Goal: Task Accomplishment & Management: Manage account settings

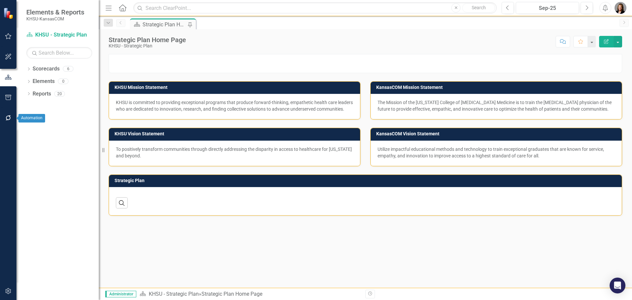
click at [7, 122] on button "button" at bounding box center [8, 118] width 15 height 14
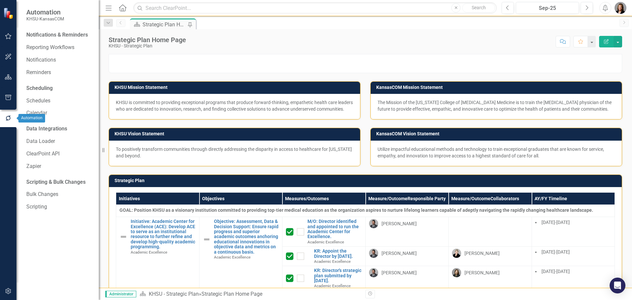
click at [8, 95] on icon "button" at bounding box center [8, 97] width 7 height 5
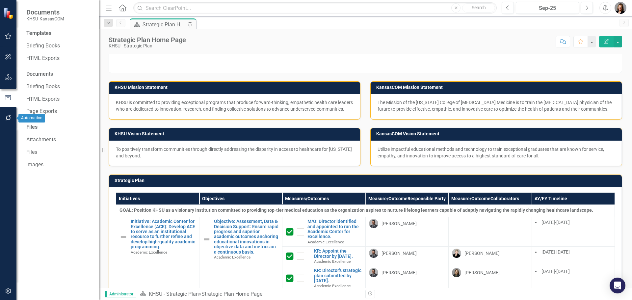
click at [9, 119] on icon "button" at bounding box center [8, 117] width 7 height 5
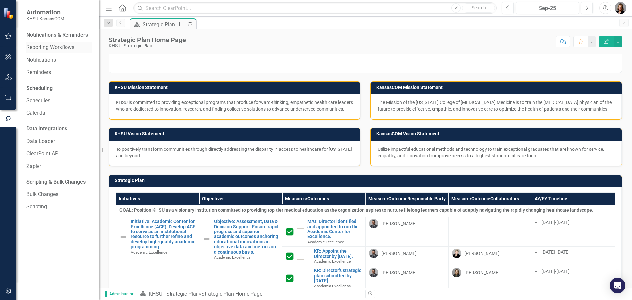
click at [40, 48] on link "Reporting Workflows" at bounding box center [59, 48] width 66 height 8
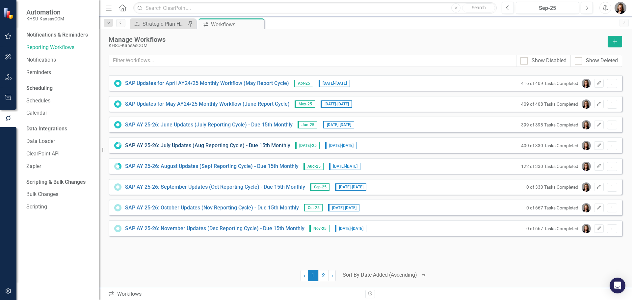
click at [197, 145] on link "SAP AY 25-26: July Updates (Aug Reporting Cycle) - Due 15th Monthly" at bounding box center [207, 146] width 165 height 8
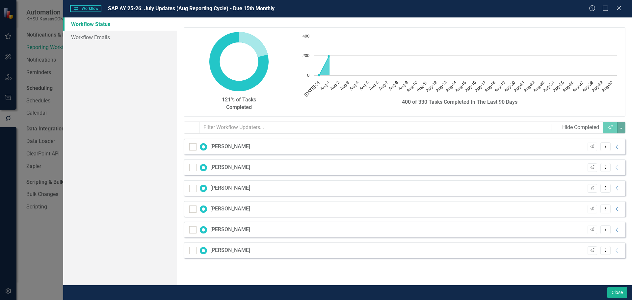
checkbox input "false"
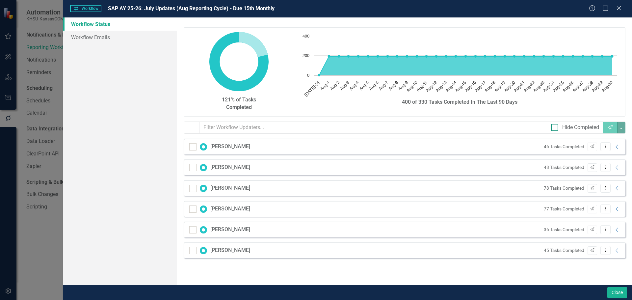
click at [553, 127] on input "Hide Completed" at bounding box center [553, 126] width 4 height 4
checkbox input "true"
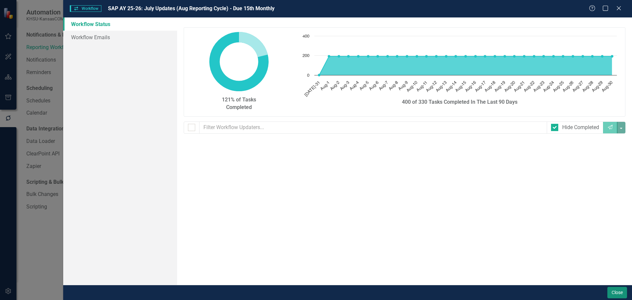
click at [621, 293] on button "Close" at bounding box center [618, 293] width 20 height 12
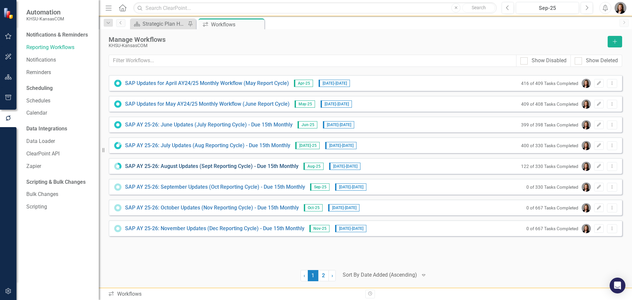
click at [186, 166] on link "SAP AY 25-26: August Updates (Sept Reporting Cycle) - Due 15th Monthly" at bounding box center [212, 167] width 174 height 8
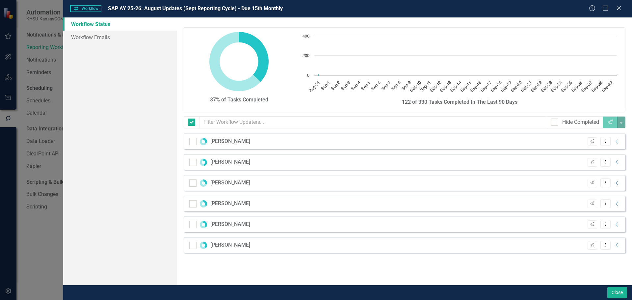
checkbox input "false"
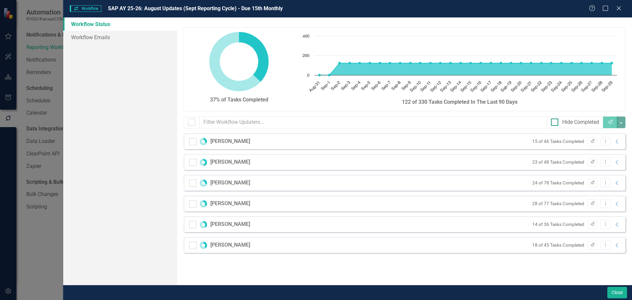
click at [554, 119] on input "Hide Completed" at bounding box center [553, 121] width 4 height 4
checkbox input "true"
click at [617, 143] on icon "Collapse" at bounding box center [617, 141] width 7 height 5
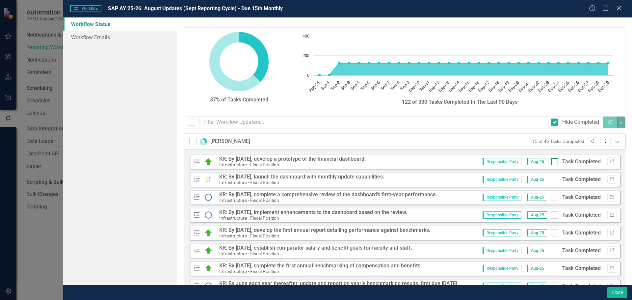
click at [551, 163] on div at bounding box center [554, 161] width 7 height 7
click at [551, 162] on input "Task Completed" at bounding box center [553, 160] width 4 height 4
checkbox input "true"
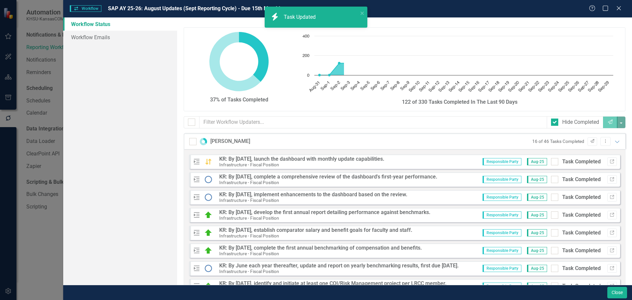
click at [551, 163] on div at bounding box center [554, 161] width 7 height 7
click at [551, 162] on input "Task Completed" at bounding box center [553, 160] width 4 height 4
checkbox input "true"
click at [551, 176] on div at bounding box center [554, 179] width 7 height 7
click at [551, 176] on input "Task Completed" at bounding box center [553, 178] width 4 height 4
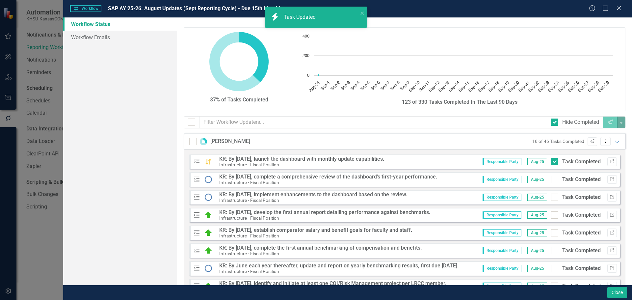
checkbox input "true"
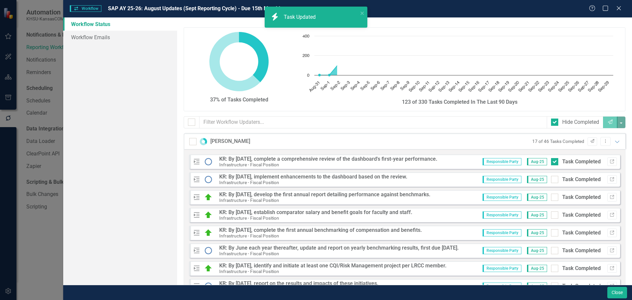
click at [551, 163] on div at bounding box center [554, 161] width 7 height 7
click at [551, 162] on input "Task Completed" at bounding box center [553, 160] width 4 height 4
click at [551, 163] on div at bounding box center [554, 161] width 7 height 7
click at [551, 162] on input "Task Completed" at bounding box center [553, 160] width 4 height 4
checkbox input "true"
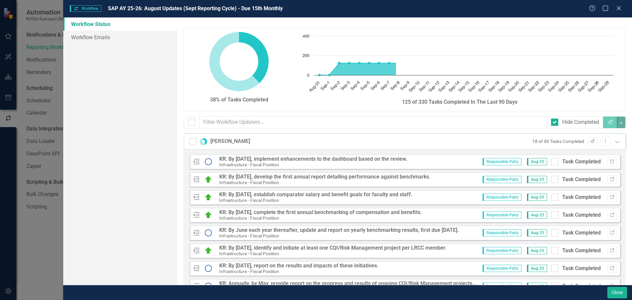
click at [551, 163] on div at bounding box center [554, 161] width 7 height 7
click at [551, 162] on input "Task Completed" at bounding box center [553, 160] width 4 height 4
checkbox input "true"
click at [551, 163] on div at bounding box center [554, 161] width 7 height 7
click at [551, 162] on input "Task Completed" at bounding box center [553, 160] width 4 height 4
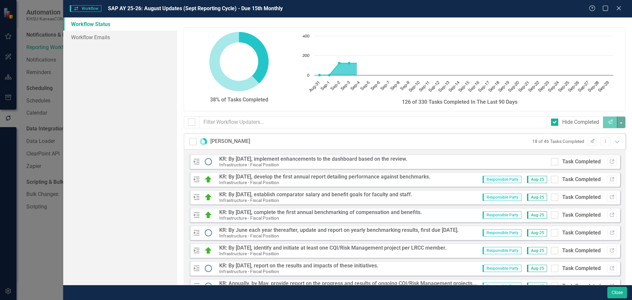
checkbox input "true"
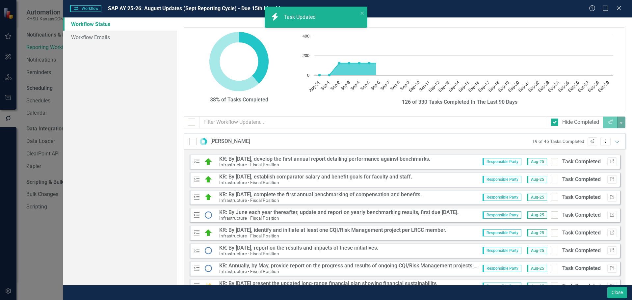
click at [551, 163] on div at bounding box center [554, 161] width 7 height 7
click at [551, 162] on input "Task Completed" at bounding box center [553, 160] width 4 height 4
checkbox input "true"
click at [551, 163] on div at bounding box center [554, 161] width 7 height 7
click at [551, 162] on input "Task Completed" at bounding box center [553, 160] width 4 height 4
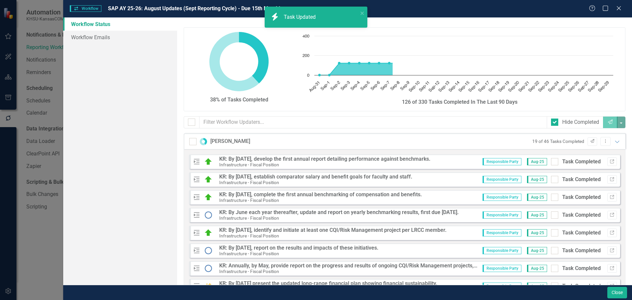
checkbox input "true"
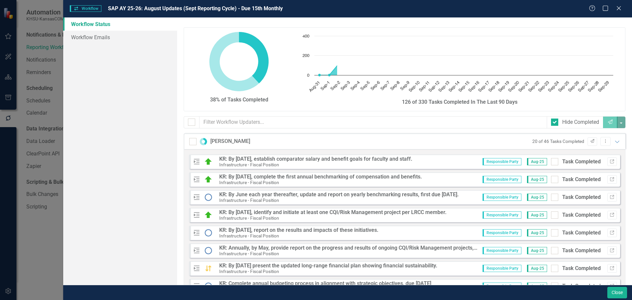
click at [551, 163] on div at bounding box center [554, 161] width 7 height 7
click at [551, 162] on input "Task Completed" at bounding box center [553, 160] width 4 height 4
checkbox input "true"
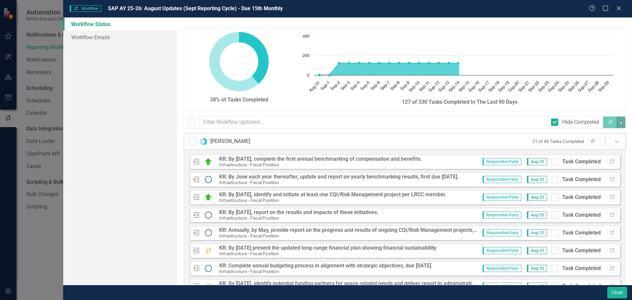
click at [551, 163] on div at bounding box center [554, 161] width 7 height 7
click at [551, 162] on input "Task Completed" at bounding box center [553, 160] width 4 height 4
checkbox input "true"
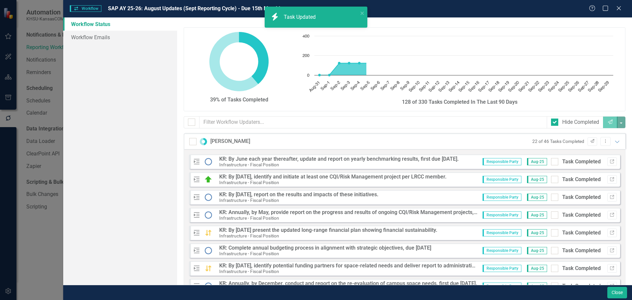
click at [551, 163] on div at bounding box center [554, 161] width 7 height 7
click at [551, 162] on input "Task Completed" at bounding box center [553, 160] width 4 height 4
checkbox input "true"
click at [551, 163] on div at bounding box center [554, 161] width 7 height 7
click at [551, 162] on input "Task Completed" at bounding box center [553, 160] width 4 height 4
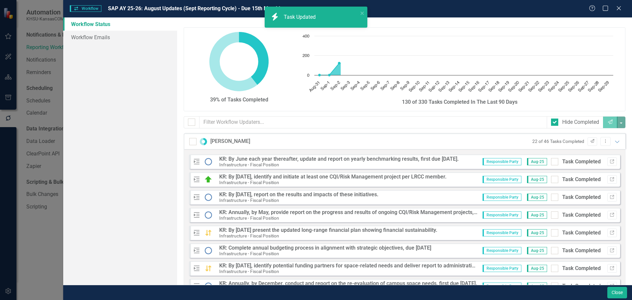
checkbox input "true"
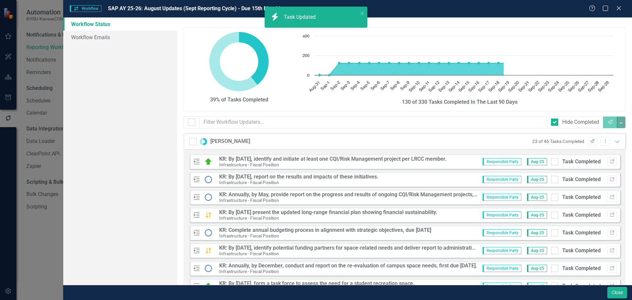
click at [551, 163] on div at bounding box center [554, 161] width 7 height 7
click at [551, 162] on input "Task Completed" at bounding box center [553, 160] width 4 height 4
checkbox input "true"
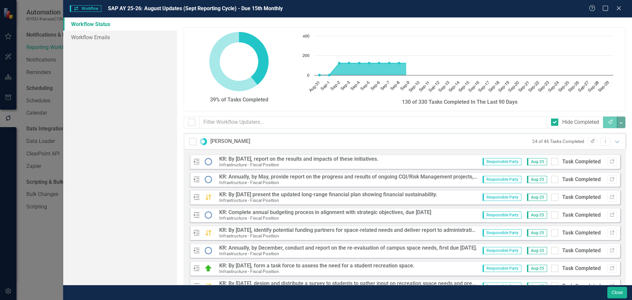
click at [551, 163] on div at bounding box center [554, 161] width 7 height 7
click at [551, 162] on input "Task Completed" at bounding box center [553, 160] width 4 height 4
checkbox input "true"
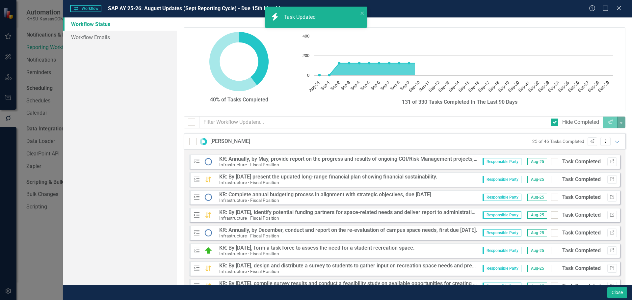
click at [551, 163] on div at bounding box center [554, 161] width 7 height 7
click at [551, 162] on input "Task Completed" at bounding box center [553, 160] width 4 height 4
checkbox input "true"
click at [551, 163] on div at bounding box center [554, 161] width 7 height 7
click at [551, 162] on input "Task Completed" at bounding box center [553, 160] width 4 height 4
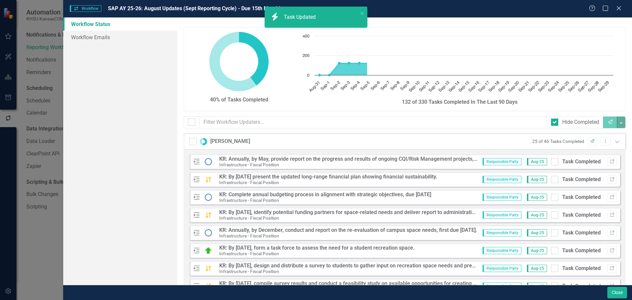
checkbox input "true"
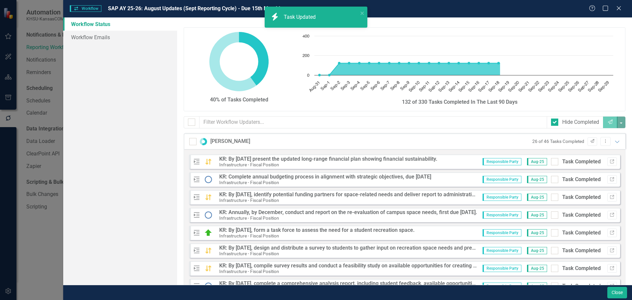
click at [551, 163] on div at bounding box center [554, 161] width 7 height 7
click at [551, 162] on input "Task Completed" at bounding box center [553, 160] width 4 height 4
checkbox input "true"
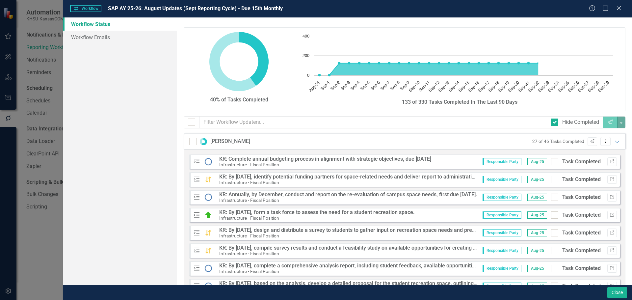
click at [551, 163] on div at bounding box center [554, 161] width 7 height 7
click at [551, 162] on input "Task Completed" at bounding box center [553, 160] width 4 height 4
checkbox input "true"
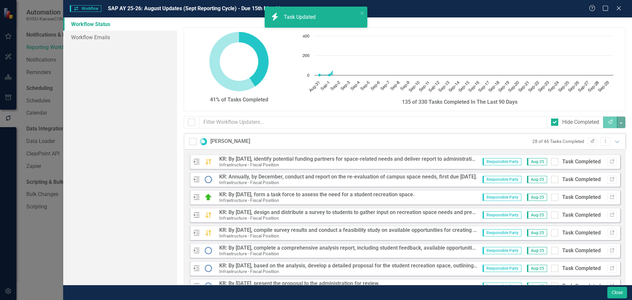
click at [551, 163] on div at bounding box center [554, 161] width 7 height 7
click at [551, 162] on input "Task Completed" at bounding box center [553, 160] width 4 height 4
checkbox input "true"
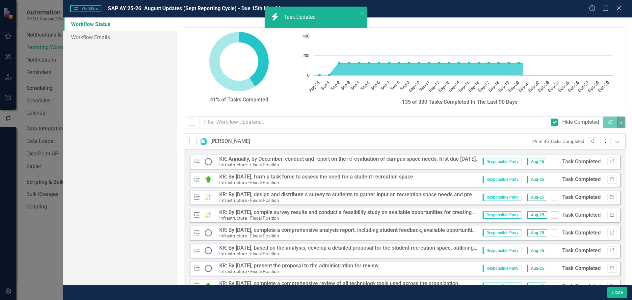
click at [551, 163] on div at bounding box center [554, 161] width 7 height 7
click at [551, 162] on input "Task Completed" at bounding box center [553, 160] width 4 height 4
checkbox input "true"
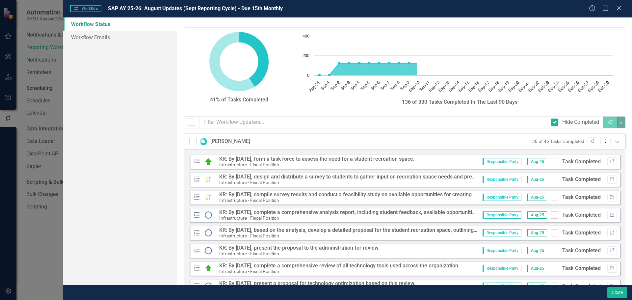
click at [551, 163] on div at bounding box center [554, 161] width 7 height 7
click at [551, 162] on input "Task Completed" at bounding box center [553, 160] width 4 height 4
checkbox input "true"
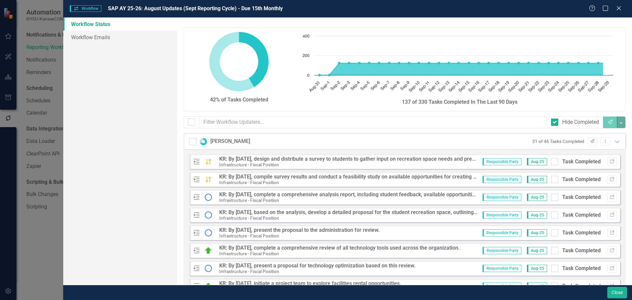
click at [551, 163] on div at bounding box center [554, 161] width 7 height 7
click at [551, 162] on input "Task Completed" at bounding box center [553, 160] width 4 height 4
checkbox input "true"
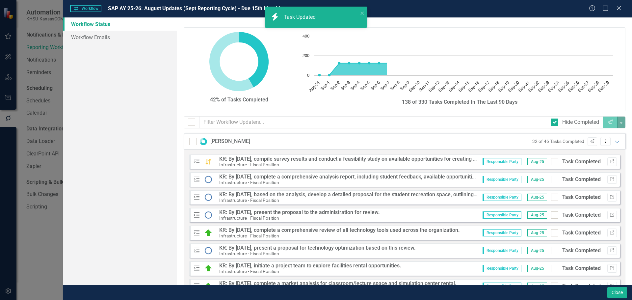
click at [551, 163] on div at bounding box center [554, 161] width 7 height 7
click at [551, 162] on input "Task Completed" at bounding box center [553, 160] width 4 height 4
click at [551, 163] on div at bounding box center [554, 161] width 7 height 7
click at [551, 162] on input "Task Completed" at bounding box center [553, 160] width 4 height 4
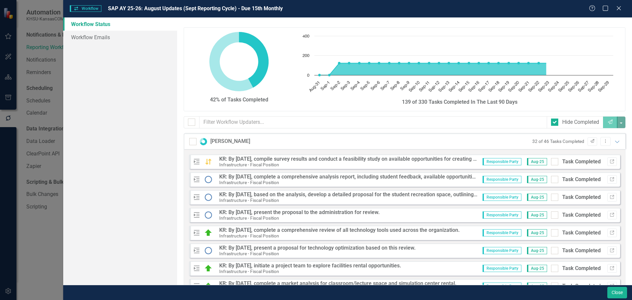
click at [551, 163] on div at bounding box center [554, 161] width 7 height 7
click at [551, 162] on input "Task Completed" at bounding box center [553, 160] width 4 height 4
checkbox input "true"
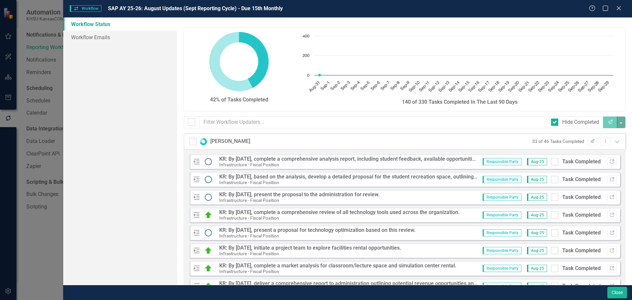
click at [551, 163] on div at bounding box center [554, 161] width 7 height 7
click at [551, 162] on input "Task Completed" at bounding box center [553, 160] width 4 height 4
checkbox input "true"
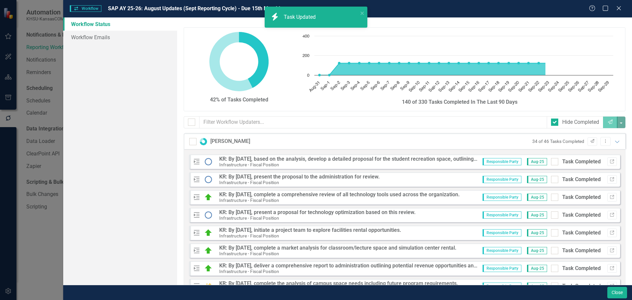
click at [551, 163] on div at bounding box center [554, 161] width 7 height 7
click at [551, 162] on input "Task Completed" at bounding box center [553, 160] width 4 height 4
checkbox input "true"
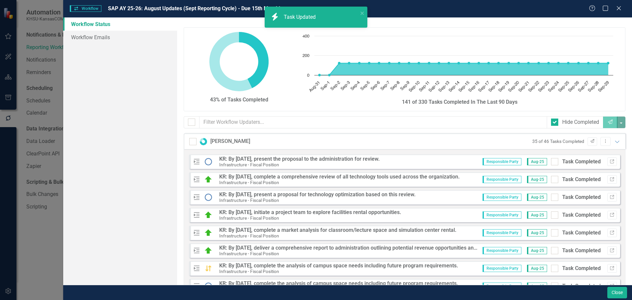
click at [551, 163] on div at bounding box center [554, 161] width 7 height 7
click at [551, 162] on input "Task Completed" at bounding box center [553, 160] width 4 height 4
checkbox input "true"
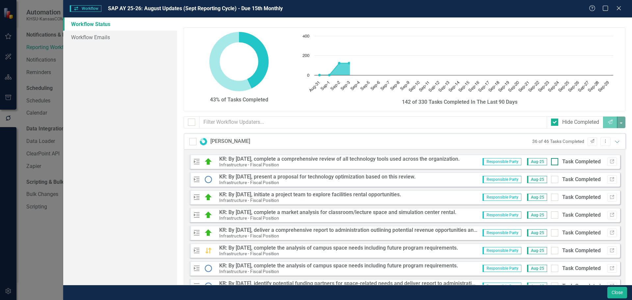
click at [551, 162] on input "Task Completed" at bounding box center [553, 160] width 4 height 4
checkbox input "true"
click at [551, 162] on input "Task Completed" at bounding box center [553, 160] width 4 height 4
checkbox input "true"
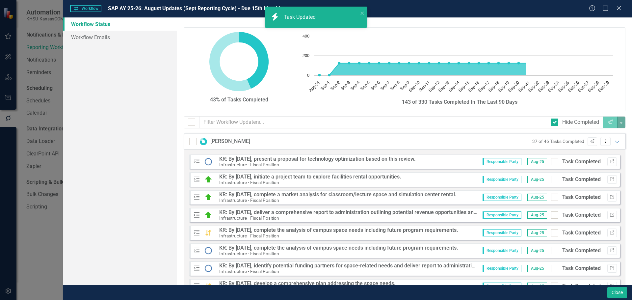
click at [551, 162] on input "Task Completed" at bounding box center [553, 160] width 4 height 4
checkbox input "true"
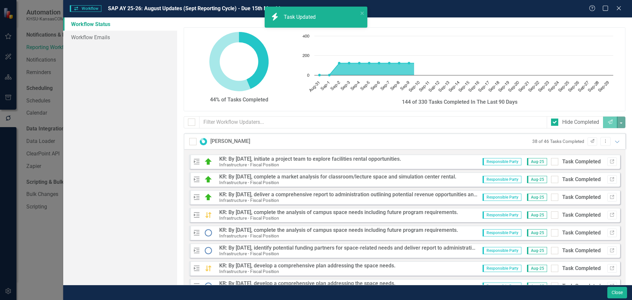
click at [551, 162] on input "Task Completed" at bounding box center [553, 160] width 4 height 4
checkbox input "true"
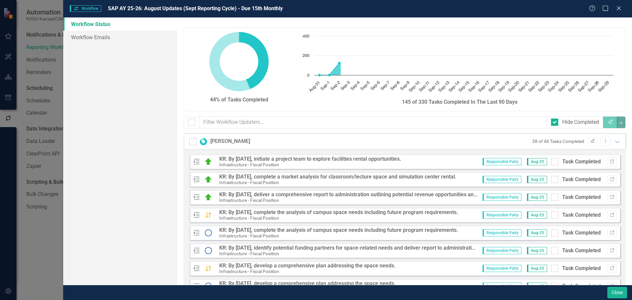
click at [551, 162] on input "Task Completed" at bounding box center [553, 160] width 4 height 4
checkbox input "true"
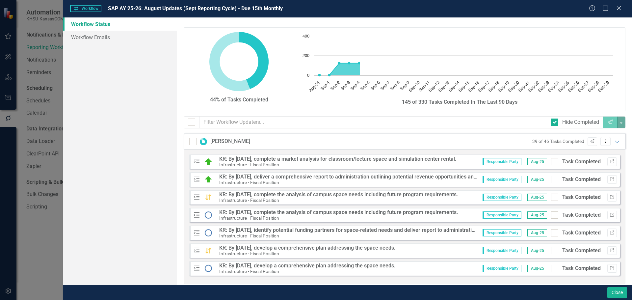
click at [551, 162] on input "Task Completed" at bounding box center [553, 160] width 4 height 4
checkbox input "true"
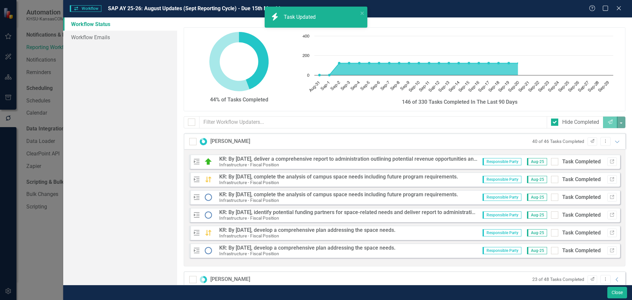
click at [551, 162] on input "Task Completed" at bounding box center [553, 160] width 4 height 4
checkbox input "true"
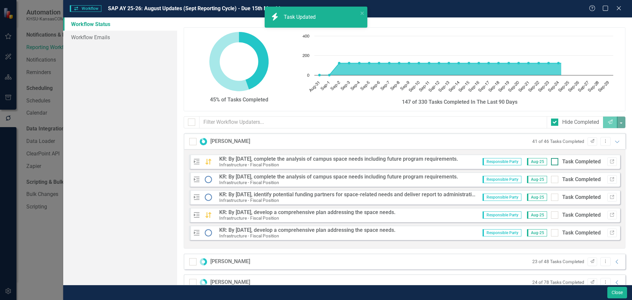
click at [551, 162] on div at bounding box center [554, 161] width 7 height 7
click at [551, 162] on input "Task Completed" at bounding box center [553, 160] width 4 height 4
checkbox input "true"
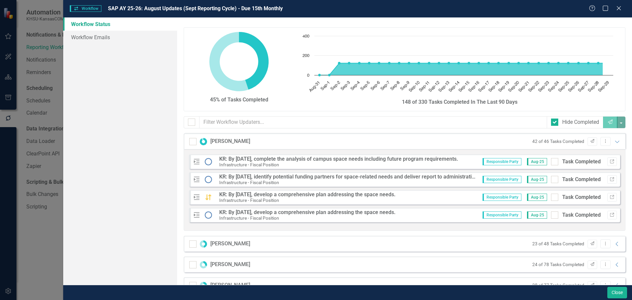
click at [551, 162] on div at bounding box center [554, 161] width 7 height 7
click at [551, 162] on input "Task Completed" at bounding box center [553, 160] width 4 height 4
checkbox input "true"
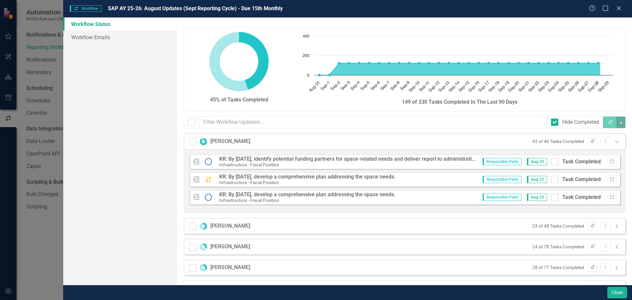
click at [551, 162] on div at bounding box center [554, 161] width 7 height 7
click at [551, 162] on input "Task Completed" at bounding box center [553, 160] width 4 height 4
checkbox input "true"
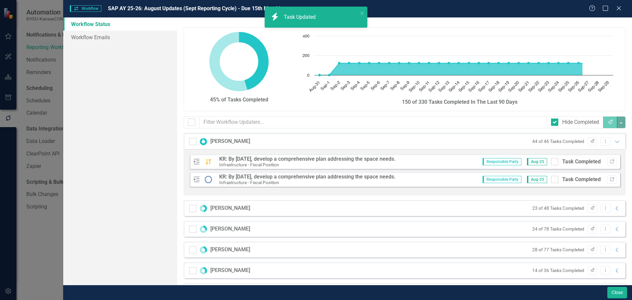
click at [551, 162] on div at bounding box center [554, 161] width 7 height 7
click at [551, 162] on input "Task Completed" at bounding box center [553, 160] width 4 height 4
checkbox input "true"
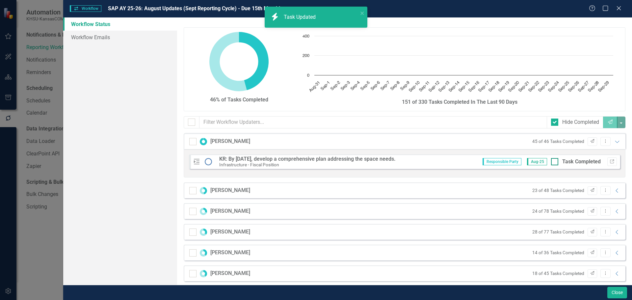
click at [551, 161] on div "Measure/Outcome KR: By [DATE], develop a comprehensive plan addressing the spac…" at bounding box center [405, 163] width 442 height 28
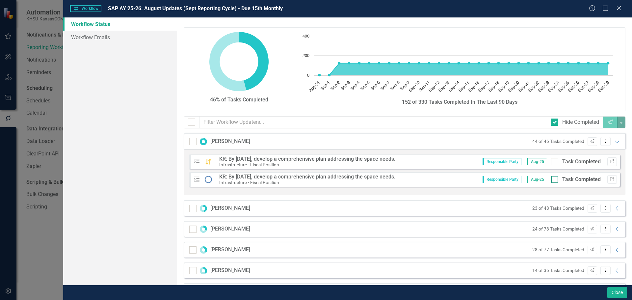
click at [551, 161] on div at bounding box center [554, 161] width 7 height 7
click at [551, 161] on input "Task Completed" at bounding box center [553, 160] width 4 height 4
checkbox input "true"
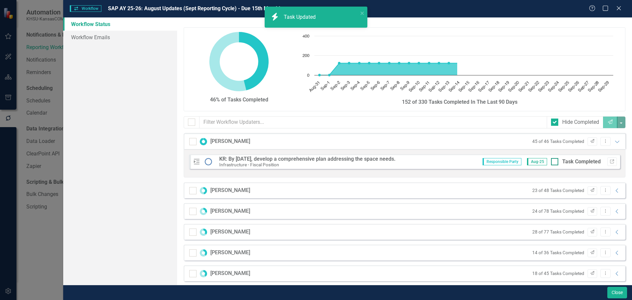
click at [551, 161] on div at bounding box center [554, 161] width 7 height 7
click at [551, 161] on input "Task Completed" at bounding box center [553, 160] width 4 height 4
checkbox input "true"
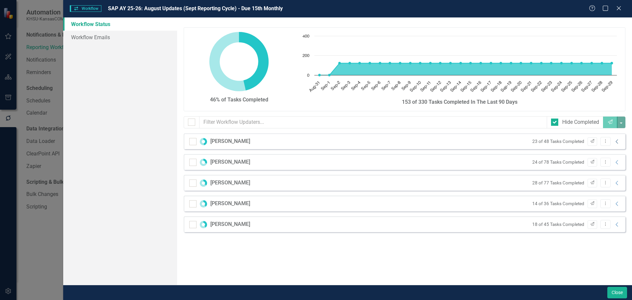
click at [616, 143] on icon "Collapse" at bounding box center [617, 141] width 7 height 5
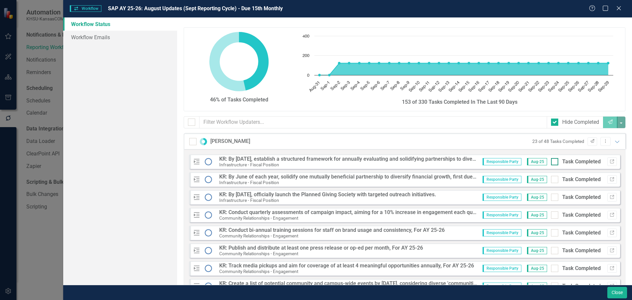
click at [551, 161] on input "Task Completed" at bounding box center [553, 160] width 4 height 4
checkbox input "true"
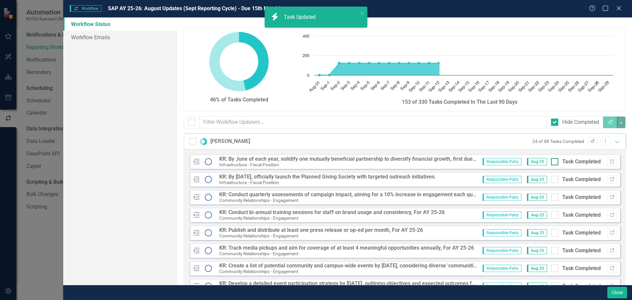
click at [551, 160] on input "Task Completed" at bounding box center [553, 160] width 4 height 4
checkbox input "true"
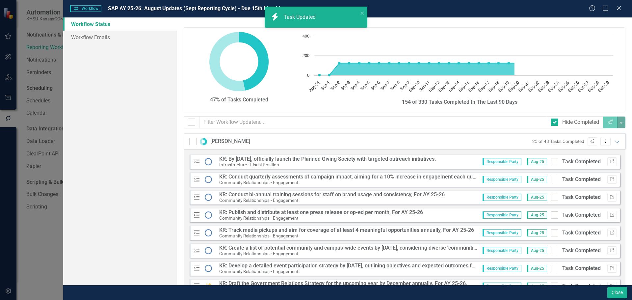
click at [551, 160] on input "Task Completed" at bounding box center [553, 160] width 4 height 4
checkbox input "true"
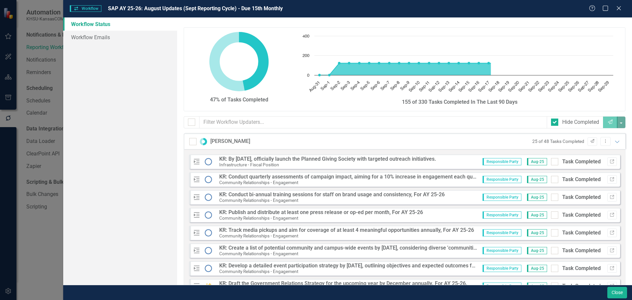
click at [551, 160] on input "Task Completed" at bounding box center [553, 160] width 4 height 4
checkbox input "true"
click at [551, 160] on input "Task Completed" at bounding box center [553, 160] width 4 height 4
checkbox input "true"
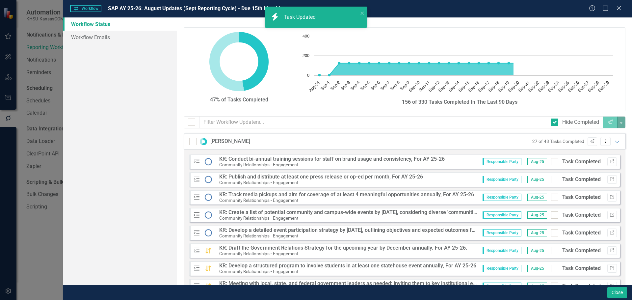
click at [551, 160] on input "Task Completed" at bounding box center [553, 160] width 4 height 4
checkbox input "true"
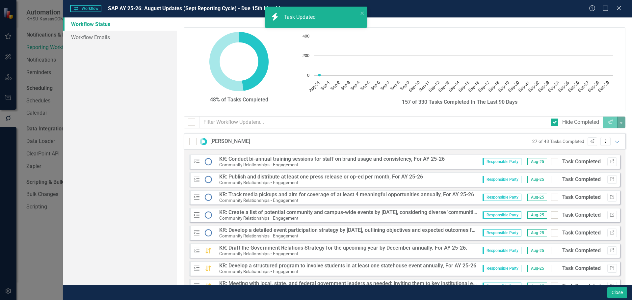
click at [551, 160] on input "Task Completed" at bounding box center [553, 160] width 4 height 4
checkbox input "true"
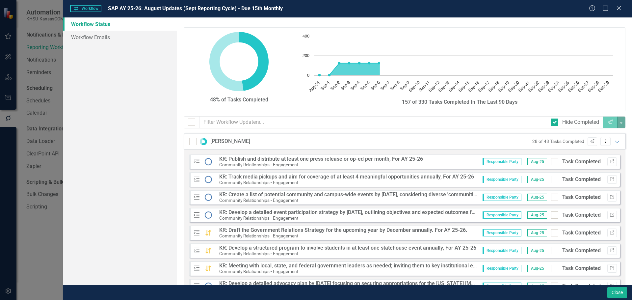
click at [551, 160] on input "Task Completed" at bounding box center [553, 160] width 4 height 4
checkbox input "true"
click at [551, 160] on input "Task Completed" at bounding box center [553, 160] width 4 height 4
checkbox input "true"
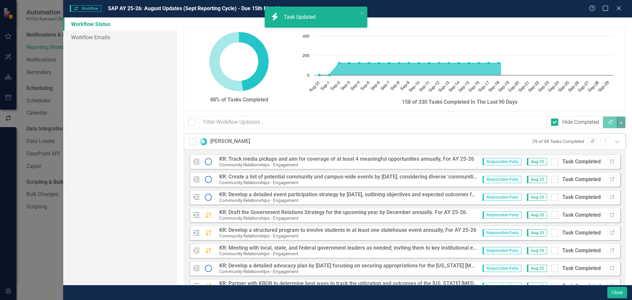
click at [551, 160] on input "Task Completed" at bounding box center [553, 160] width 4 height 4
checkbox input "true"
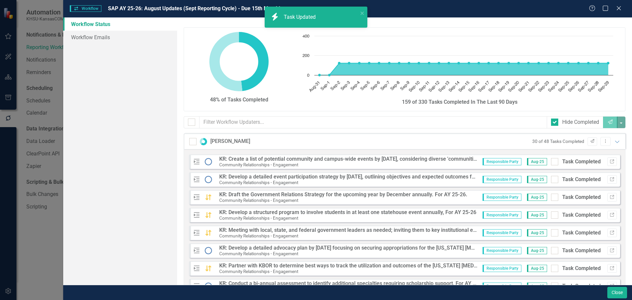
click at [551, 160] on input "Task Completed" at bounding box center [553, 160] width 4 height 4
checkbox input "true"
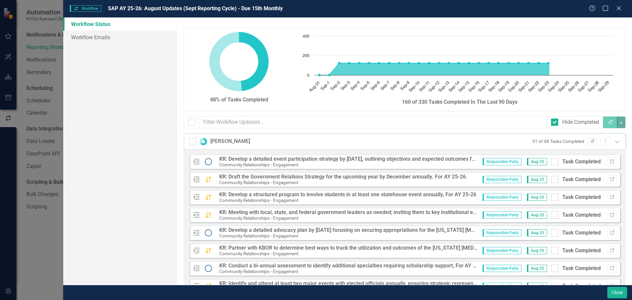
click at [551, 160] on input "Task Completed" at bounding box center [553, 160] width 4 height 4
checkbox input "true"
click at [551, 160] on input "Task Completed" at bounding box center [553, 160] width 4 height 4
checkbox input "true"
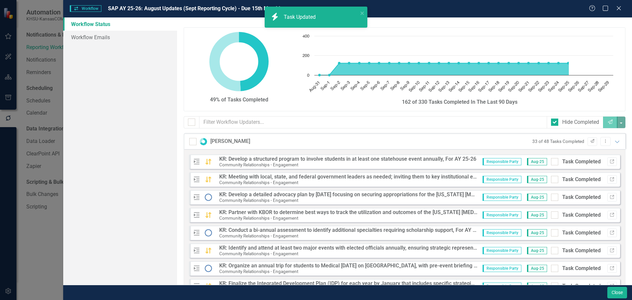
click at [551, 160] on input "Task Completed" at bounding box center [553, 160] width 4 height 4
checkbox input "true"
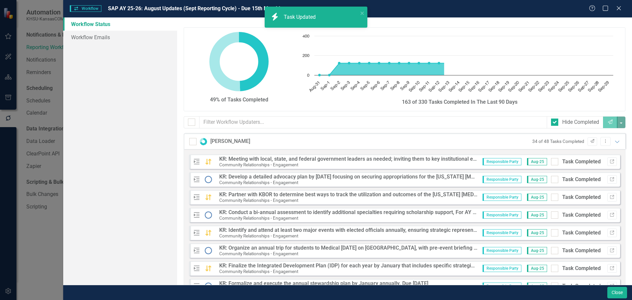
click at [551, 160] on input "Task Completed" at bounding box center [553, 160] width 4 height 4
checkbox input "true"
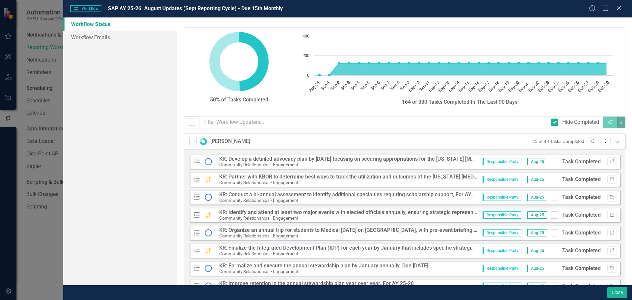
click at [551, 160] on input "Task Completed" at bounding box center [553, 160] width 4 height 4
checkbox input "true"
click at [551, 160] on input "Task Completed" at bounding box center [553, 160] width 4 height 4
checkbox input "true"
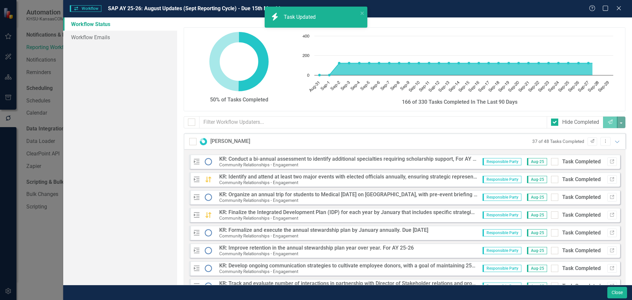
click at [551, 160] on input "Task Completed" at bounding box center [553, 160] width 4 height 4
checkbox input "true"
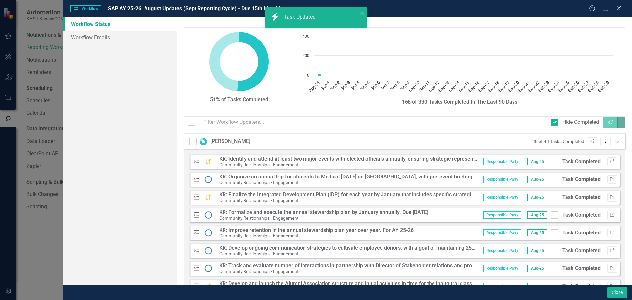
click at [551, 160] on input "Task Completed" at bounding box center [553, 160] width 4 height 4
checkbox input "true"
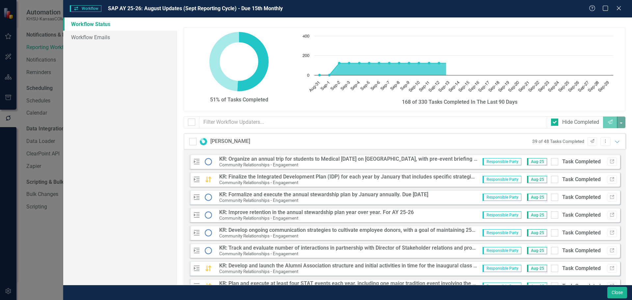
click at [551, 160] on input "Task Completed" at bounding box center [553, 160] width 4 height 4
checkbox input "true"
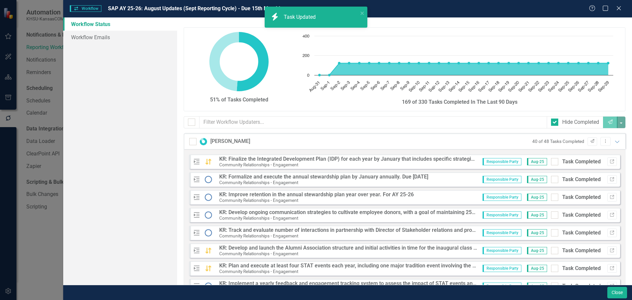
click at [551, 160] on input "Task Completed" at bounding box center [553, 160] width 4 height 4
checkbox input "true"
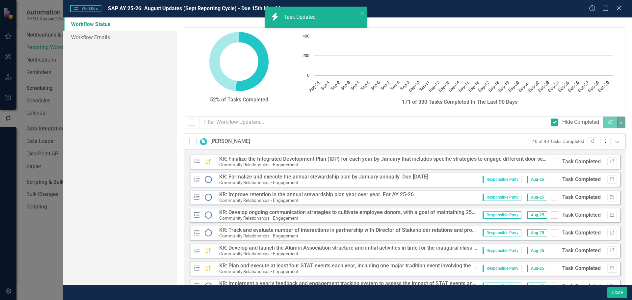
click at [551, 160] on input "Task Completed" at bounding box center [553, 160] width 4 height 4
checkbox input "true"
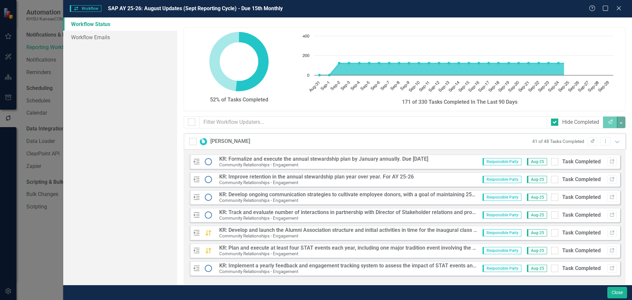
click at [551, 160] on input "Task Completed" at bounding box center [553, 160] width 4 height 4
checkbox input "true"
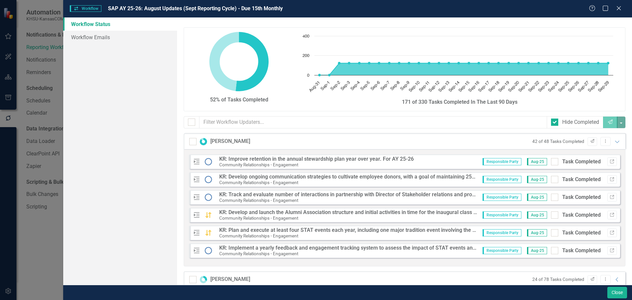
click at [551, 160] on input "Task Completed" at bounding box center [553, 160] width 4 height 4
checkbox input "true"
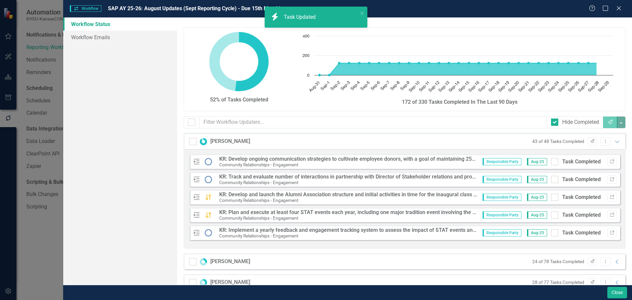
click at [551, 160] on input "Task Completed" at bounding box center [553, 160] width 4 height 4
checkbox input "true"
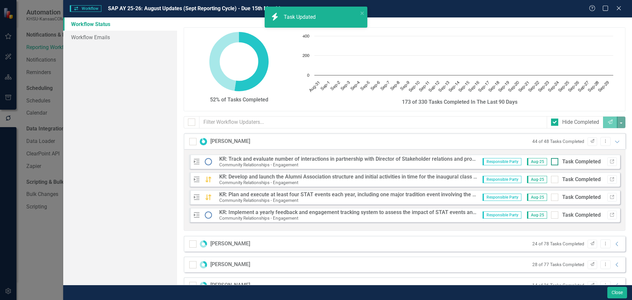
click at [551, 160] on input "Task Completed" at bounding box center [553, 160] width 4 height 4
checkbox input "true"
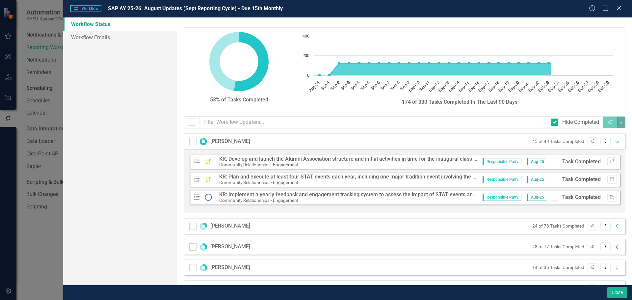
click at [551, 160] on input "Task Completed" at bounding box center [553, 160] width 4 height 4
checkbox input "true"
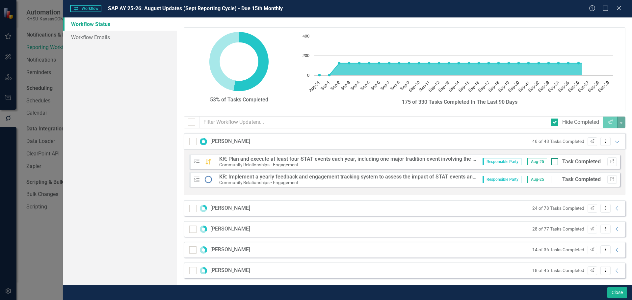
click at [551, 159] on div at bounding box center [554, 161] width 7 height 7
click at [551, 159] on input "Task Completed" at bounding box center [553, 160] width 4 height 4
click at [551, 161] on input "Task Completed" at bounding box center [553, 160] width 4 height 4
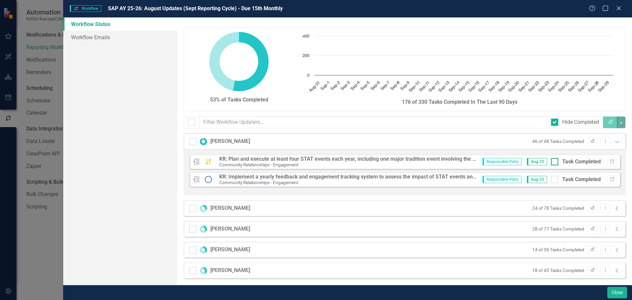
click at [551, 161] on input "Task Completed" at bounding box center [553, 160] width 4 height 4
checkbox input "true"
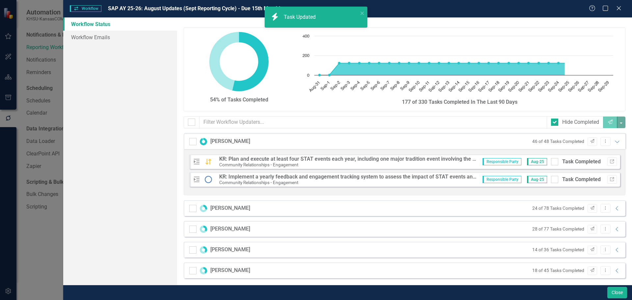
click at [551, 161] on input "Task Completed" at bounding box center [553, 160] width 4 height 4
checkbox input "true"
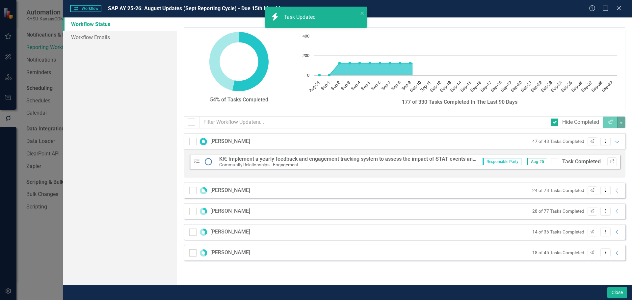
click at [550, 161] on div "Responsible Party Aug-25 Task Completed Link" at bounding box center [547, 161] width 139 height 9
click at [554, 161] on input "Task Completed" at bounding box center [553, 160] width 4 height 4
checkbox input "true"
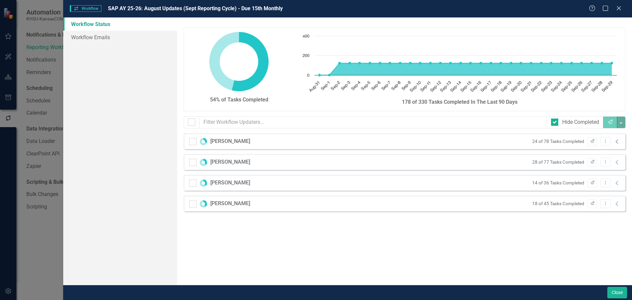
click at [618, 140] on icon "Collapse" at bounding box center [617, 141] width 7 height 5
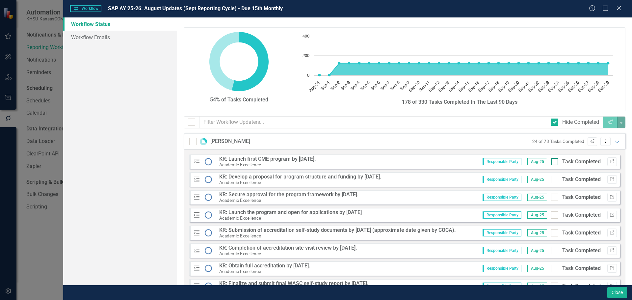
click at [552, 162] on div at bounding box center [554, 161] width 7 height 7
click at [552, 162] on input "Task Completed" at bounding box center [553, 160] width 4 height 4
checkbox input "true"
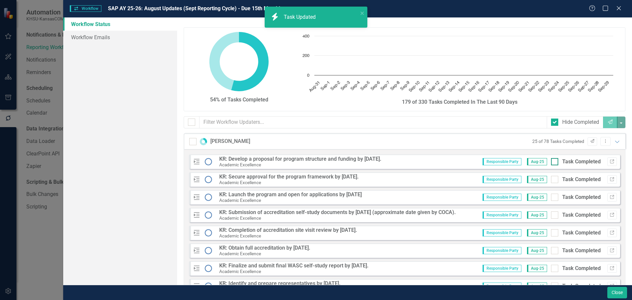
click at [551, 161] on input "Task Completed" at bounding box center [553, 160] width 4 height 4
checkbox input "true"
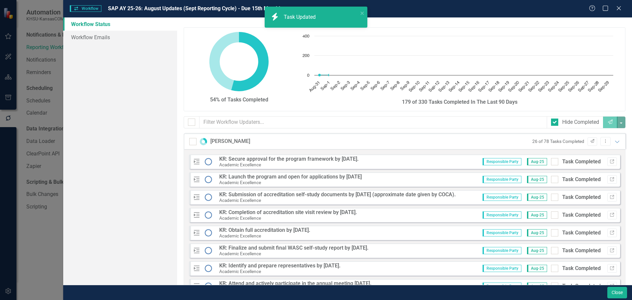
click at [551, 161] on input "Task Completed" at bounding box center [553, 160] width 4 height 4
checkbox input "true"
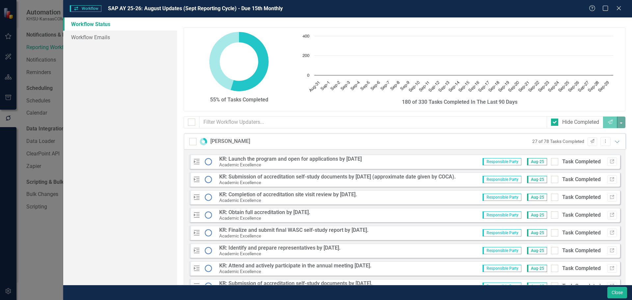
click at [551, 161] on input "Task Completed" at bounding box center [553, 160] width 4 height 4
checkbox input "true"
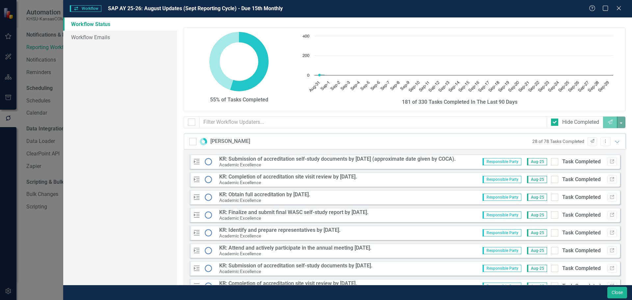
click at [551, 161] on input "Task Completed" at bounding box center [553, 160] width 4 height 4
checkbox input "true"
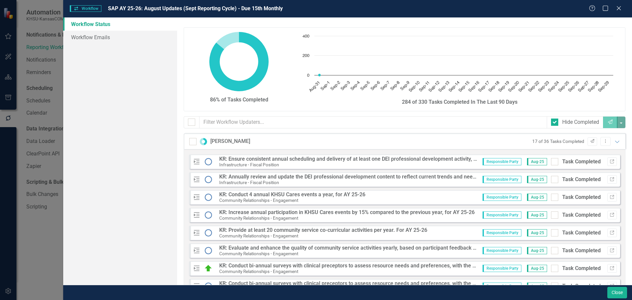
click at [551, 162] on input "Task Completed" at bounding box center [553, 160] width 4 height 4
checkbox input "true"
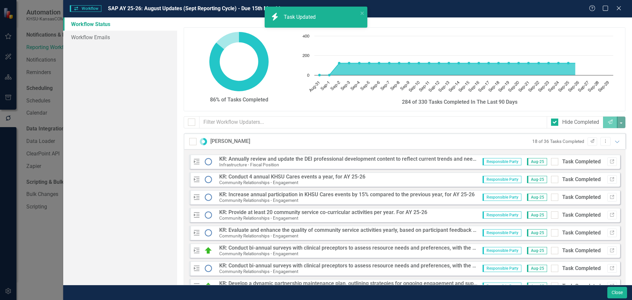
click at [551, 162] on input "Task Completed" at bounding box center [553, 160] width 4 height 4
checkbox input "true"
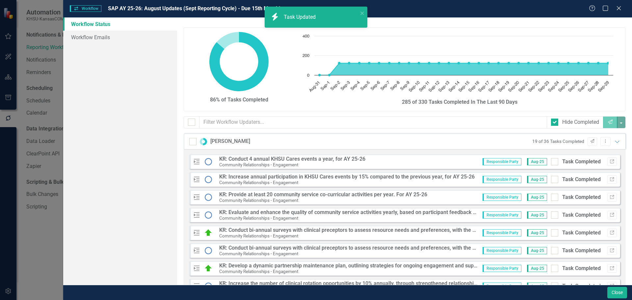
click at [551, 162] on input "Task Completed" at bounding box center [553, 160] width 4 height 4
checkbox input "true"
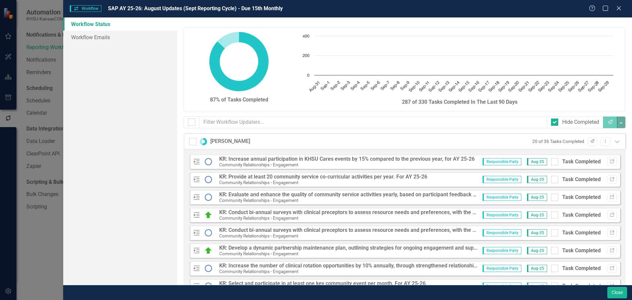
click at [551, 162] on input "Task Completed" at bounding box center [553, 160] width 4 height 4
checkbox input "true"
click at [551, 162] on input "Task Completed" at bounding box center [553, 160] width 4 height 4
checkbox input "true"
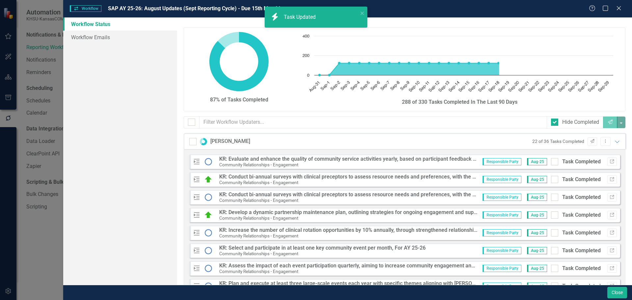
click at [551, 162] on input "Task Completed" at bounding box center [553, 160] width 4 height 4
checkbox input "true"
click at [551, 162] on input "Task Completed" at bounding box center [553, 160] width 4 height 4
checkbox input "true"
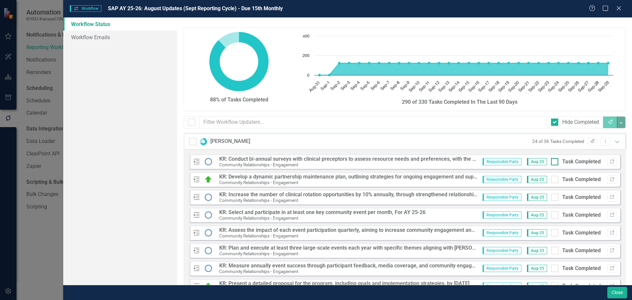
click at [551, 164] on div at bounding box center [554, 161] width 7 height 7
click at [551, 162] on input "Task Completed" at bounding box center [553, 160] width 4 height 4
checkbox input "true"
click at [551, 160] on input "Task Completed" at bounding box center [553, 160] width 4 height 4
checkbox input "true"
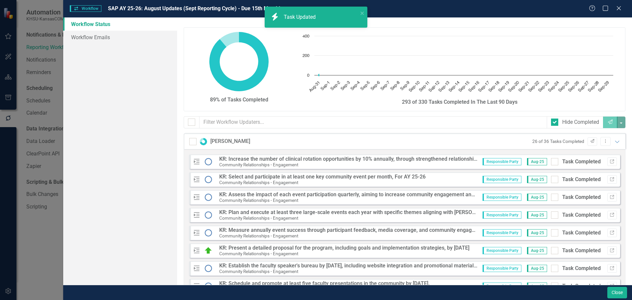
click at [551, 160] on input "Task Completed" at bounding box center [553, 160] width 4 height 4
checkbox input "true"
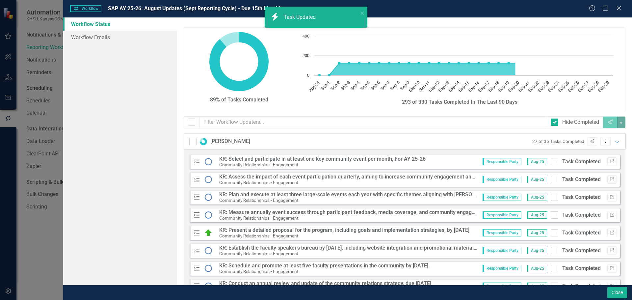
click at [551, 160] on input "Task Completed" at bounding box center [553, 160] width 4 height 4
checkbox input "true"
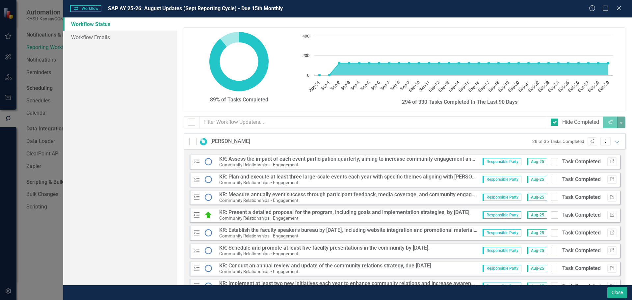
click at [551, 160] on input "Task Completed" at bounding box center [553, 160] width 4 height 4
checkbox input "true"
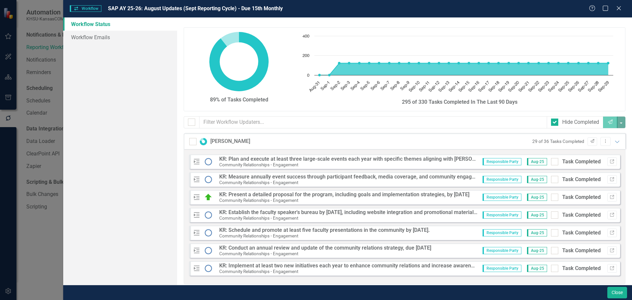
click at [551, 160] on input "Task Completed" at bounding box center [553, 160] width 4 height 4
checkbox input "true"
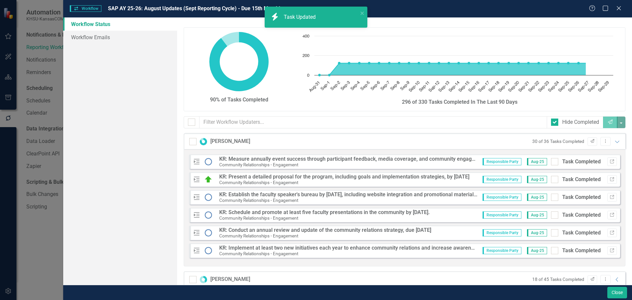
click at [551, 160] on input "Task Completed" at bounding box center [553, 160] width 4 height 4
checkbox input "true"
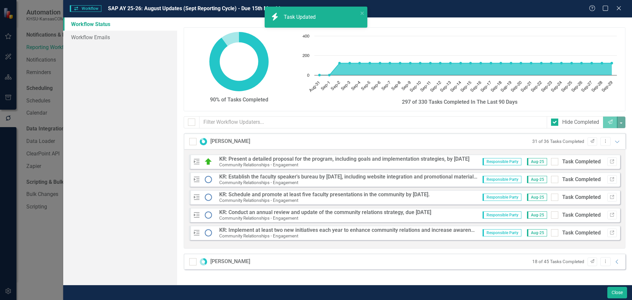
click at [550, 160] on div "Responsible Party Aug-25 Task Completed Link" at bounding box center [547, 161] width 139 height 9
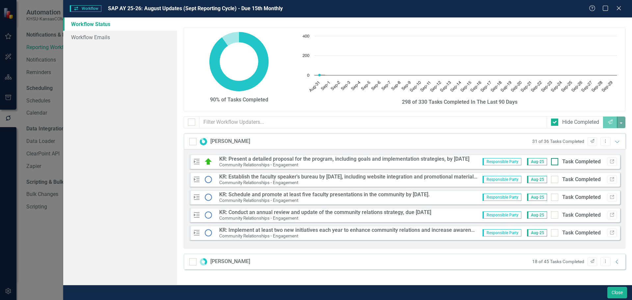
click at [554, 160] on input "Task Completed" at bounding box center [553, 160] width 4 height 4
checkbox input "true"
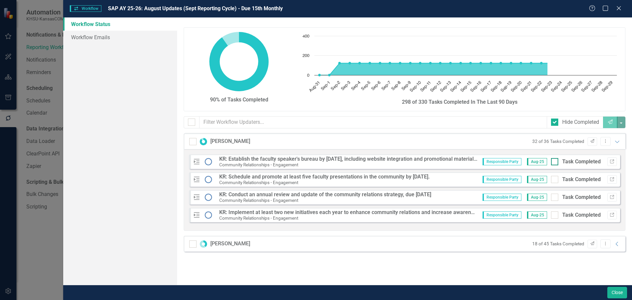
click at [555, 161] on input "Task Completed" at bounding box center [553, 160] width 4 height 4
checkbox input "true"
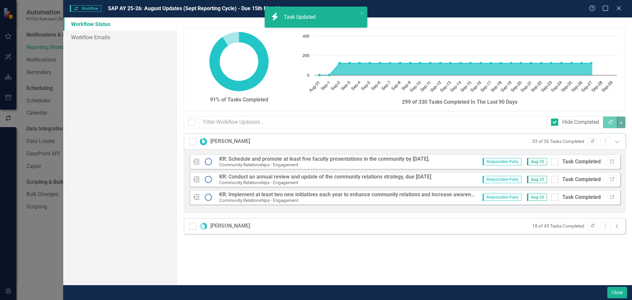
click at [555, 161] on input "Task Completed" at bounding box center [553, 160] width 4 height 4
checkbox input "true"
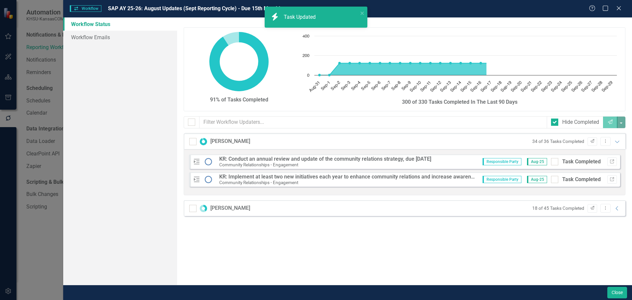
click at [555, 161] on input "Task Completed" at bounding box center [553, 160] width 4 height 4
checkbox input "true"
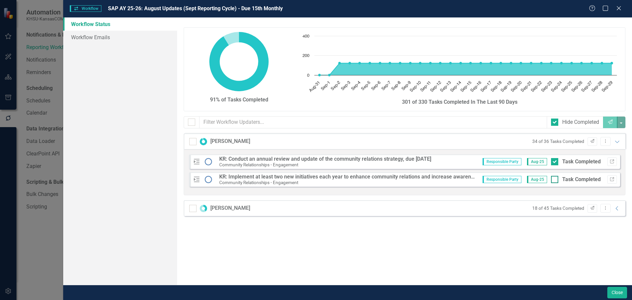
click at [555, 179] on input "Task Completed" at bounding box center [553, 178] width 4 height 4
checkbox input "true"
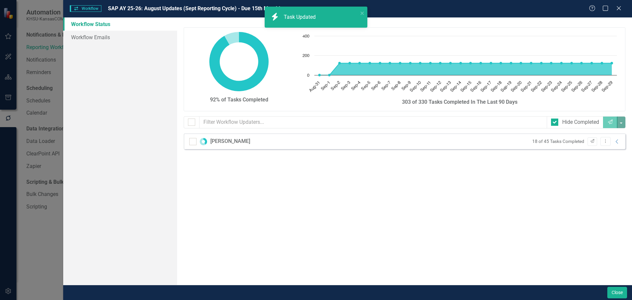
click at [616, 142] on icon "Collapse" at bounding box center [617, 141] width 7 height 5
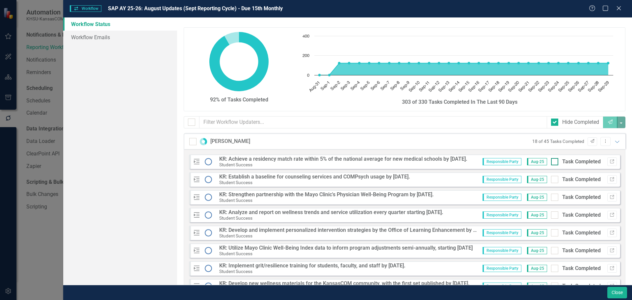
click at [551, 160] on input "Task Completed" at bounding box center [553, 160] width 4 height 4
checkbox input "true"
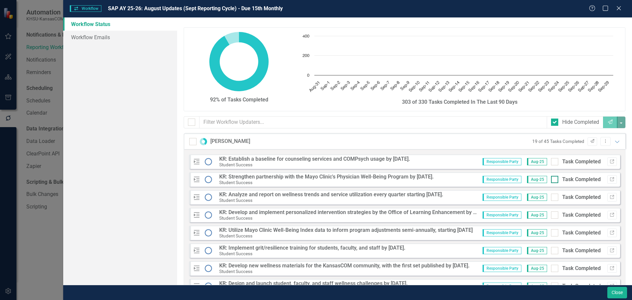
click at [552, 179] on div at bounding box center [554, 179] width 7 height 7
click at [552, 179] on input "Task Completed" at bounding box center [553, 178] width 4 height 4
checkbox input "true"
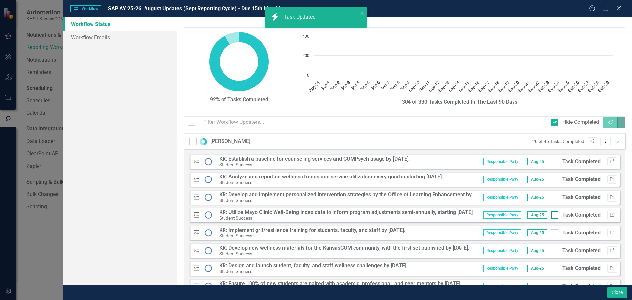
click at [551, 215] on input "Task Completed" at bounding box center [553, 213] width 4 height 4
checkbox input "true"
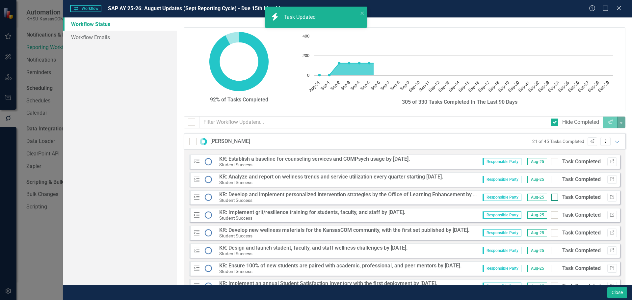
click at [551, 194] on input "Task Completed" at bounding box center [553, 196] width 4 height 4
checkbox input "true"
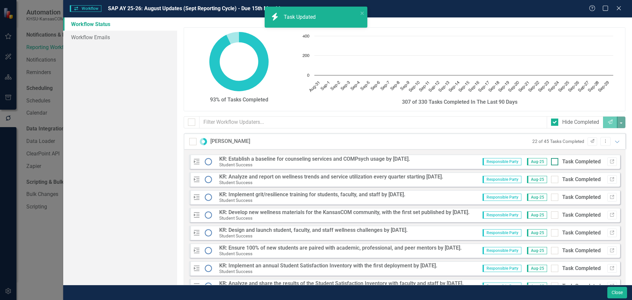
click at [551, 163] on div at bounding box center [554, 161] width 7 height 7
click at [551, 162] on input "Task Completed" at bounding box center [553, 160] width 4 height 4
checkbox input "true"
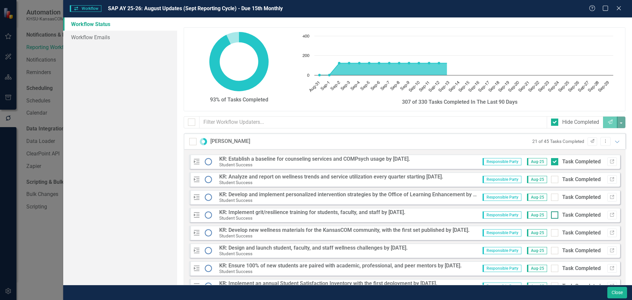
click at [552, 211] on div at bounding box center [554, 214] width 7 height 7
click at [552, 211] on input "Task Completed" at bounding box center [553, 213] width 4 height 4
checkbox input "true"
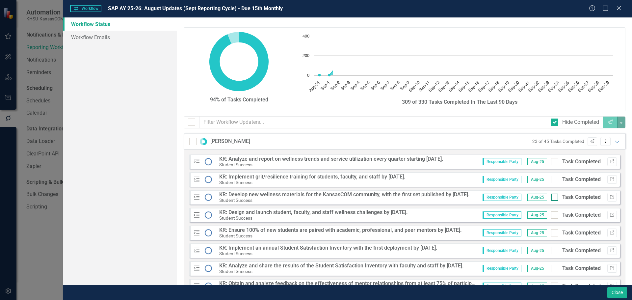
click at [551, 199] on div at bounding box center [554, 197] width 7 height 7
click at [551, 198] on input "Task Completed" at bounding box center [553, 196] width 4 height 4
checkbox input "true"
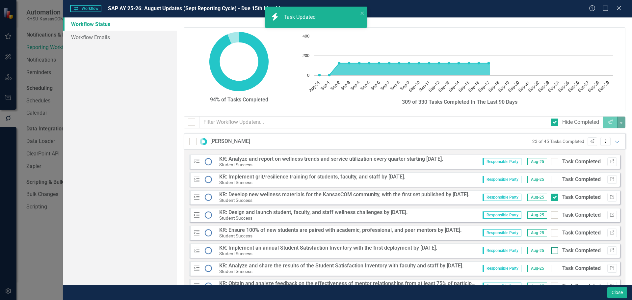
click at [551, 247] on input "Task Completed" at bounding box center [553, 249] width 4 height 4
checkbox input "true"
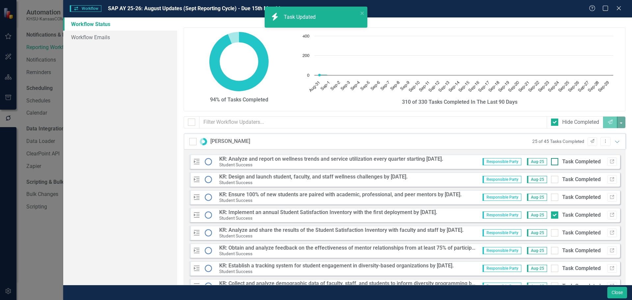
click at [551, 162] on input "Task Completed" at bounding box center [553, 160] width 4 height 4
checkbox input "true"
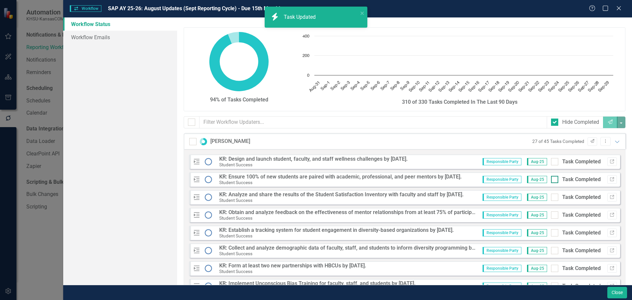
click at [552, 179] on div at bounding box center [554, 179] width 7 height 7
click at [552, 179] on input "Task Completed" at bounding box center [553, 178] width 4 height 4
checkbox input "true"
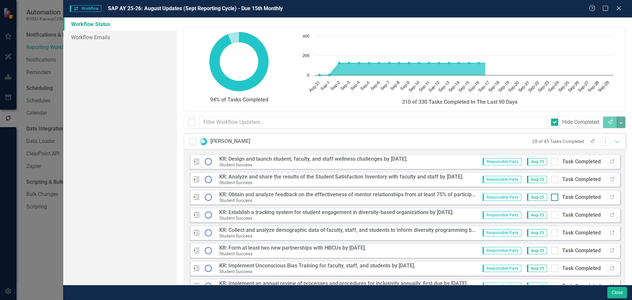
click at [551, 196] on input "Task Completed" at bounding box center [553, 196] width 4 height 4
checkbox input "true"
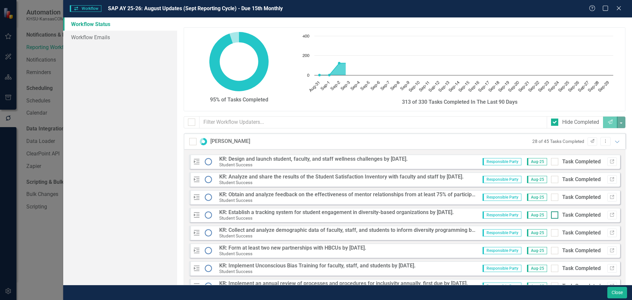
click at [551, 216] on div at bounding box center [554, 214] width 7 height 7
click at [551, 216] on input "Task Completed" at bounding box center [553, 213] width 4 height 4
checkbox input "true"
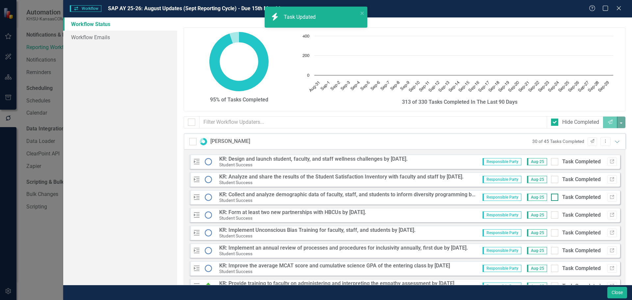
click at [551, 232] on input "Task Completed" at bounding box center [553, 231] width 4 height 4
checkbox input "true"
drag, startPoint x: 551, startPoint y: 249, endPoint x: 553, endPoint y: 265, distance: 16.4
click at [551, 250] on input "Task Completed" at bounding box center [553, 249] width 4 height 4
checkbox input "true"
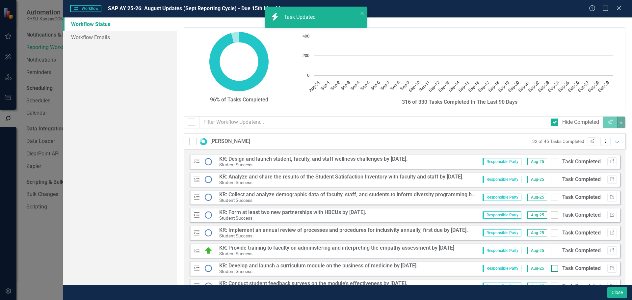
click at [551, 268] on div at bounding box center [554, 268] width 7 height 7
click at [551, 268] on input "Task Completed" at bounding box center [553, 267] width 4 height 4
checkbox input "true"
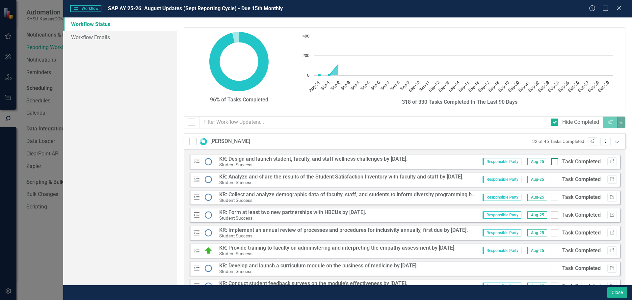
click at [551, 163] on div at bounding box center [554, 161] width 7 height 7
click at [551, 162] on input "Task Completed" at bounding box center [553, 160] width 4 height 4
checkbox input "true"
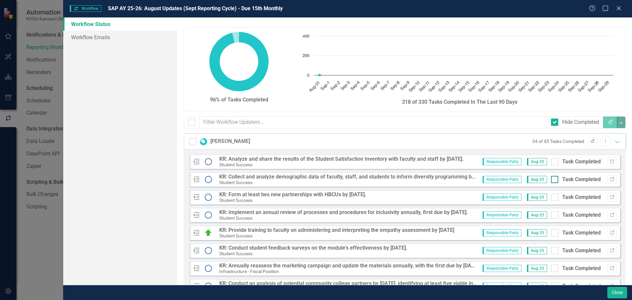
click at [551, 179] on input "Task Completed" at bounding box center [553, 178] width 4 height 4
checkbox input "true"
click at [551, 195] on input "Task Completed" at bounding box center [553, 196] width 4 height 4
checkbox input "true"
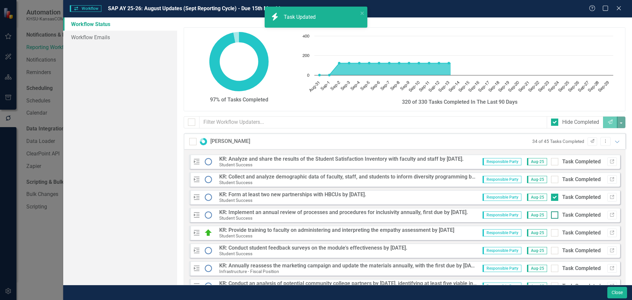
click at [551, 247] on input "Task Completed" at bounding box center [553, 249] width 4 height 4
checkbox input "true"
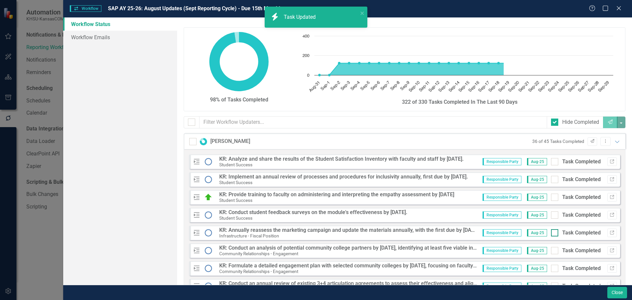
click at [551, 232] on input "Task Completed" at bounding box center [553, 231] width 4 height 4
checkbox input "true"
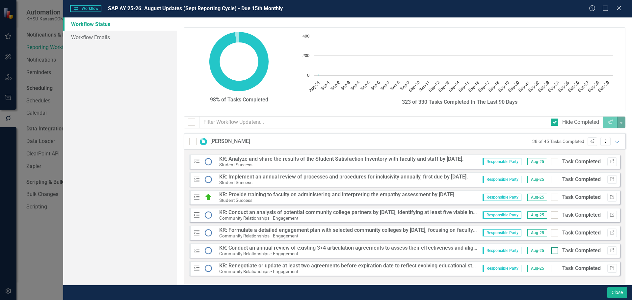
click at [551, 250] on input "Task Completed" at bounding box center [553, 249] width 4 height 4
checkbox input "true"
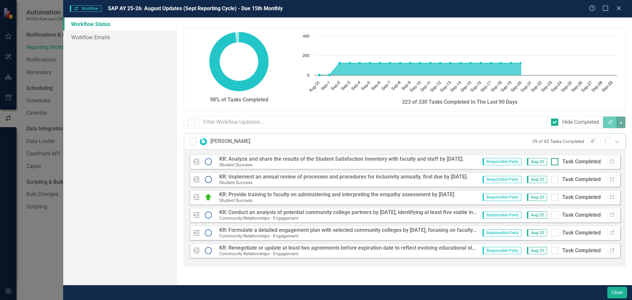
click at [552, 161] on input "Task Completed" at bounding box center [553, 160] width 4 height 4
checkbox input "true"
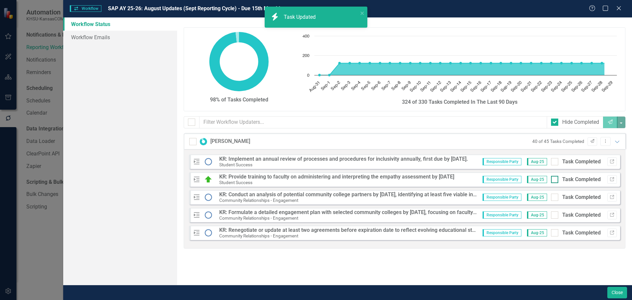
drag, startPoint x: 555, startPoint y: 178, endPoint x: 558, endPoint y: 203, distance: 24.9
click at [555, 179] on input "Task Completed" at bounding box center [553, 178] width 4 height 4
checkbox input "true"
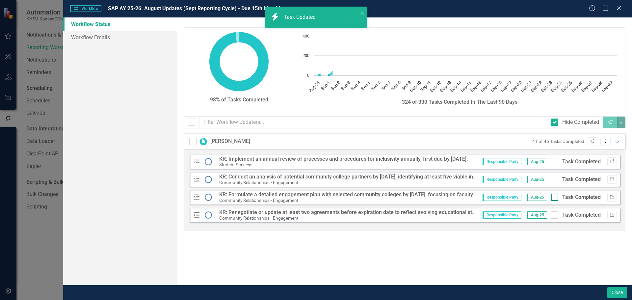
click at [555, 198] on div at bounding box center [554, 197] width 7 height 7
click at [555, 198] on input "Task Completed" at bounding box center [553, 196] width 4 height 4
checkbox input "true"
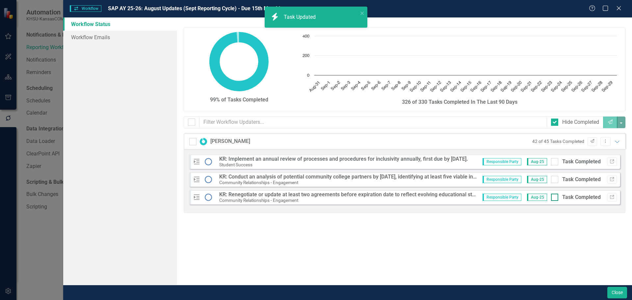
click at [554, 216] on div "Richard Winslow 42 of 45 Tasks Completed Send Dropdown Menu Expanded Measure/Ou…" at bounding box center [405, 175] width 452 height 85
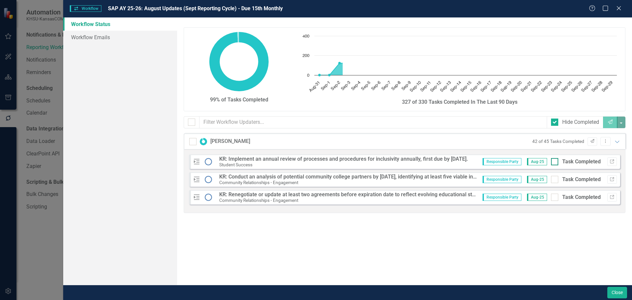
click at [556, 162] on input "Task Completed" at bounding box center [553, 160] width 4 height 4
checkbox input "true"
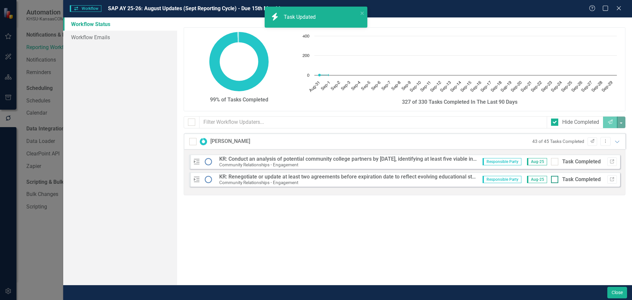
click at [556, 179] on input "Task Completed" at bounding box center [553, 178] width 4 height 4
checkbox input "true"
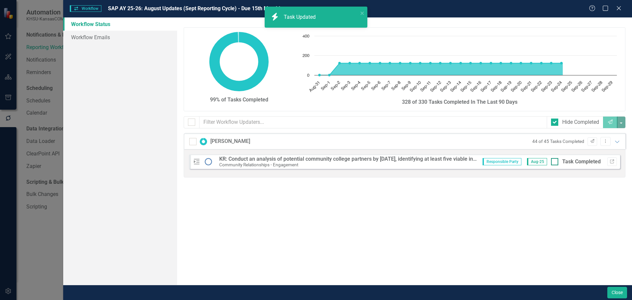
click at [555, 162] on input "Task Completed" at bounding box center [553, 160] width 4 height 4
checkbox input "true"
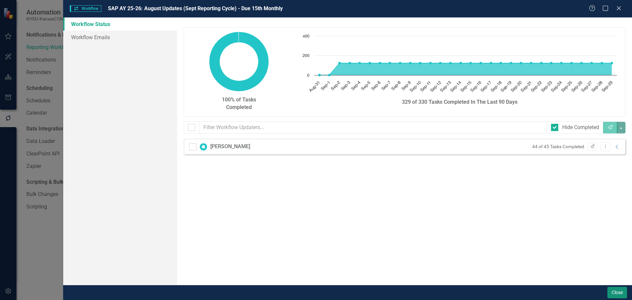
click at [616, 289] on button "Close" at bounding box center [618, 293] width 20 height 12
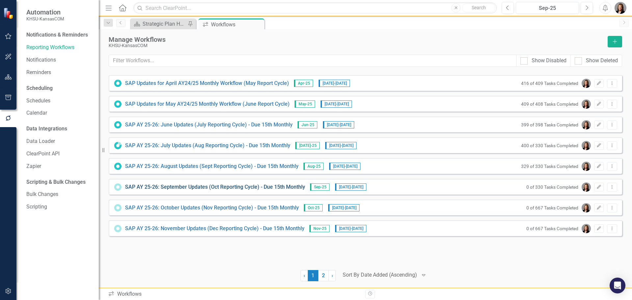
click at [236, 187] on link "SAP AY 25-26: September Updates (Oct Reporting Cycle) - Due 15th Monthly" at bounding box center [215, 187] width 180 height 8
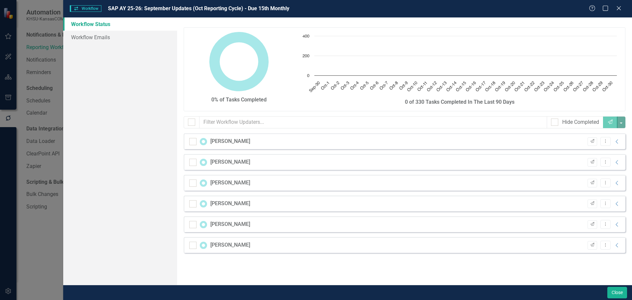
checkbox input "false"
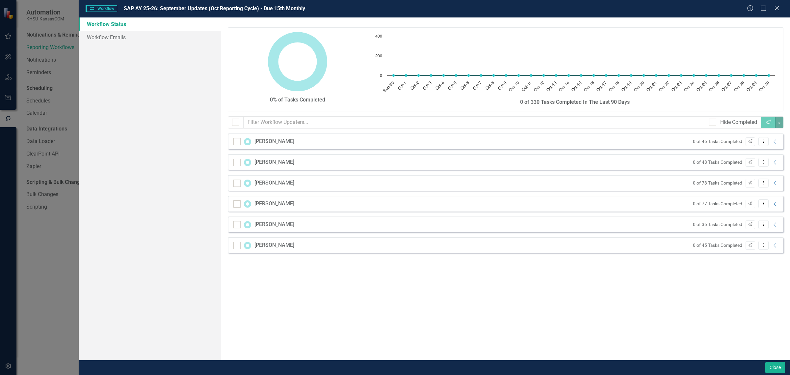
click at [632, 142] on icon "Collapse" at bounding box center [775, 141] width 7 height 5
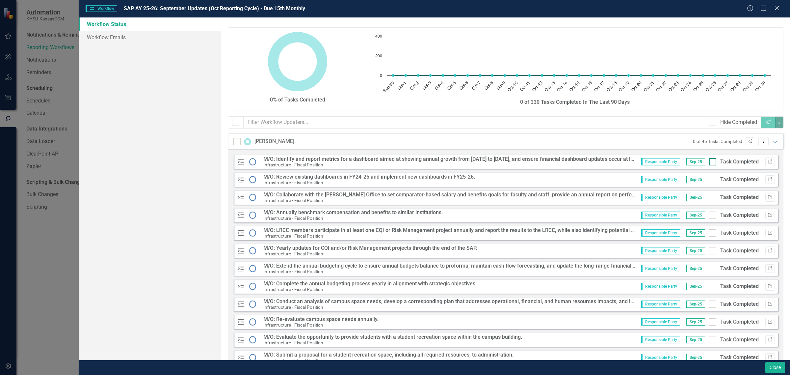
click at [632, 160] on div at bounding box center [712, 161] width 7 height 7
click at [632, 160] on input "Task Completed" at bounding box center [711, 160] width 4 height 4
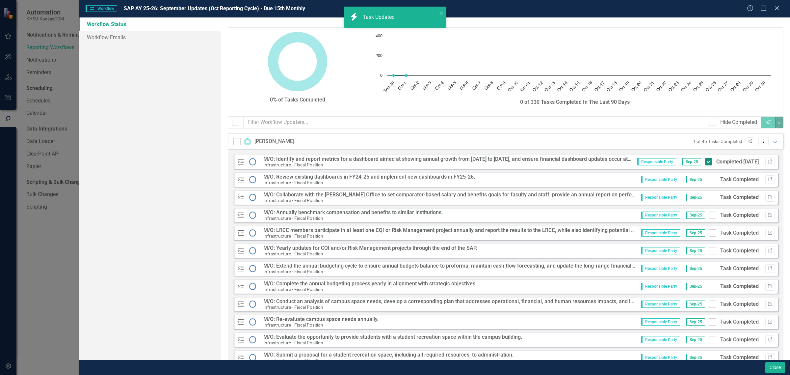
click at [632, 160] on div "Completed 10/6/25" at bounding box center [738, 162] width 42 height 8
click at [632, 160] on input "Completed 10/6/25" at bounding box center [707, 160] width 4 height 4
click at [632, 160] on div at bounding box center [712, 161] width 7 height 7
click at [632, 160] on input "Task Completed" at bounding box center [711, 160] width 4 height 4
checkbox input "true"
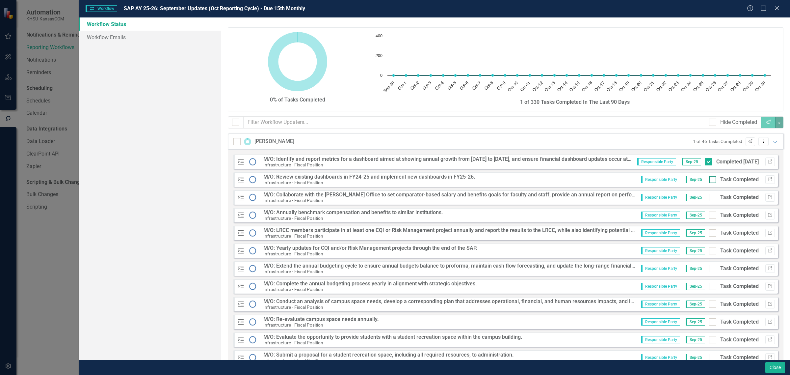
click at [632, 180] on div at bounding box center [712, 179] width 7 height 7
click at [632, 180] on input "Task Completed" at bounding box center [711, 178] width 4 height 4
checkbox input "true"
click at [632, 122] on div at bounding box center [712, 122] width 7 height 7
click at [632, 122] on input "Hide Completed" at bounding box center [711, 121] width 4 height 4
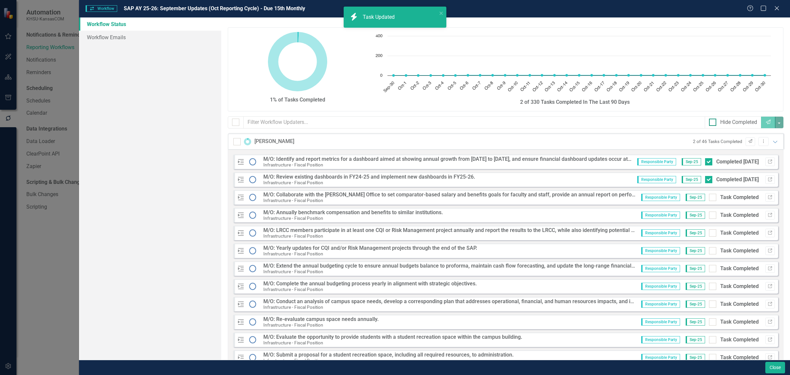
checkbox input "true"
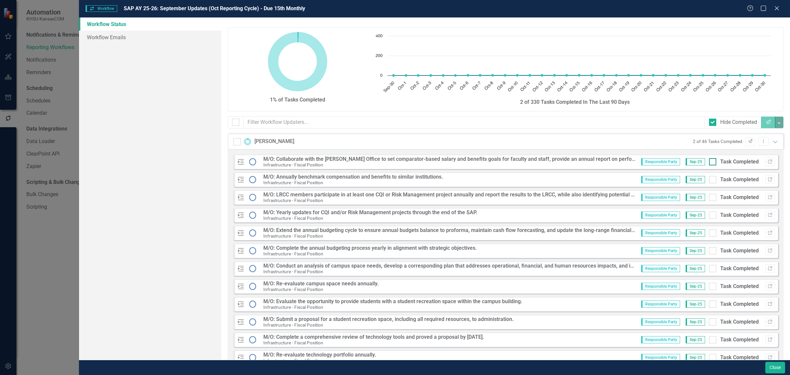
click at [632, 162] on input "Task Completed" at bounding box center [711, 160] width 4 height 4
checkbox input "true"
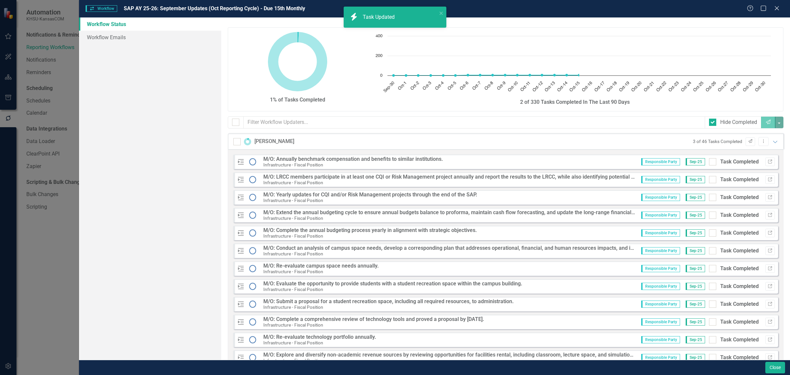
click at [632, 162] on input "Task Completed" at bounding box center [711, 160] width 4 height 4
checkbox input "true"
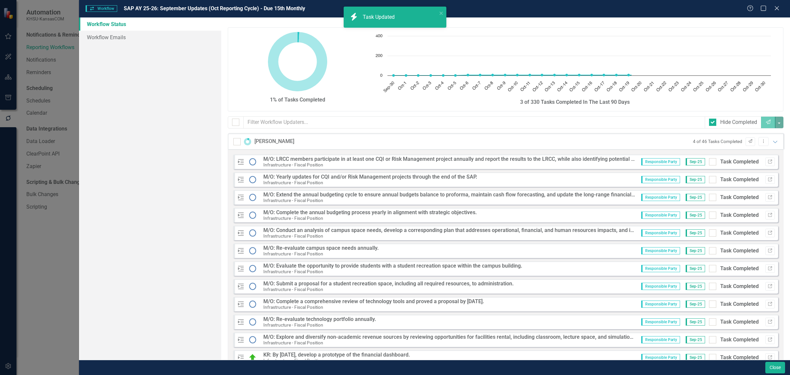
click at [632, 162] on input "Task Completed" at bounding box center [711, 160] width 4 height 4
checkbox input "true"
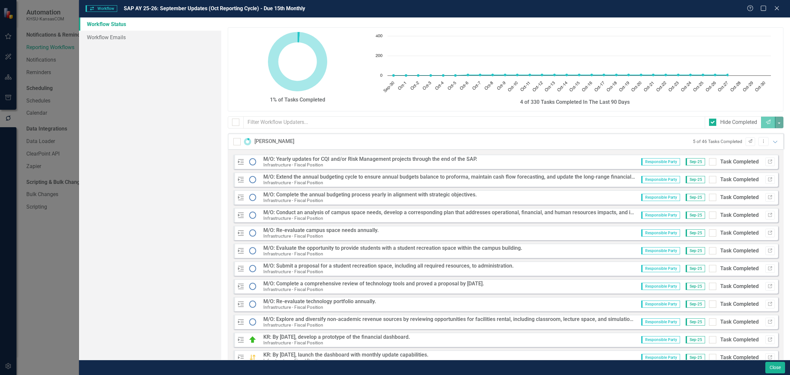
click at [632, 162] on input "Task Completed" at bounding box center [711, 160] width 4 height 4
checkbox input "true"
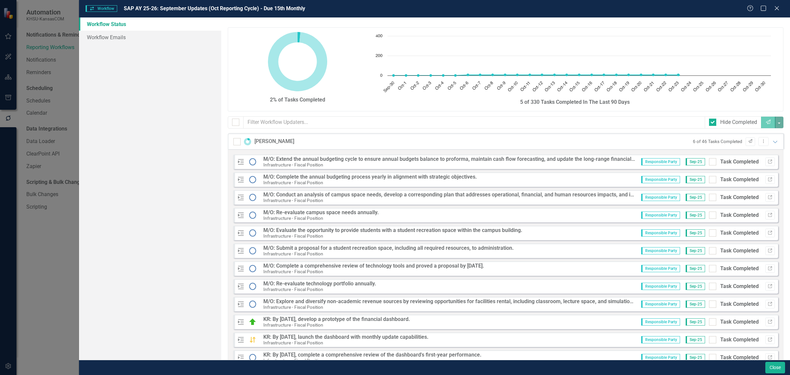
click at [632, 162] on input "Task Completed" at bounding box center [711, 160] width 4 height 4
checkbox input "true"
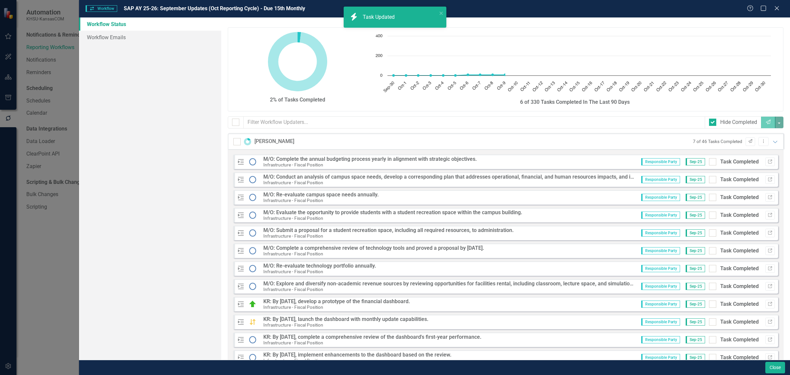
click at [632, 162] on input "Task Completed" at bounding box center [711, 160] width 4 height 4
checkbox input "true"
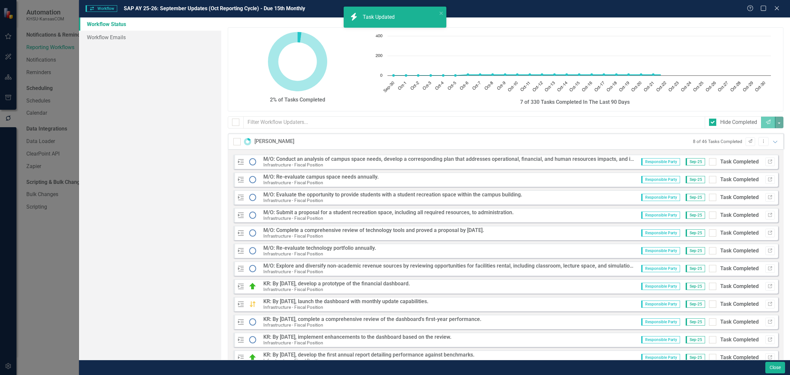
click at [632, 162] on input "Task Completed" at bounding box center [711, 160] width 4 height 4
checkbox input "true"
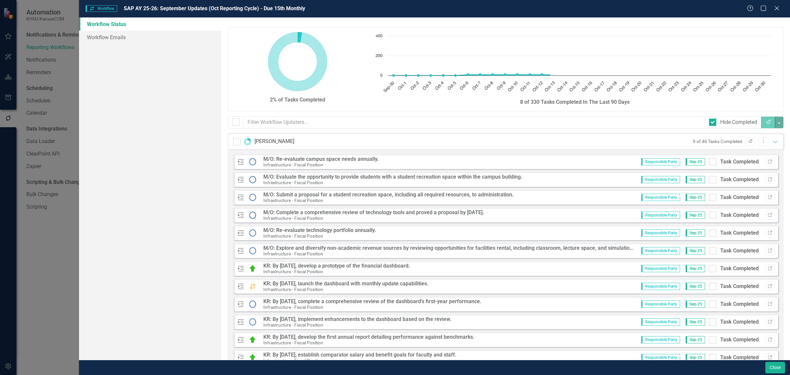
click at [632, 162] on input "Task Completed" at bounding box center [711, 160] width 4 height 4
checkbox input "true"
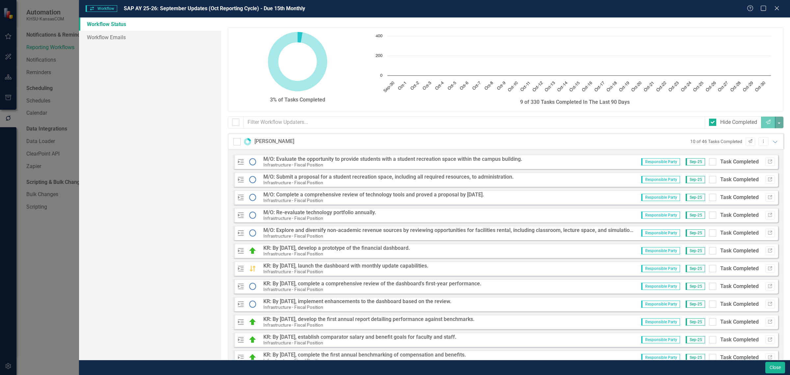
click at [632, 162] on input "Task Completed" at bounding box center [711, 160] width 4 height 4
checkbox input "true"
click at [632, 162] on input "Task Completed" at bounding box center [711, 160] width 4 height 4
checkbox input "true"
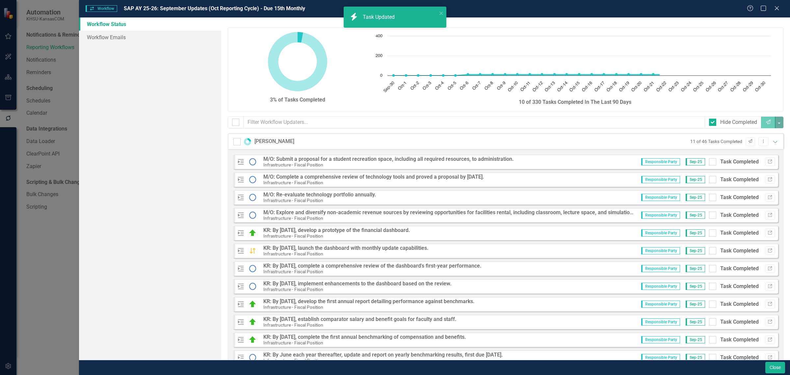
click at [632, 162] on input "Task Completed" at bounding box center [711, 160] width 4 height 4
checkbox input "true"
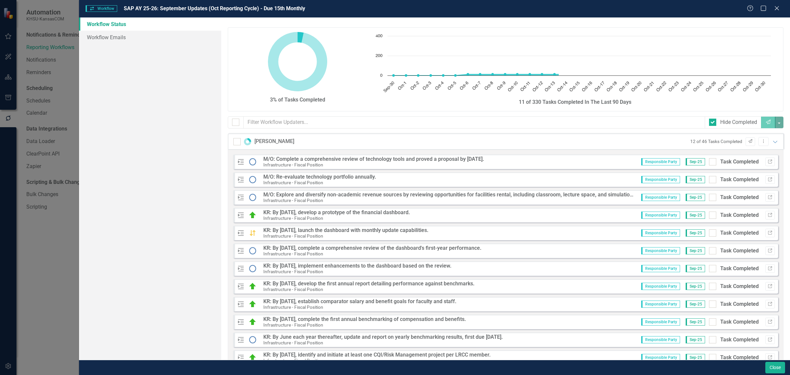
click at [632, 162] on input "Task Completed" at bounding box center [711, 160] width 4 height 4
checkbox input "true"
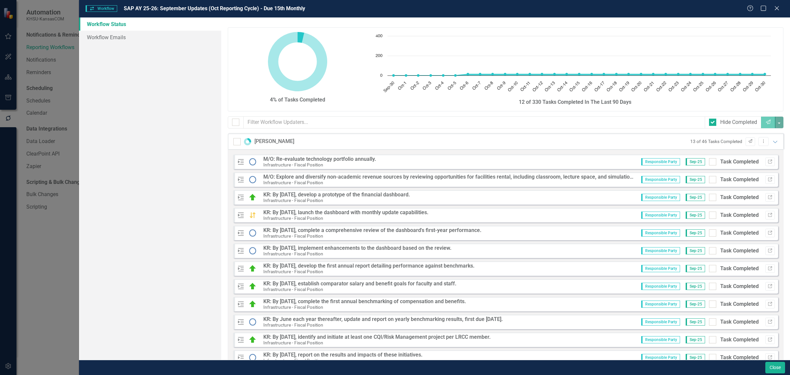
click at [632, 162] on input "Task Completed" at bounding box center [711, 160] width 4 height 4
checkbox input "true"
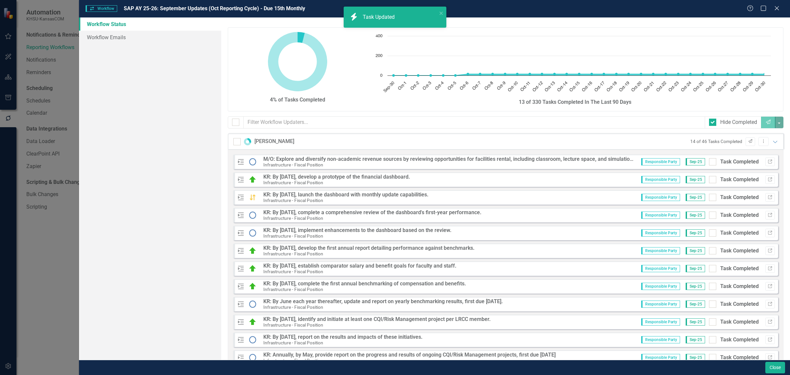
click at [632, 162] on input "Task Completed" at bounding box center [711, 160] width 4 height 4
checkbox input "true"
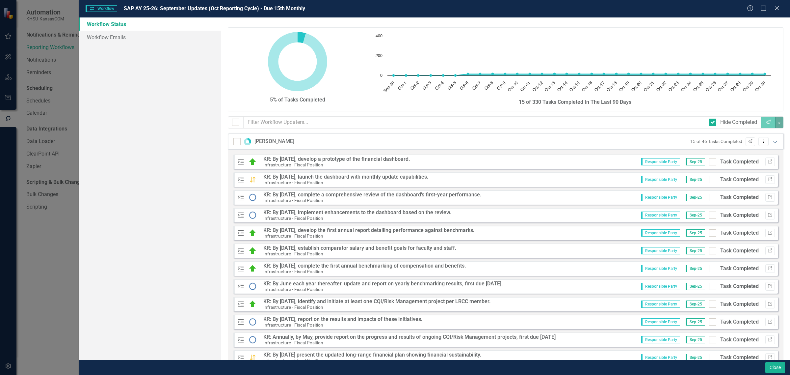
click at [632, 140] on icon "Expanded" at bounding box center [775, 141] width 7 height 5
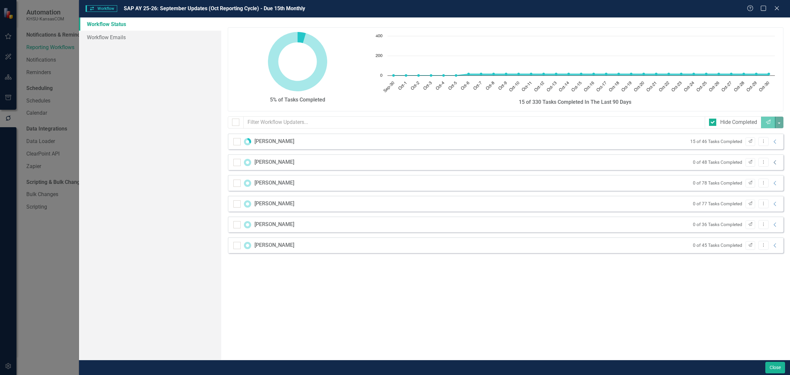
click at [632, 162] on icon "Collapse" at bounding box center [775, 162] width 7 height 5
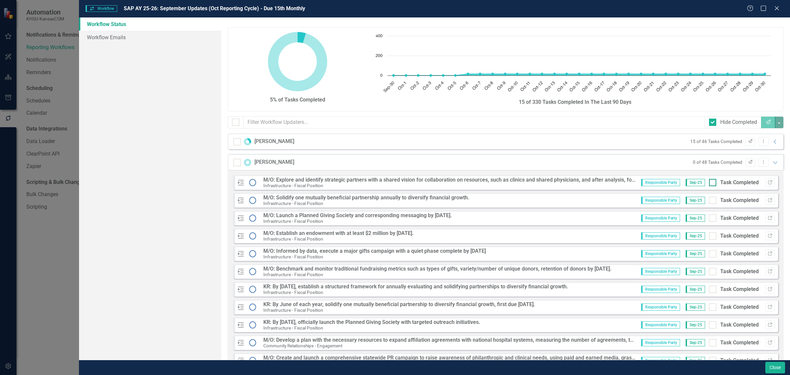
click at [632, 183] on input "Task Completed" at bounding box center [711, 181] width 4 height 4
checkbox input "true"
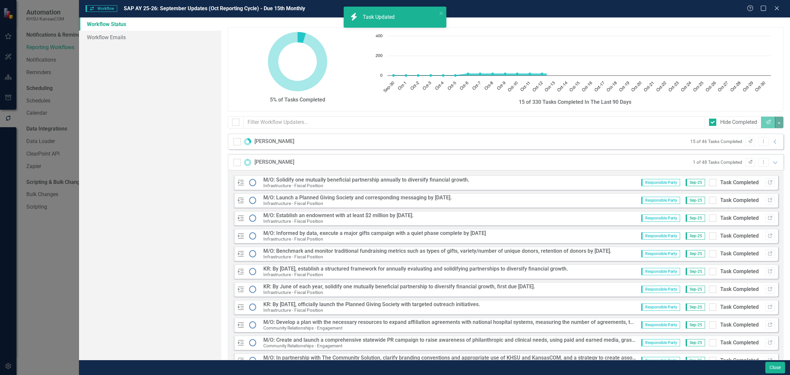
click at [632, 183] on input "Task Completed" at bounding box center [711, 181] width 4 height 4
checkbox input "true"
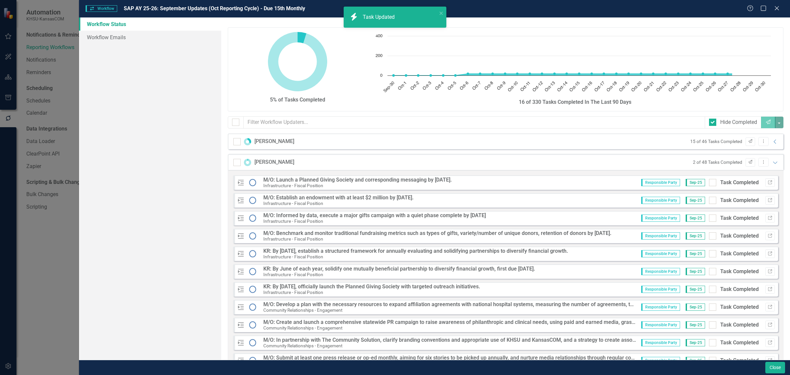
click at [632, 183] on input "Task Completed" at bounding box center [711, 181] width 4 height 4
checkbox input "true"
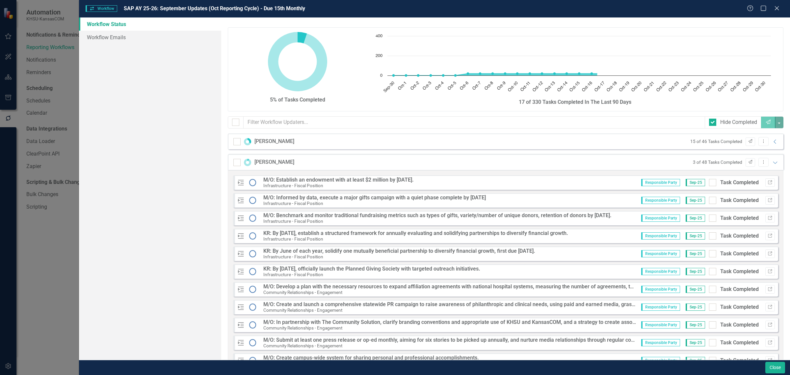
click at [632, 183] on input "Task Completed" at bounding box center [711, 181] width 4 height 4
checkbox input "true"
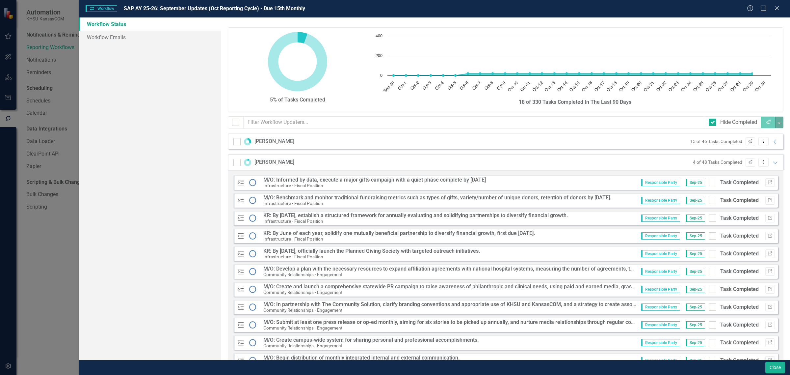
click at [632, 183] on input "Task Completed" at bounding box center [711, 181] width 4 height 4
checkbox input "true"
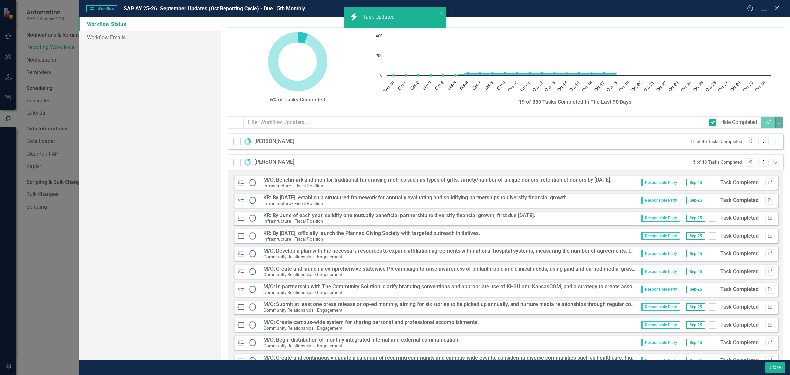
click at [632, 183] on input "Task Completed" at bounding box center [711, 181] width 4 height 4
checkbox input "true"
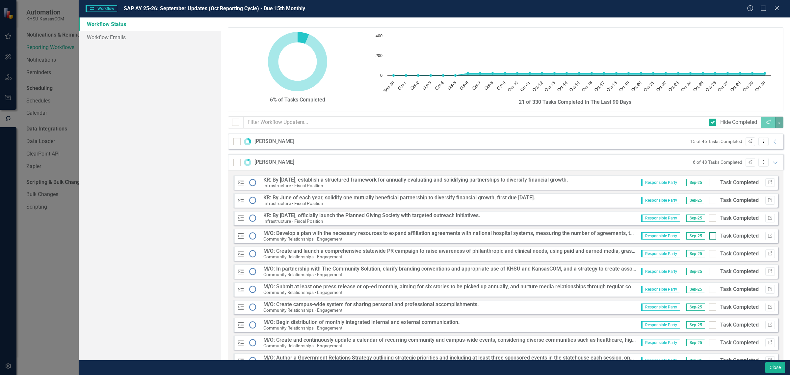
click at [632, 235] on input "Task Completed" at bounding box center [711, 234] width 4 height 4
checkbox input "true"
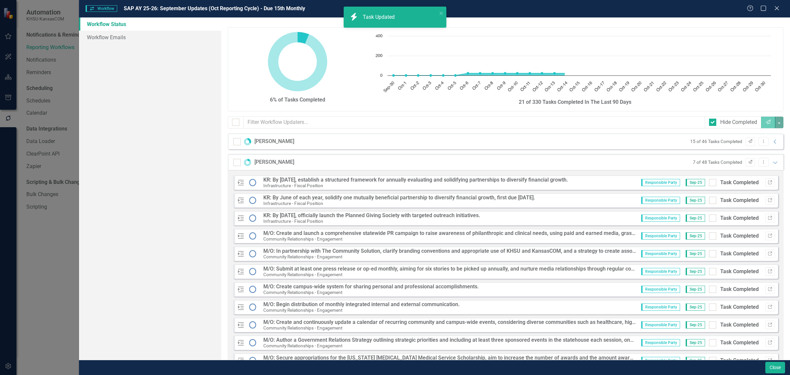
click at [632, 235] on input "Task Completed" at bounding box center [711, 234] width 4 height 4
checkbox input "true"
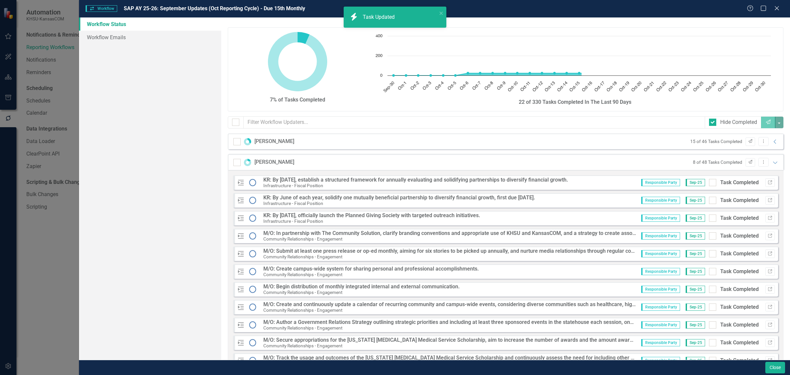
click at [632, 235] on input "Task Completed" at bounding box center [711, 234] width 4 height 4
checkbox input "true"
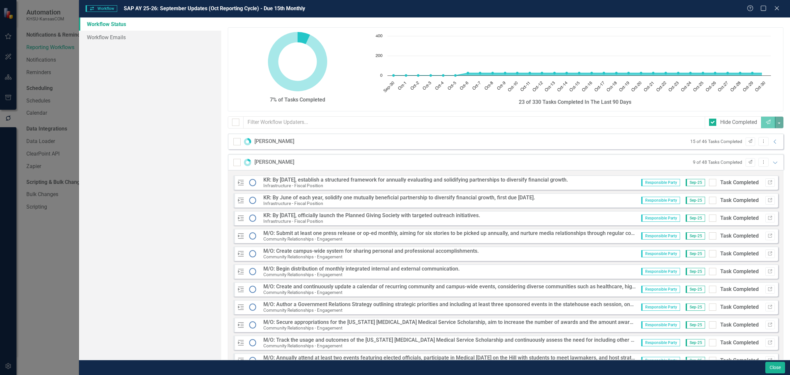
click at [632, 235] on input "Task Completed" at bounding box center [711, 234] width 4 height 4
checkbox input "true"
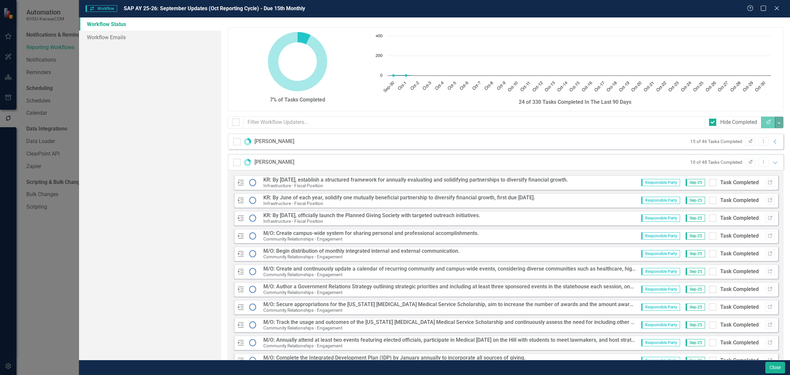
click at [632, 235] on input "Task Completed" at bounding box center [711, 234] width 4 height 4
checkbox input "true"
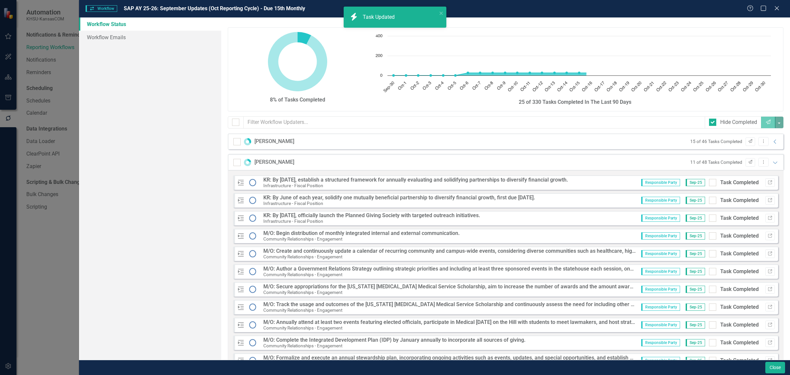
click at [632, 235] on input "Task Completed" at bounding box center [711, 234] width 4 height 4
checkbox input "true"
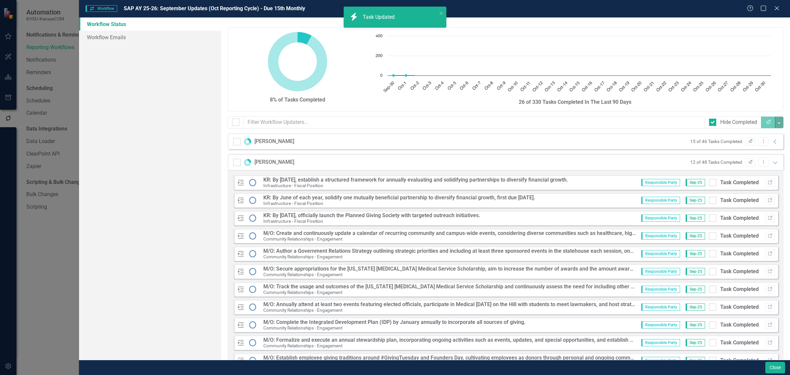
click at [632, 235] on input "Task Completed" at bounding box center [711, 234] width 4 height 4
checkbox input "true"
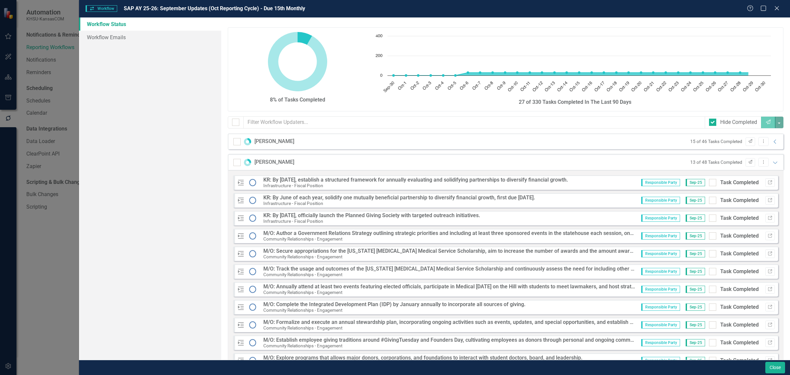
click at [632, 235] on input "Task Completed" at bounding box center [711, 234] width 4 height 4
checkbox input "true"
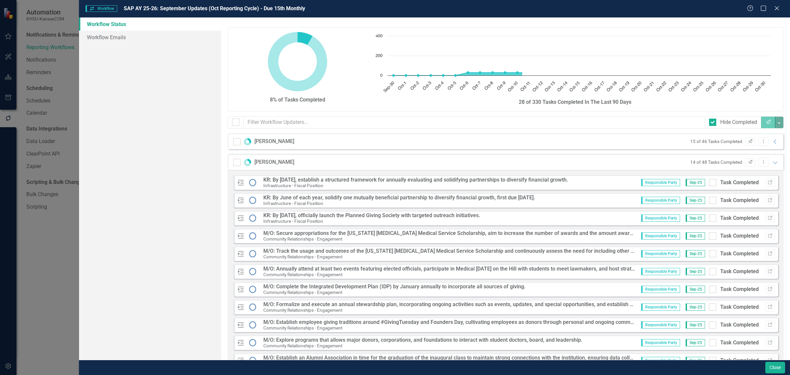
click at [632, 235] on input "Task Completed" at bounding box center [711, 234] width 4 height 4
checkbox input "true"
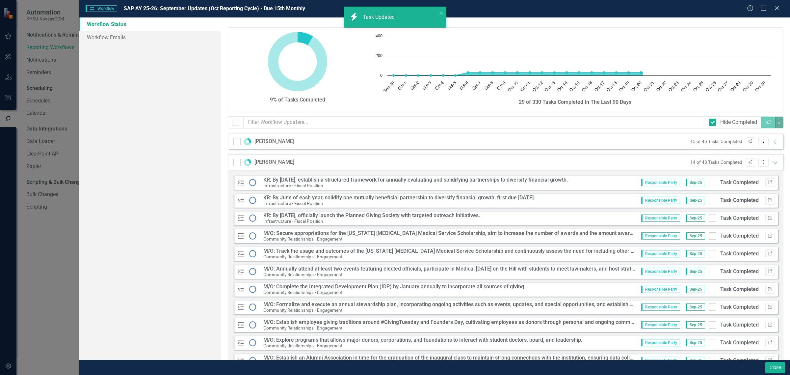
click at [632, 235] on input "Task Completed" at bounding box center [711, 234] width 4 height 4
checkbox input "true"
click at [632, 235] on input "Task Completed" at bounding box center [711, 234] width 4 height 4
checkbox input "true"
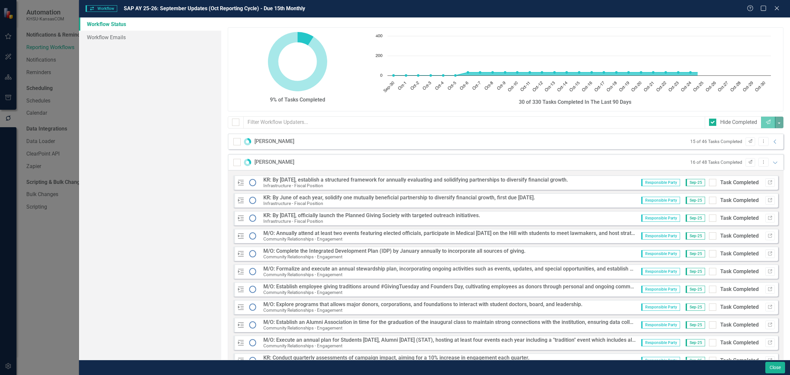
click at [632, 235] on input "Task Completed" at bounding box center [711, 234] width 4 height 4
checkbox input "true"
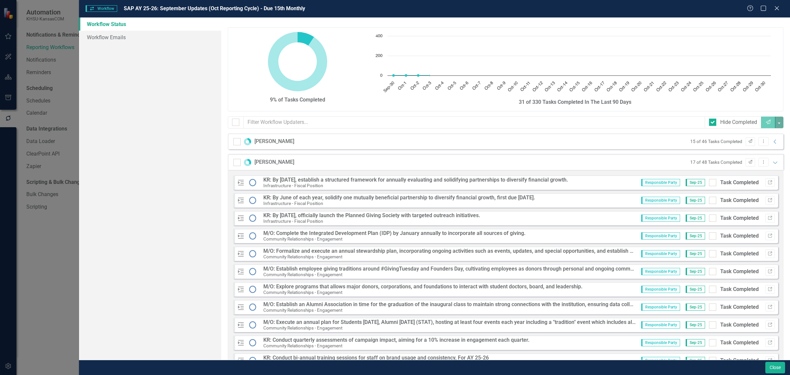
click at [632, 235] on input "Task Completed" at bounding box center [711, 234] width 4 height 4
checkbox input "true"
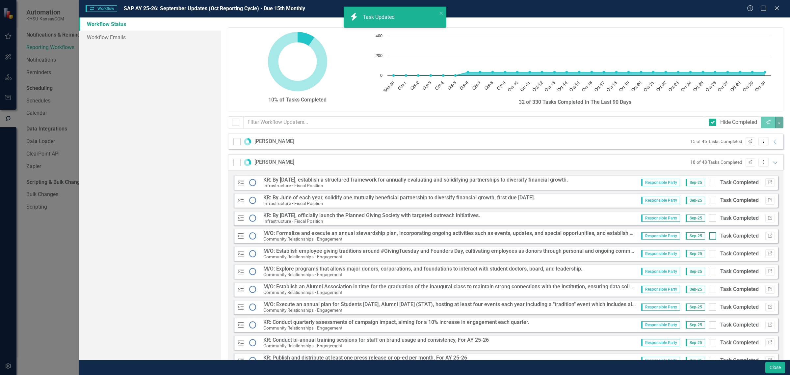
click at [632, 235] on input "Task Completed" at bounding box center [711, 234] width 4 height 4
checkbox input "true"
click at [632, 235] on input "Task Completed" at bounding box center [711, 234] width 4 height 4
checkbox input "true"
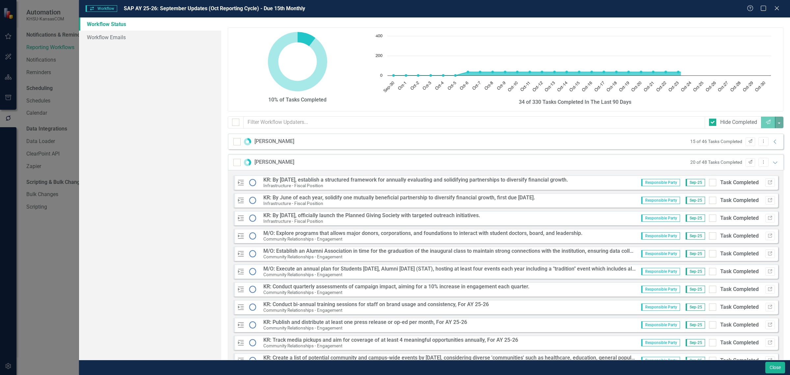
click at [632, 235] on input "Task Completed" at bounding box center [711, 234] width 4 height 4
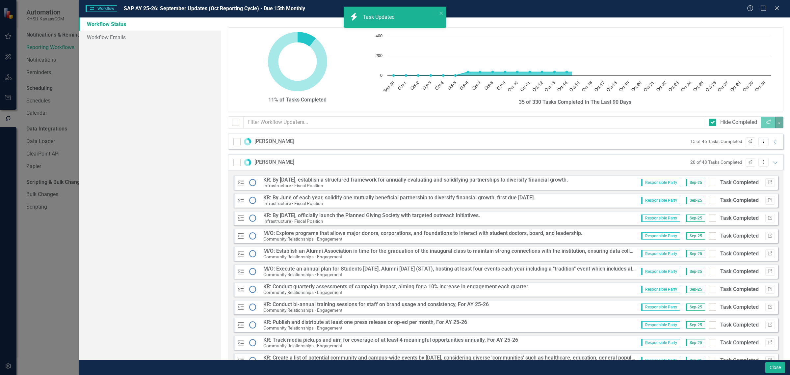
click at [632, 235] on input "Task Completed" at bounding box center [711, 234] width 4 height 4
checkbox input "true"
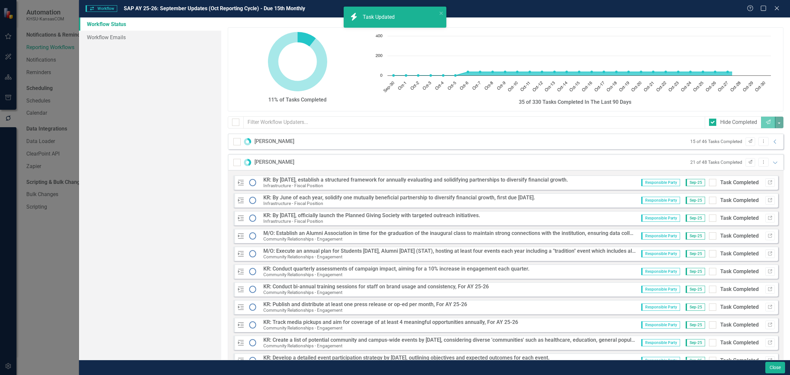
click at [632, 235] on input "Task Completed" at bounding box center [711, 234] width 4 height 4
checkbox input "true"
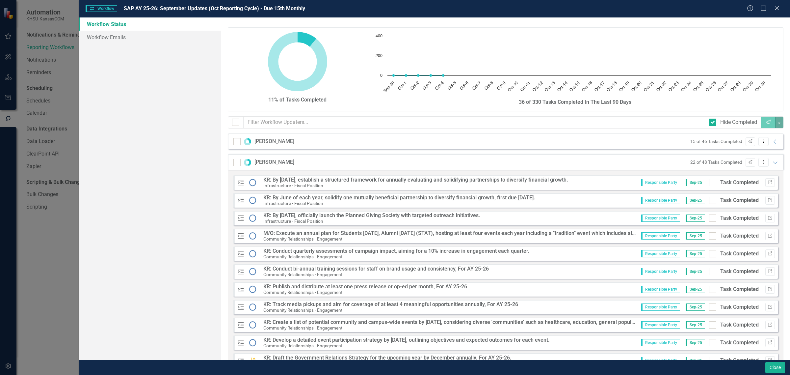
click at [632, 235] on input "Task Completed" at bounding box center [711, 234] width 4 height 4
checkbox input "true"
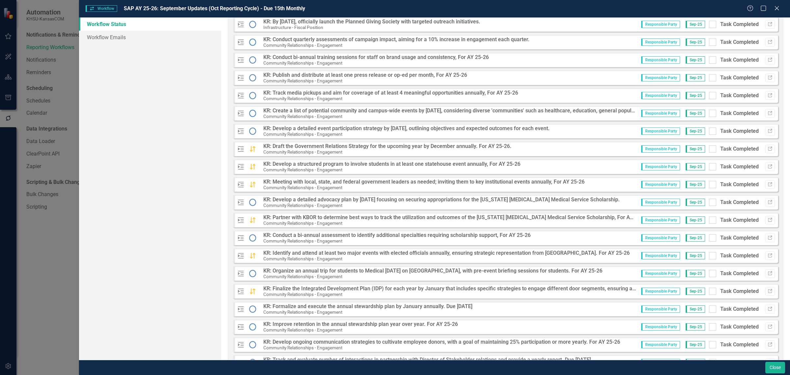
scroll to position [29, 0]
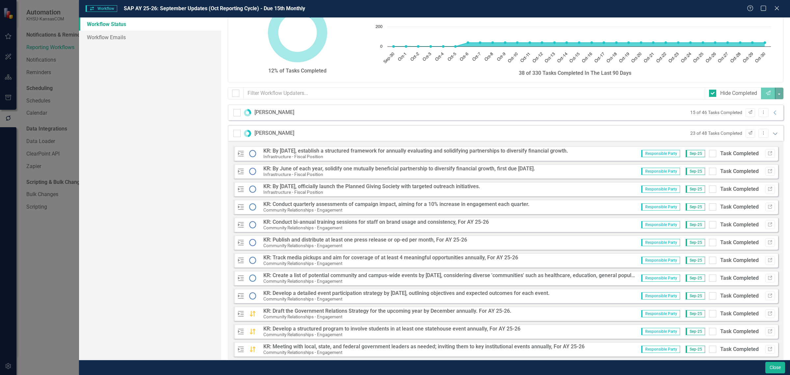
click at [632, 134] on icon at bounding box center [775, 133] width 4 height 2
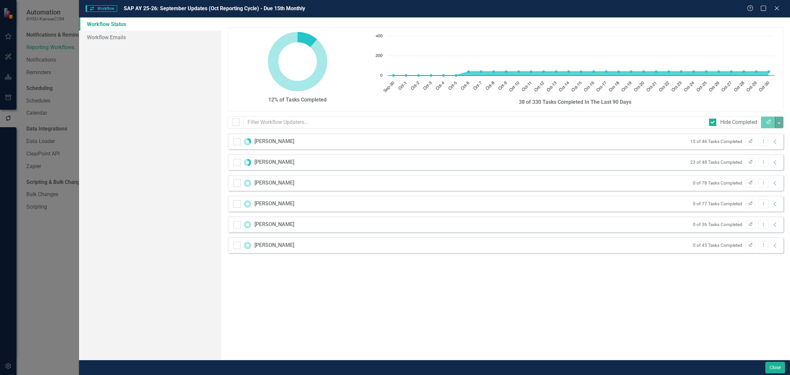
scroll to position [0, 0]
click at [632, 184] on icon at bounding box center [775, 183] width 2 height 4
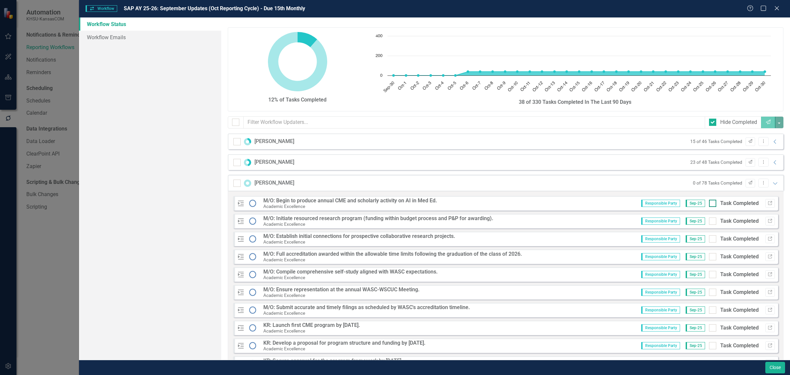
click at [632, 203] on input "Task Completed" at bounding box center [711, 202] width 4 height 4
checkbox input "true"
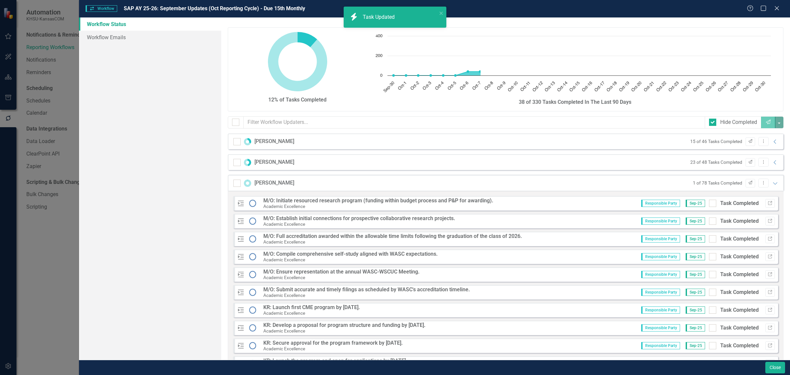
click at [632, 203] on input "Task Completed" at bounding box center [711, 202] width 4 height 4
checkbox input "true"
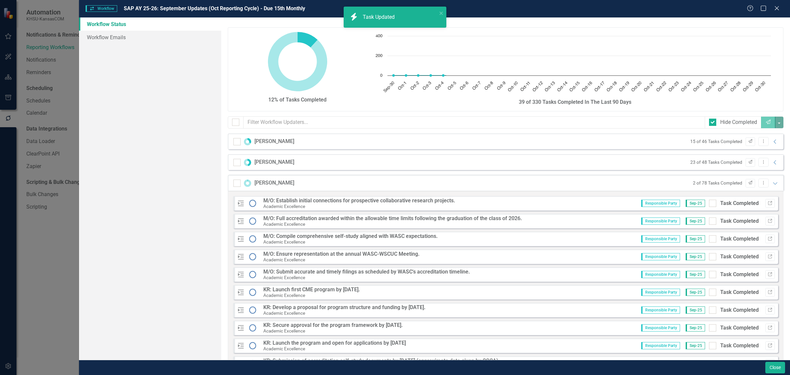
click at [632, 203] on input "Task Completed" at bounding box center [711, 202] width 4 height 4
checkbox input "true"
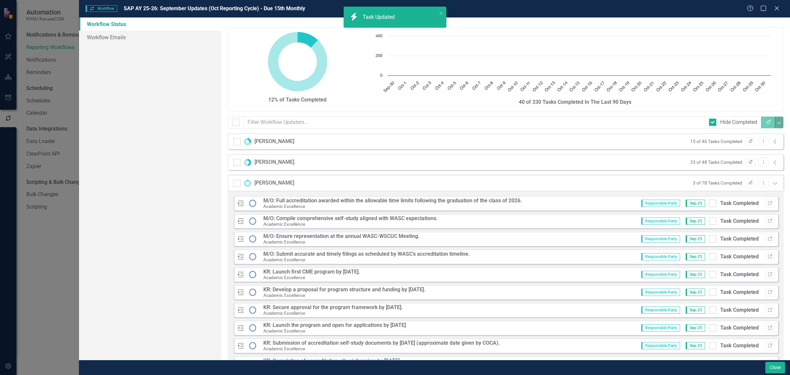
click at [632, 203] on input "Task Completed" at bounding box center [711, 202] width 4 height 4
checkbox input "true"
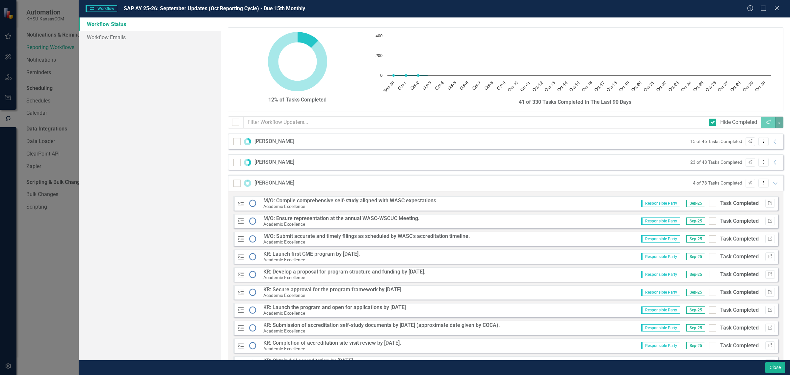
click at [632, 203] on input "Task Completed" at bounding box center [711, 202] width 4 height 4
checkbox input "true"
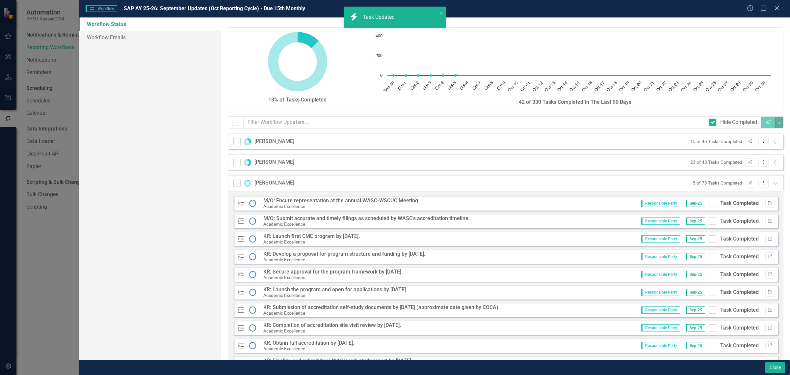
click at [632, 203] on input "Task Completed" at bounding box center [711, 202] width 4 height 4
checkbox input "true"
click at [632, 203] on input "Task Completed" at bounding box center [711, 202] width 4 height 4
checkbox input "true"
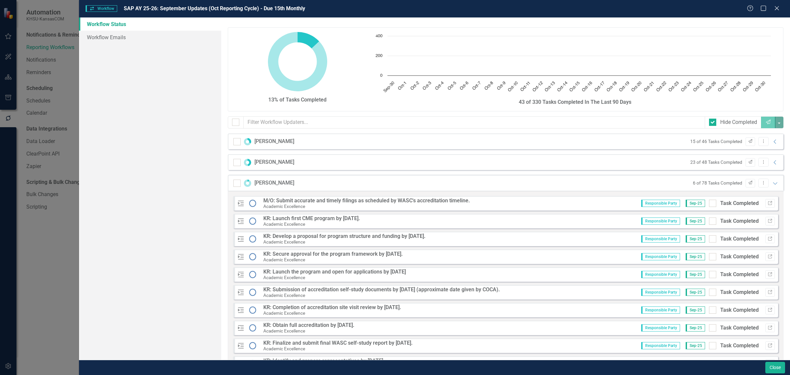
click at [632, 203] on input "Task Completed" at bounding box center [711, 202] width 4 height 4
checkbox input "true"
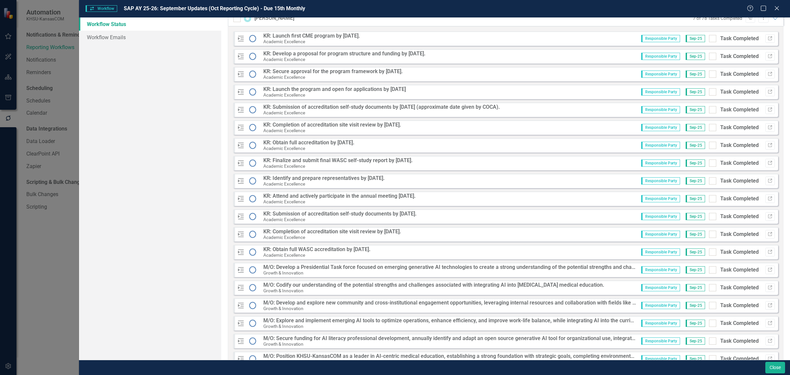
scroll to position [206, 0]
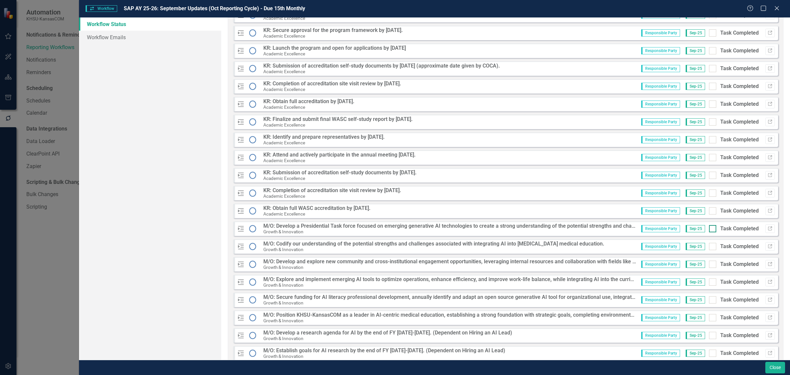
click at [632, 229] on input "Task Completed" at bounding box center [711, 227] width 4 height 4
checkbox input "true"
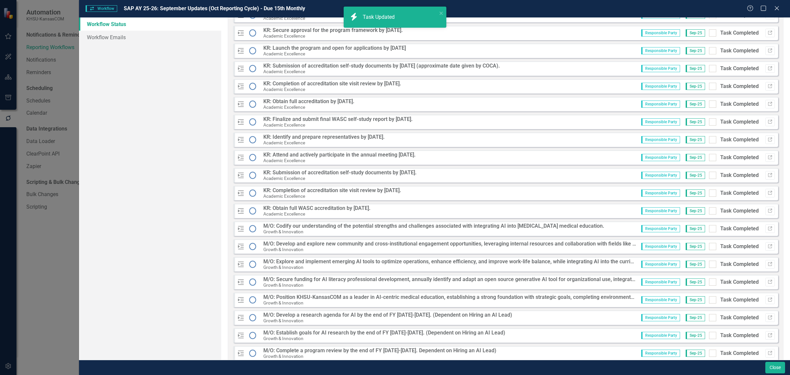
click at [632, 229] on input "Task Completed" at bounding box center [711, 227] width 4 height 4
checkbox input "true"
click at [632, 229] on input "Task Completed" at bounding box center [711, 227] width 4 height 4
checkbox input "true"
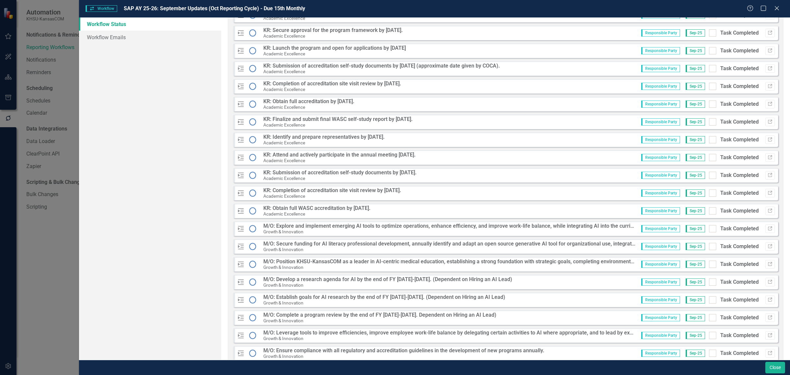
click at [632, 229] on input "Task Completed" at bounding box center [711, 227] width 4 height 4
checkbox input "true"
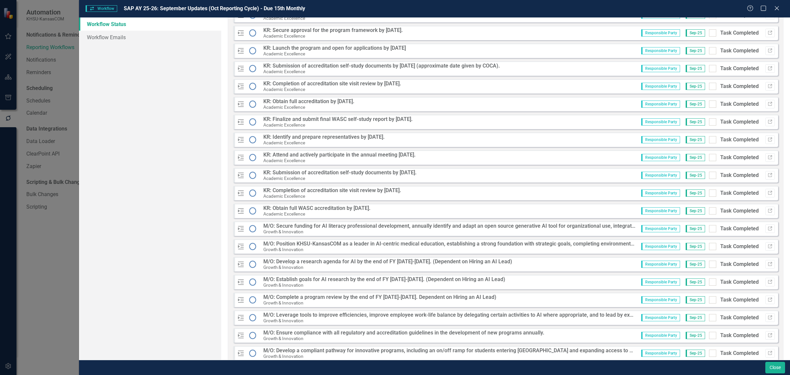
click at [632, 229] on input "Task Completed" at bounding box center [711, 227] width 4 height 4
checkbox input "true"
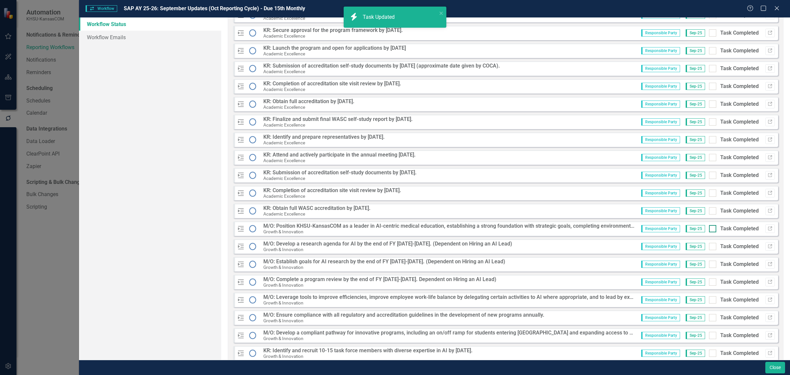
click at [632, 229] on input "Task Completed" at bounding box center [711, 227] width 4 height 4
checkbox input "true"
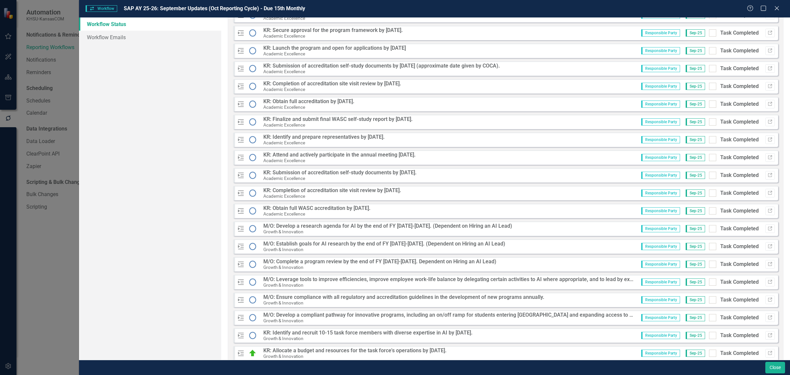
click at [632, 229] on input "Task Completed" at bounding box center [711, 227] width 4 height 4
checkbox input "true"
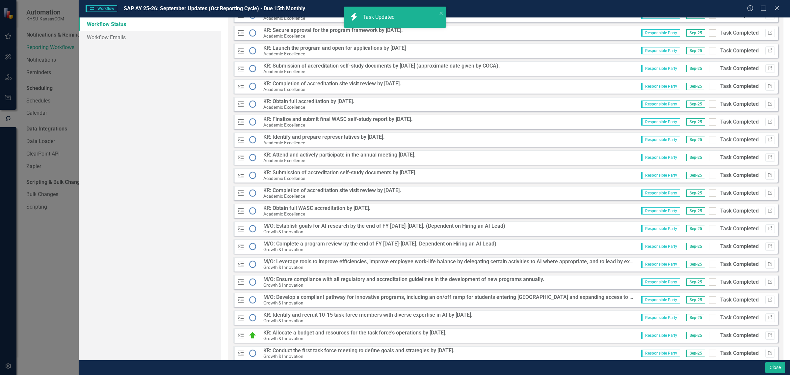
click at [632, 229] on input "Task Completed" at bounding box center [711, 227] width 4 height 4
checkbox input "true"
click at [632, 229] on input "Task Completed" at bounding box center [711, 227] width 4 height 4
checkbox input "true"
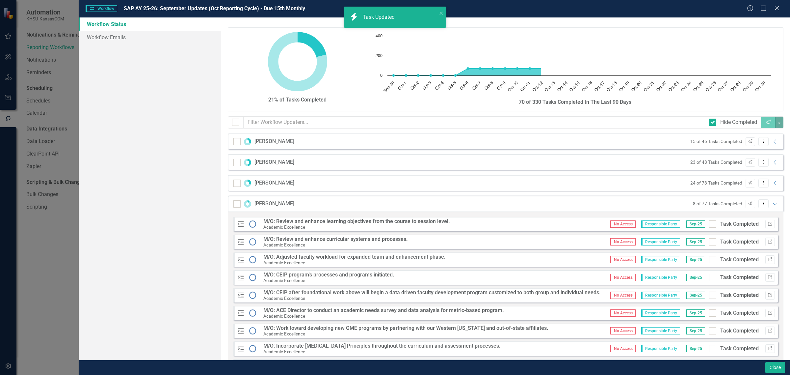
click at [709, 224] on input "Task Completed" at bounding box center [711, 222] width 4 height 4
checkbox input "true"
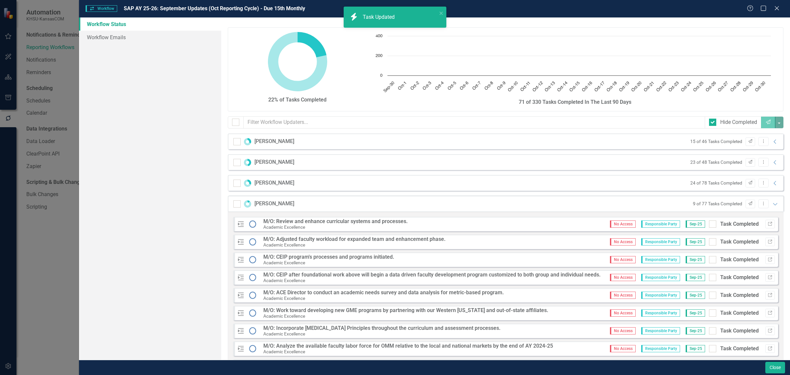
click at [709, 224] on input "Task Completed" at bounding box center [711, 222] width 4 height 4
checkbox input "true"
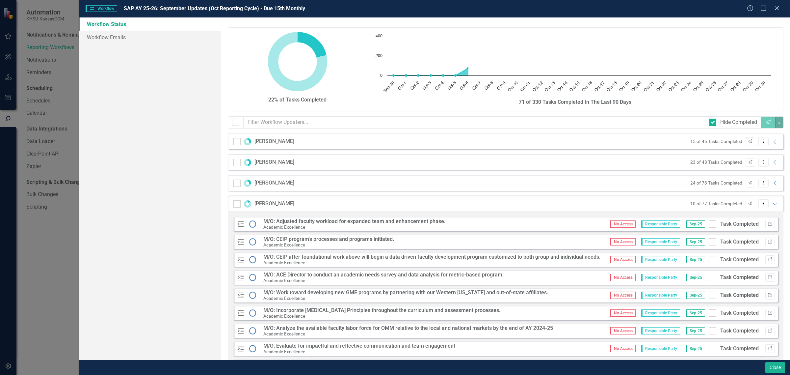
click at [709, 224] on input "Task Completed" at bounding box center [711, 222] width 4 height 4
checkbox input "true"
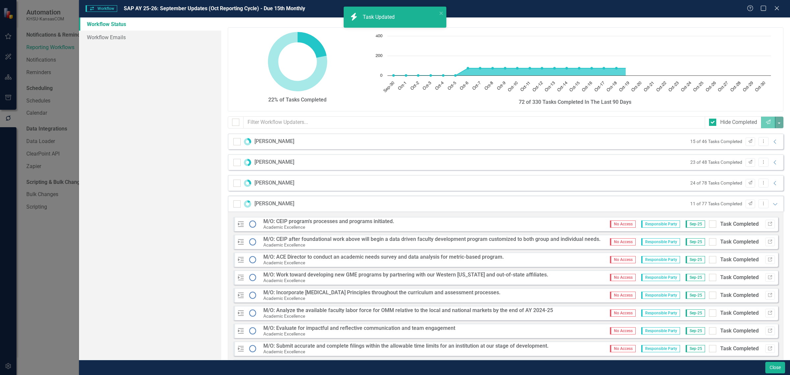
click at [709, 224] on input "Task Completed" at bounding box center [711, 222] width 4 height 4
checkbox input "true"
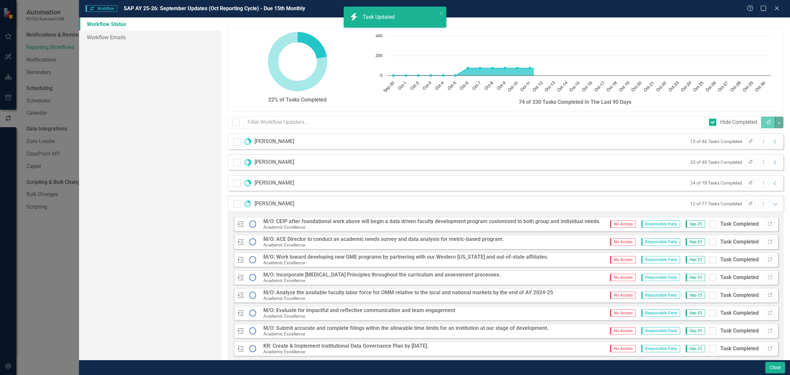
click at [709, 224] on input "Task Completed" at bounding box center [711, 222] width 4 height 4
checkbox input "true"
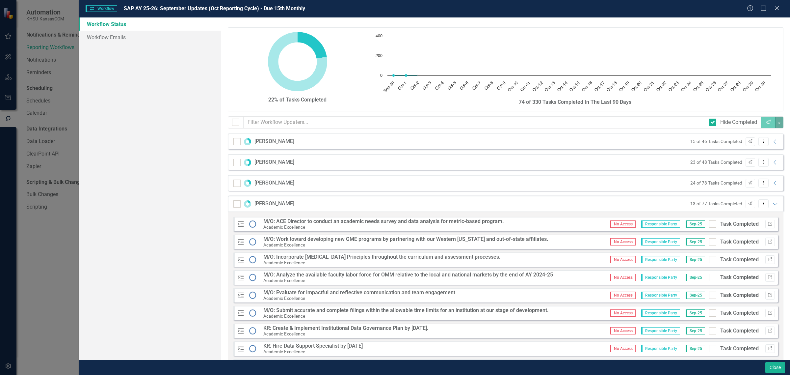
click at [709, 224] on input "Task Completed" at bounding box center [711, 222] width 4 height 4
checkbox input "true"
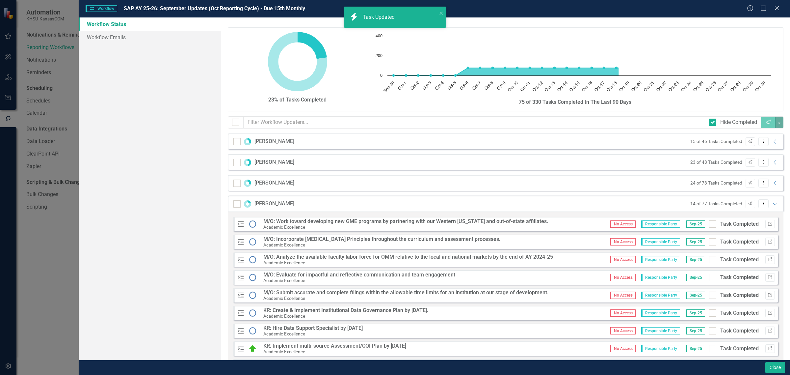
click at [709, 224] on input "Task Completed" at bounding box center [711, 222] width 4 height 4
checkbox input "true"
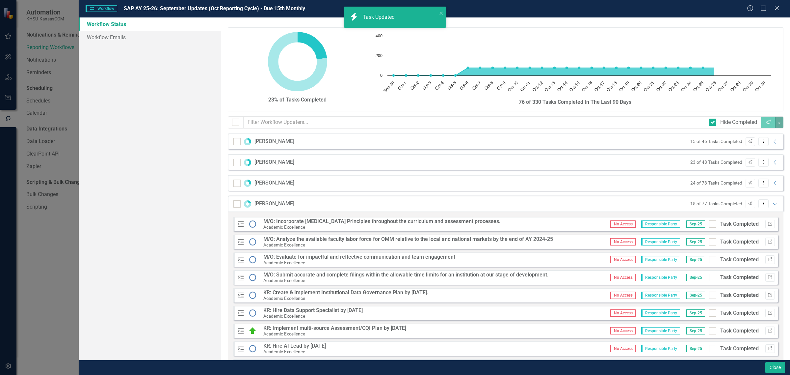
click at [709, 224] on input "Task Completed" at bounding box center [711, 222] width 4 height 4
checkbox input "true"
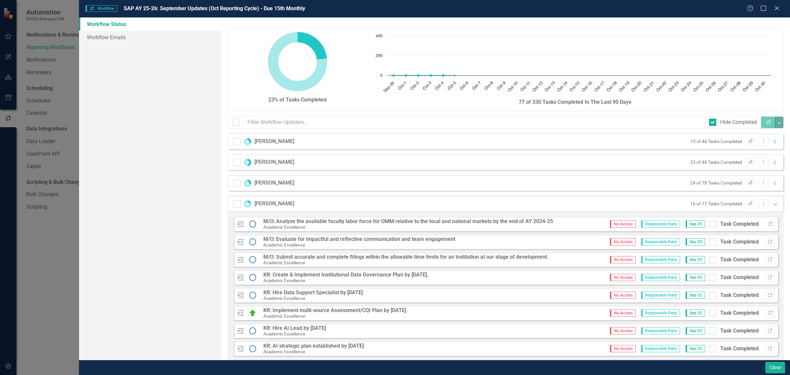
click at [709, 224] on input "Task Completed" at bounding box center [711, 222] width 4 height 4
checkbox input "true"
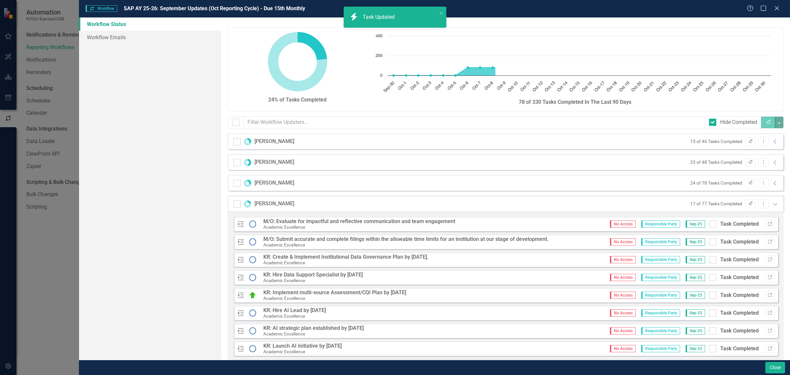
click at [709, 224] on input "Task Completed" at bounding box center [711, 222] width 4 height 4
checkbox input "true"
click at [709, 224] on input "Task Completed" at bounding box center [711, 222] width 4 height 4
checkbox input "true"
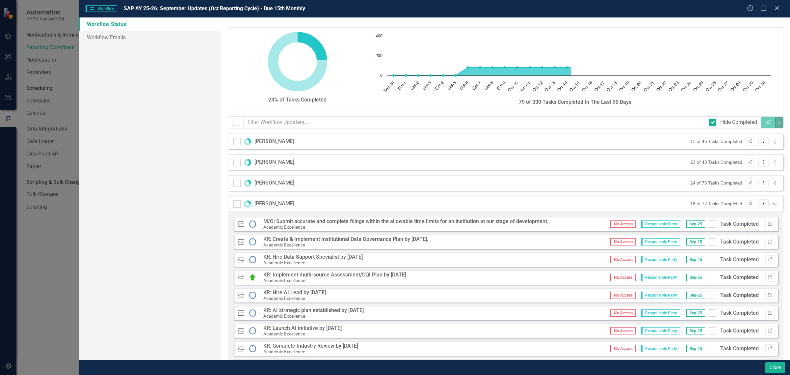
click at [709, 224] on input "Task Completed" at bounding box center [711, 222] width 4 height 4
checkbox input "true"
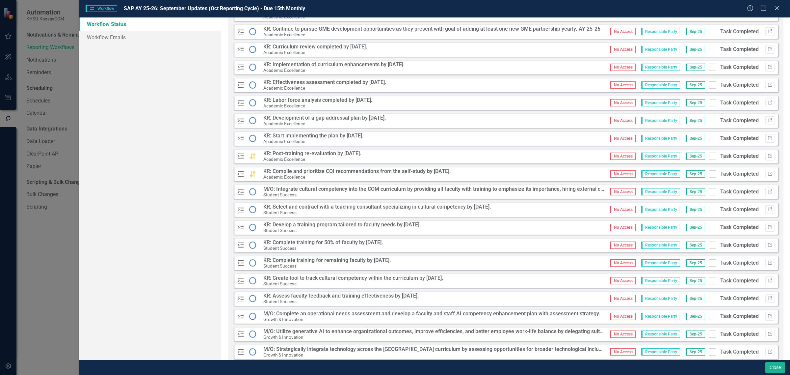
scroll to position [535, 0]
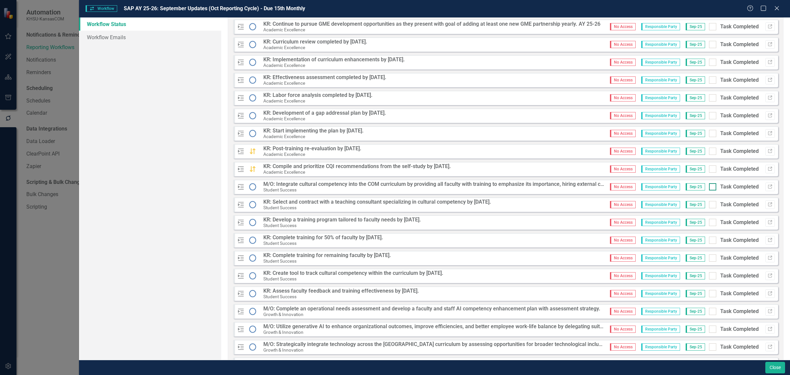
click at [709, 188] on div at bounding box center [712, 186] width 7 height 7
click at [709, 187] on input "Task Completed" at bounding box center [711, 185] width 4 height 4
checkbox input "true"
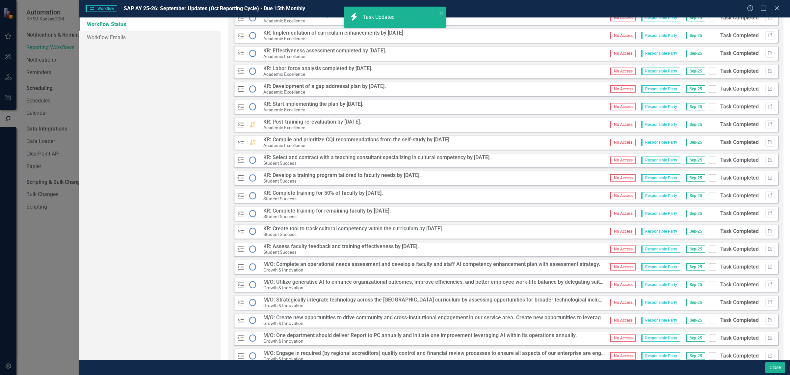
scroll to position [576, 0]
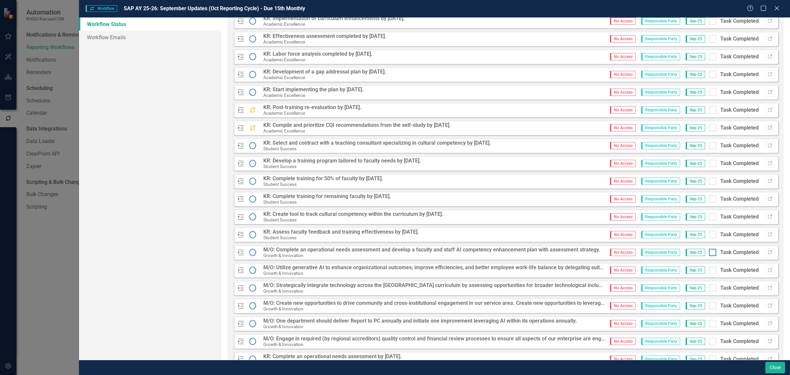
click at [709, 254] on div at bounding box center [712, 252] width 7 height 7
click at [709, 253] on input "Task Completed" at bounding box center [711, 251] width 4 height 4
checkbox input "true"
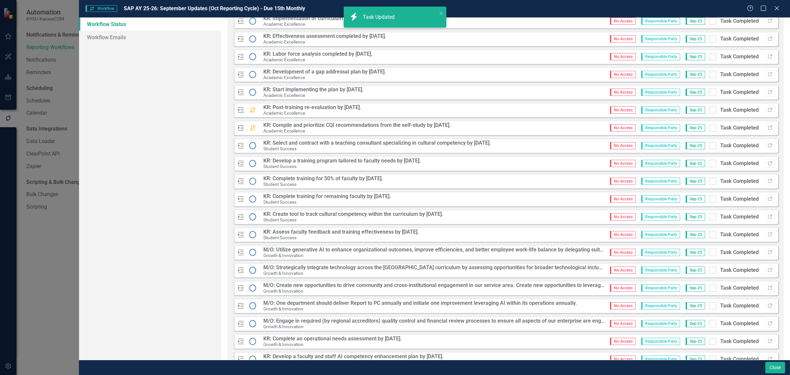
click at [709, 254] on div at bounding box center [712, 252] width 7 height 7
click at [709, 253] on input "Task Completed" at bounding box center [711, 251] width 4 height 4
checkbox input "true"
click at [709, 254] on div at bounding box center [712, 252] width 7 height 7
click at [709, 253] on input "Task Completed" at bounding box center [711, 251] width 4 height 4
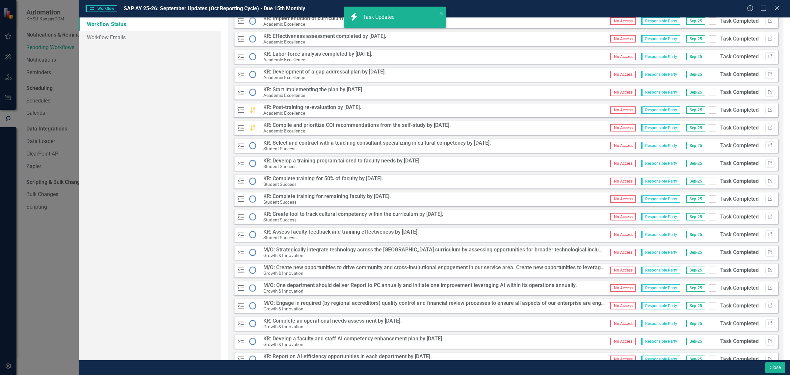
checkbox input "true"
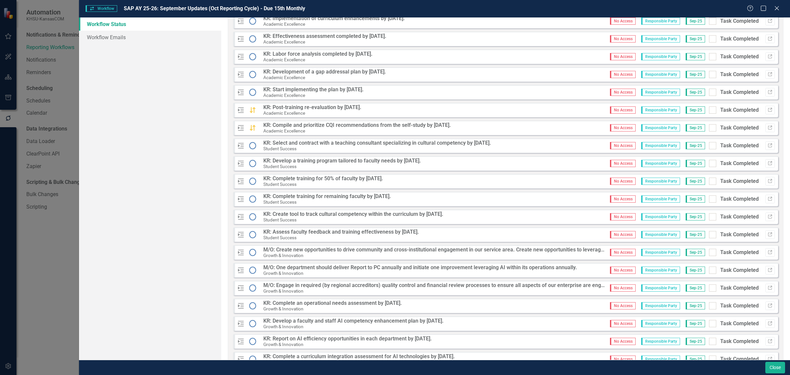
click at [709, 254] on div at bounding box center [712, 252] width 7 height 7
click at [709, 253] on input "Task Completed" at bounding box center [711, 251] width 4 height 4
checkbox input "true"
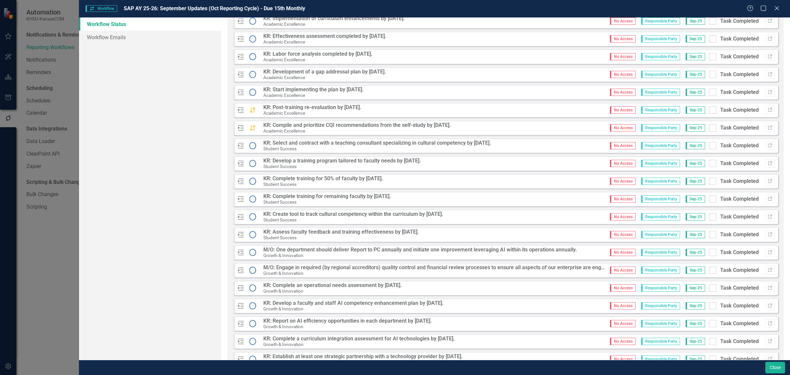
click at [709, 254] on div at bounding box center [712, 252] width 7 height 7
click at [709, 253] on input "Task Completed" at bounding box center [711, 251] width 4 height 4
checkbox input "true"
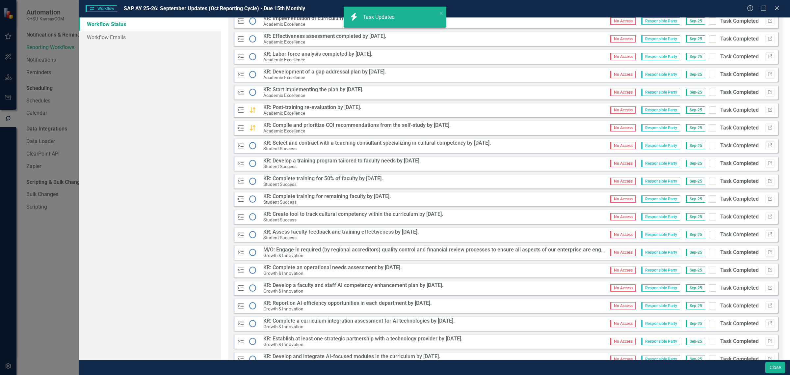
click at [709, 254] on div at bounding box center [712, 252] width 7 height 7
click at [709, 253] on input "Task Completed" at bounding box center [711, 251] width 4 height 4
checkbox input "true"
click at [709, 254] on div at bounding box center [712, 252] width 7 height 7
click at [709, 253] on input "Task Completed" at bounding box center [711, 251] width 4 height 4
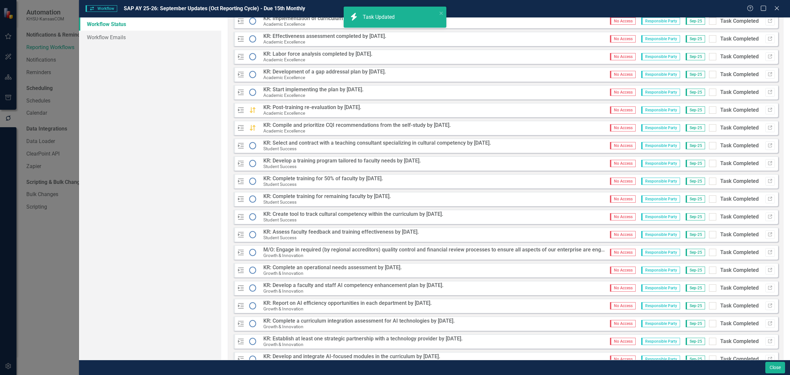
checkbox input "true"
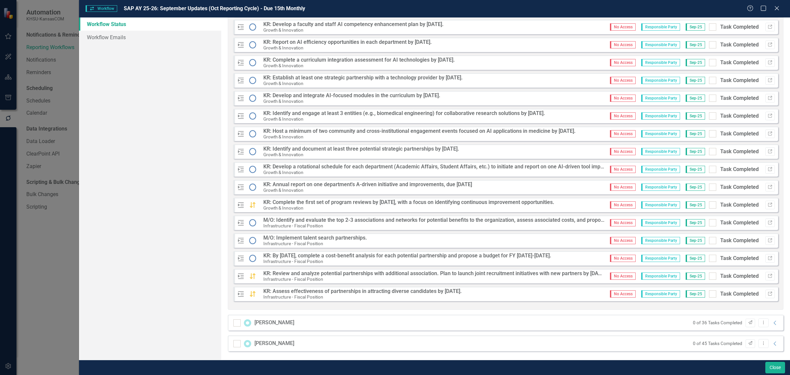
scroll to position [821, 0]
click at [709, 239] on input "Task Completed" at bounding box center [711, 237] width 4 height 4
checkbox input "true"
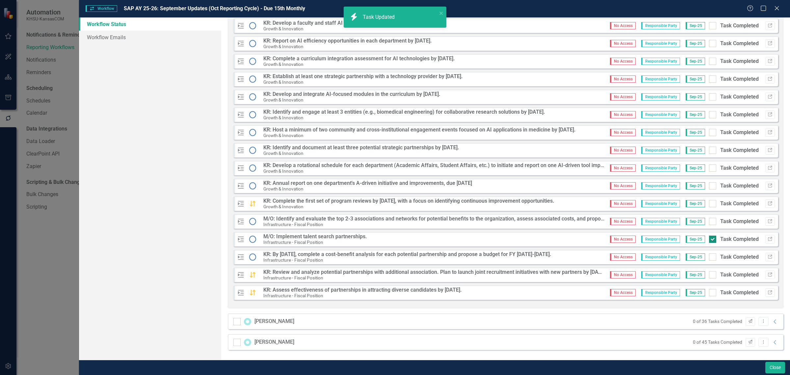
scroll to position [803, 0]
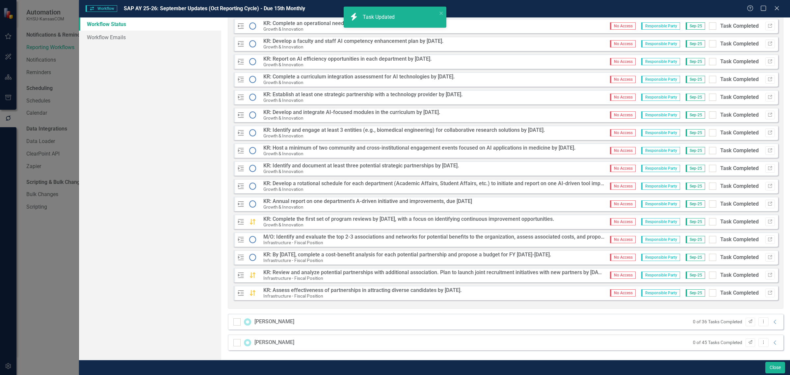
click at [709, 239] on input "Task Completed" at bounding box center [711, 238] width 4 height 4
checkbox input "true"
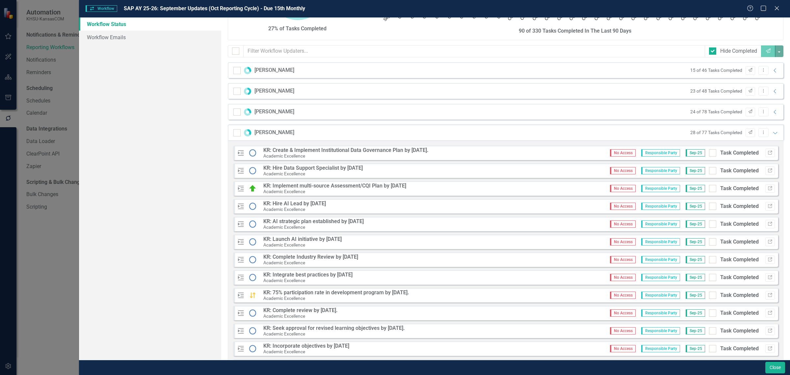
scroll to position [44, 0]
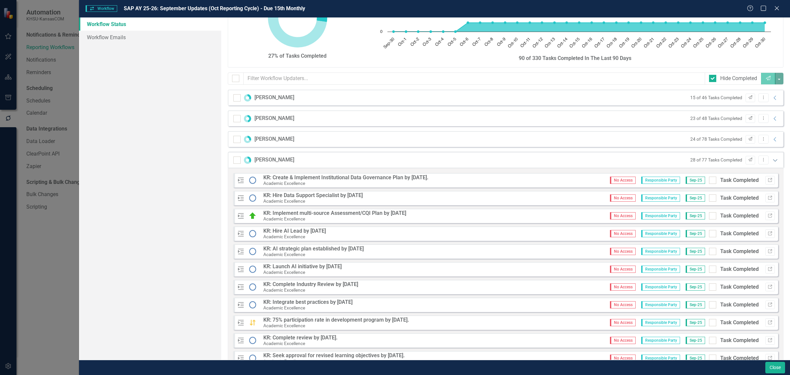
click at [772, 161] on icon "Expanded" at bounding box center [775, 159] width 7 height 5
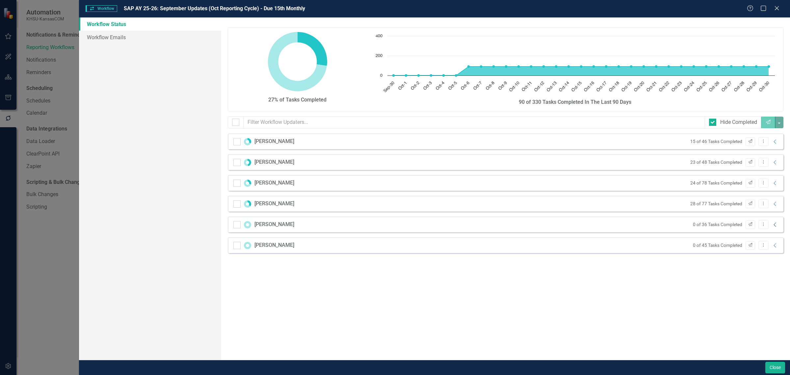
click at [775, 224] on icon "Collapse" at bounding box center [775, 224] width 7 height 5
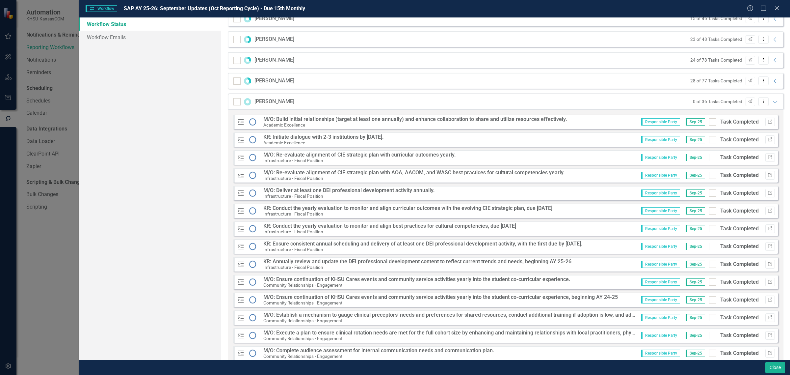
scroll to position [123, 0]
click at [709, 121] on input "Task Completed" at bounding box center [711, 120] width 4 height 4
checkbox input "true"
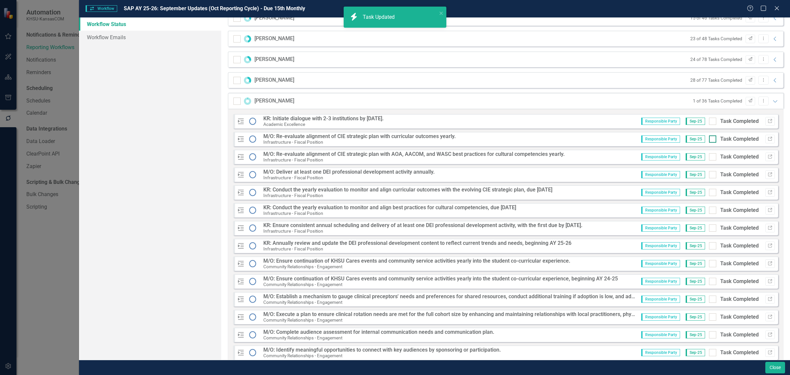
click at [709, 141] on div at bounding box center [712, 138] width 7 height 7
click at [709, 140] on input "Task Completed" at bounding box center [711, 137] width 4 height 4
checkbox input "true"
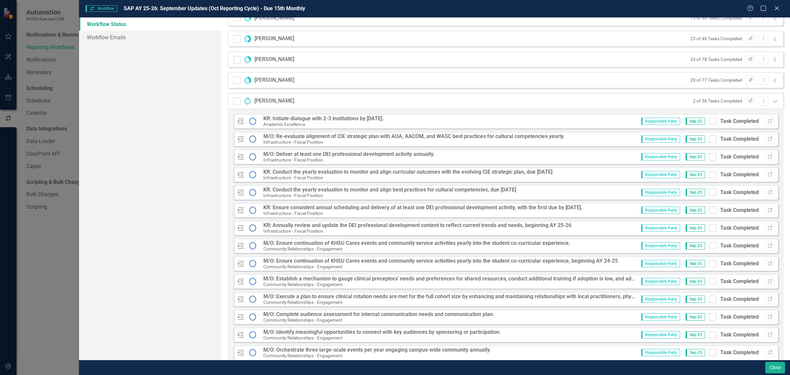
click at [709, 141] on div at bounding box center [712, 138] width 7 height 7
click at [709, 140] on input "Task Completed" at bounding box center [711, 137] width 4 height 4
checkbox input "true"
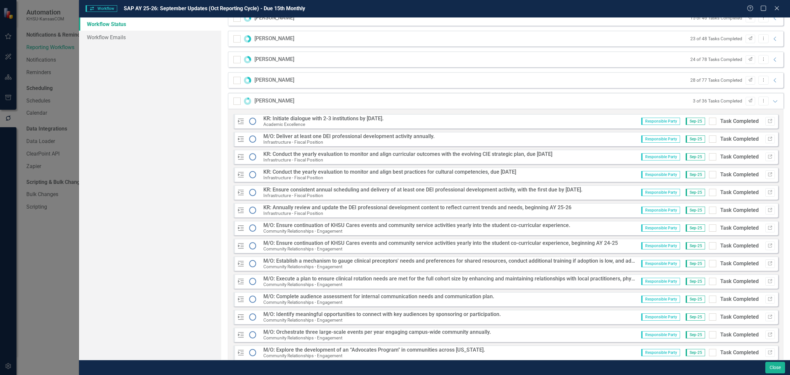
click at [709, 141] on div at bounding box center [712, 138] width 7 height 7
click at [709, 140] on input "Task Completed" at bounding box center [711, 137] width 4 height 4
checkbox input "true"
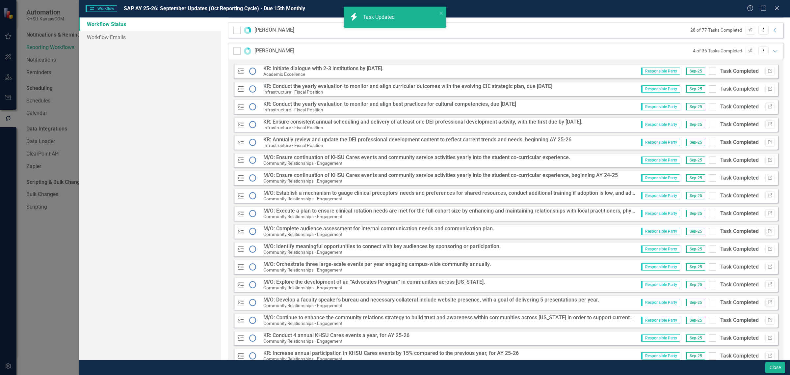
scroll to position [206, 0]
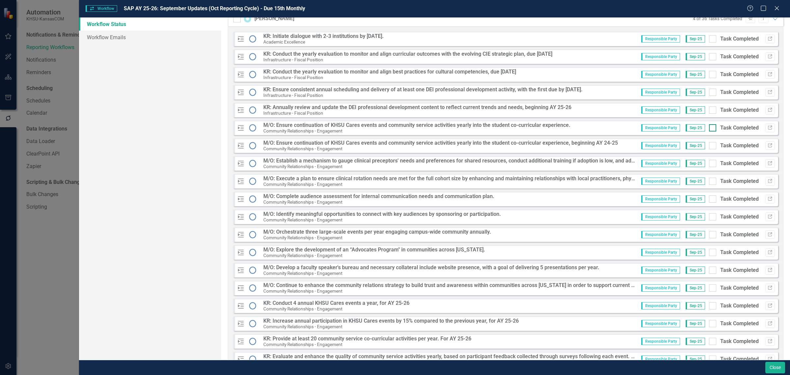
click at [709, 127] on input "Task Completed" at bounding box center [711, 126] width 4 height 4
checkbox input "true"
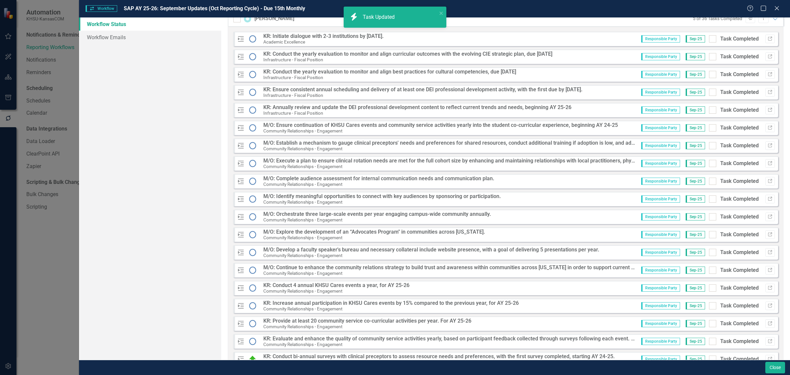
click at [709, 128] on input "Task Completed" at bounding box center [711, 126] width 4 height 4
checkbox input "true"
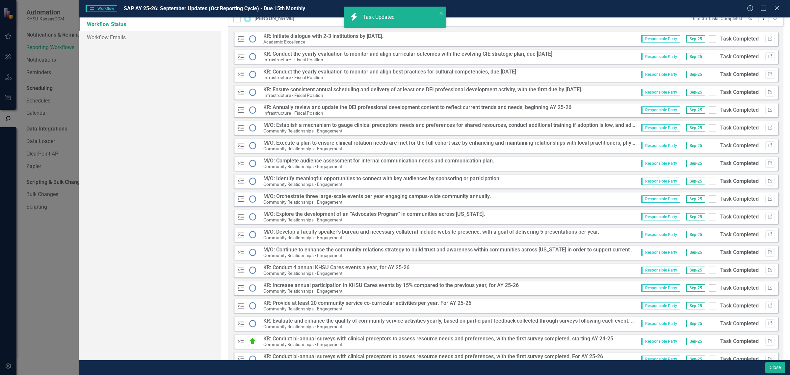
click at [709, 128] on input "Task Completed" at bounding box center [711, 126] width 4 height 4
checkbox input "true"
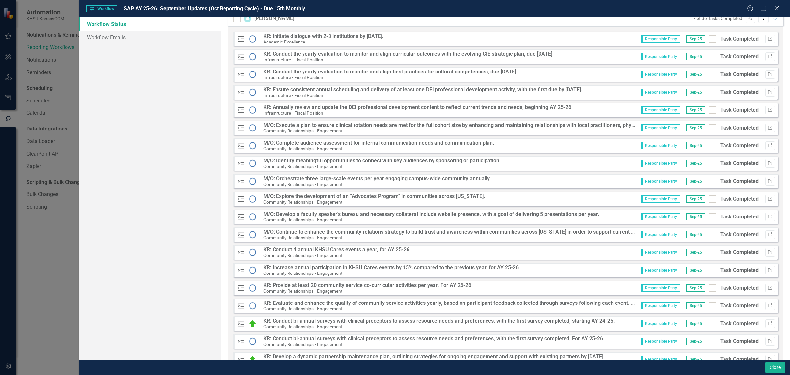
click at [709, 128] on input "Task Completed" at bounding box center [711, 126] width 4 height 4
checkbox input "true"
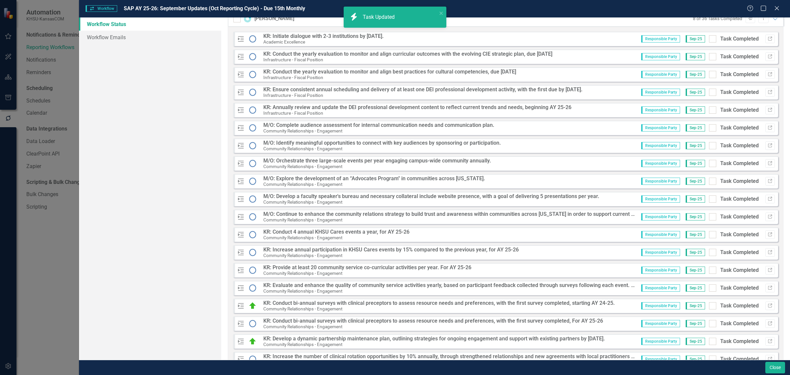
click at [709, 128] on input "Task Completed" at bounding box center [711, 126] width 4 height 4
checkbox input "true"
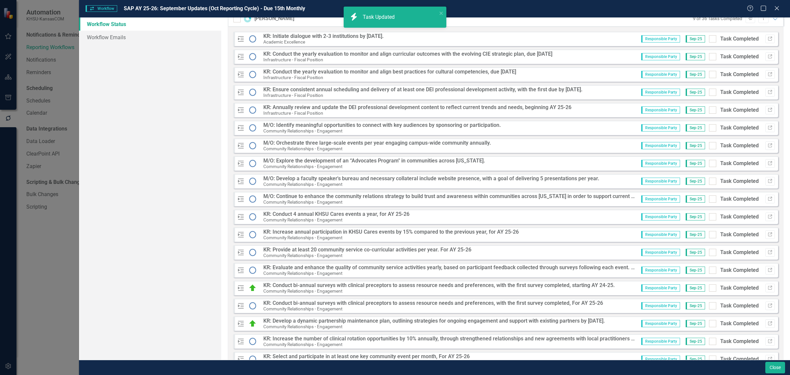
click at [709, 128] on input "Task Completed" at bounding box center [711, 126] width 4 height 4
checkbox input "true"
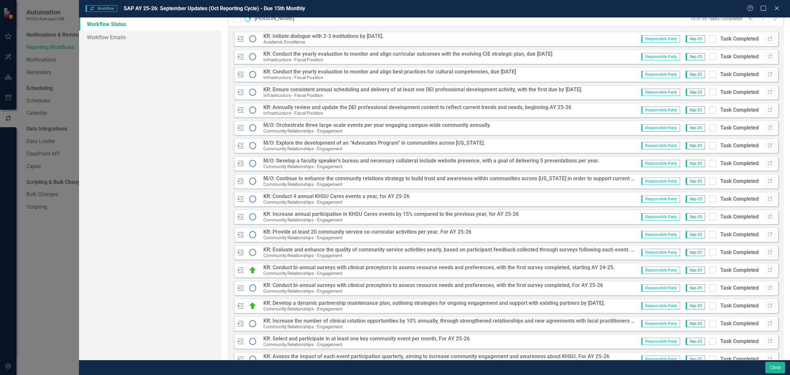
click at [709, 128] on input "Task Completed" at bounding box center [711, 126] width 4 height 4
checkbox input "true"
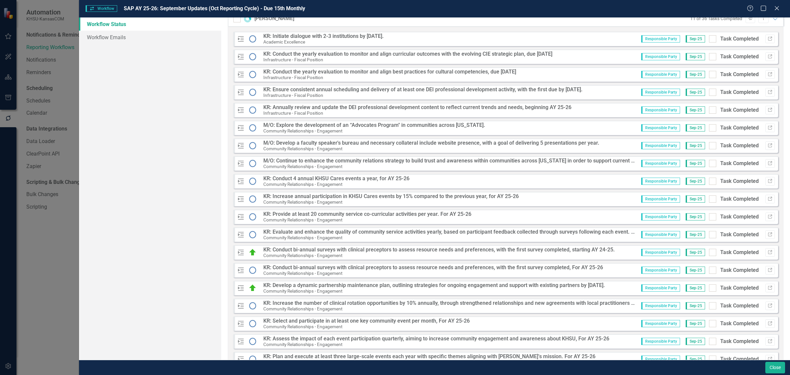
click at [709, 128] on input "Task Completed" at bounding box center [711, 126] width 4 height 4
checkbox input "true"
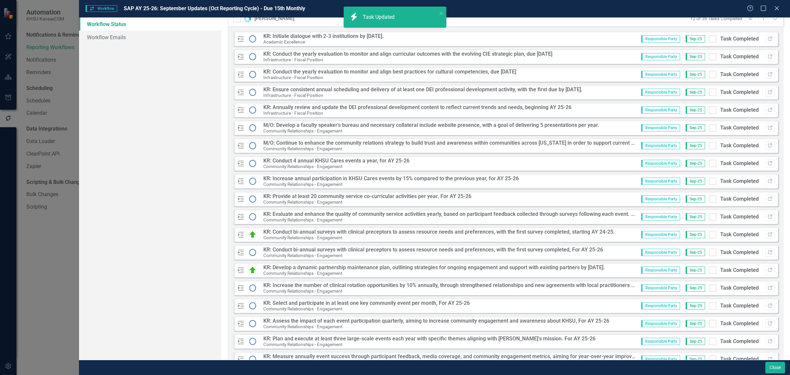
click at [709, 128] on input "Task Completed" at bounding box center [711, 126] width 4 height 4
checkbox input "true"
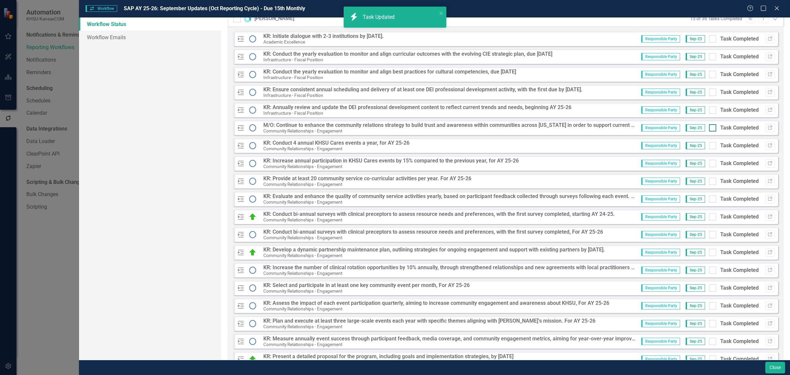
click at [709, 128] on input "Task Completed" at bounding box center [711, 126] width 4 height 4
checkbox input "true"
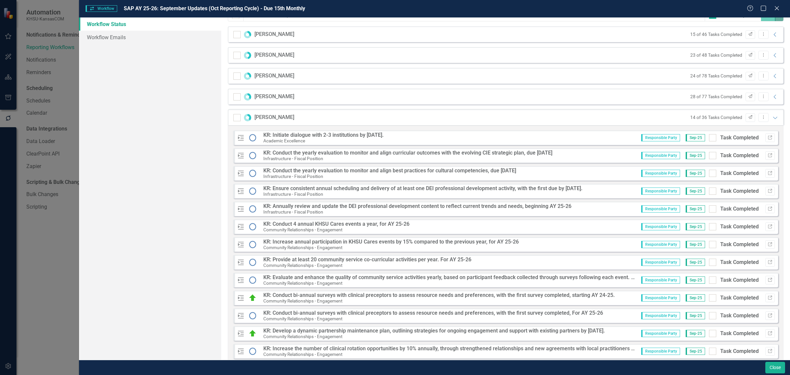
scroll to position [58, 0]
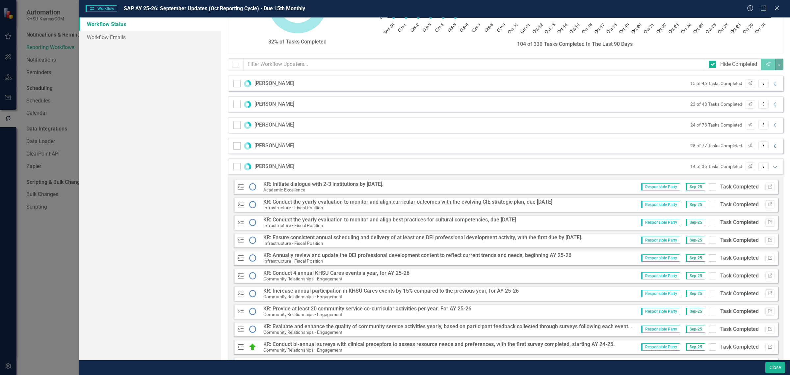
click at [772, 165] on icon "Expanded" at bounding box center [775, 166] width 7 height 5
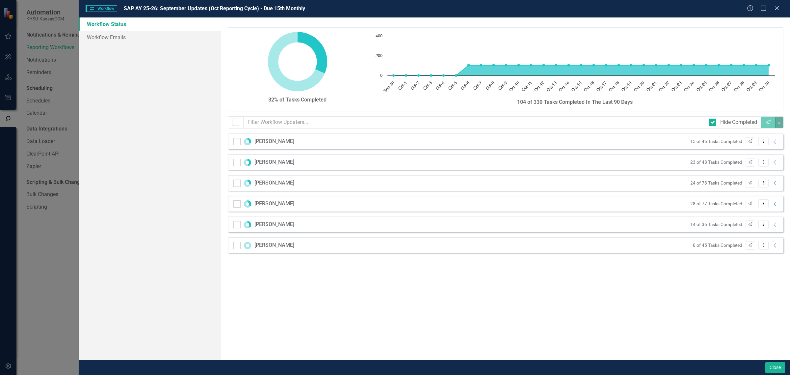
click at [778, 246] on icon "Collapse" at bounding box center [775, 245] width 7 height 5
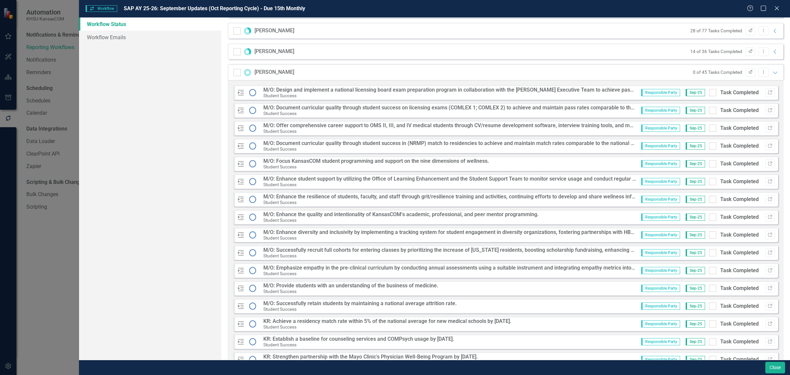
scroll to position [206, 0]
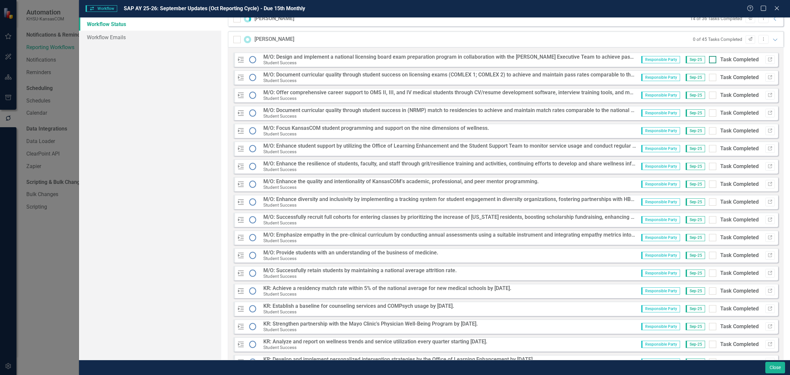
click at [709, 58] on input "Task Completed" at bounding box center [711, 58] width 4 height 4
checkbox input "true"
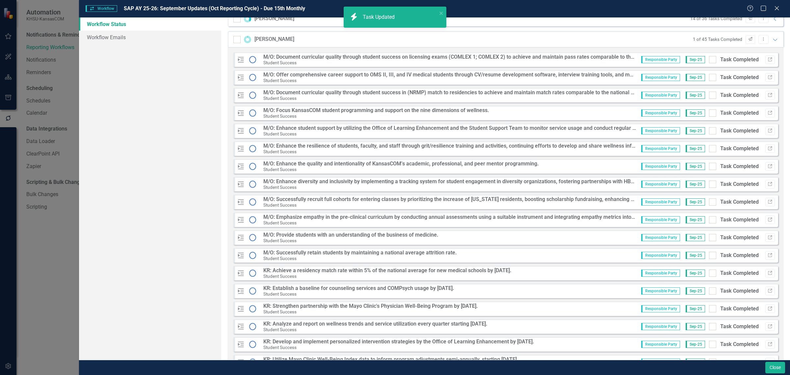
click at [709, 58] on input "Task Completed" at bounding box center [711, 58] width 4 height 4
checkbox input "true"
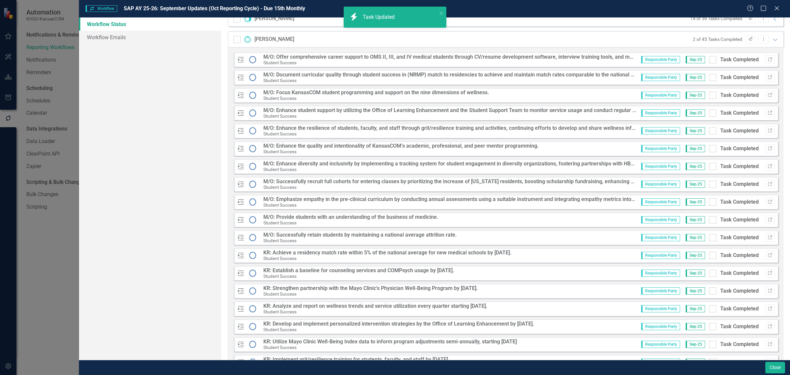
click at [709, 58] on input "Task Completed" at bounding box center [711, 58] width 4 height 4
checkbox input "true"
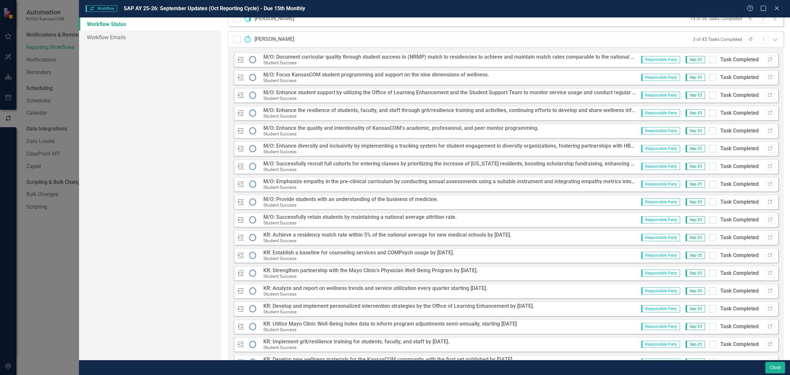
click at [709, 58] on input "Task Completed" at bounding box center [711, 58] width 4 height 4
checkbox input "true"
click at [709, 59] on input "Task Completed" at bounding box center [711, 58] width 4 height 4
checkbox input "true"
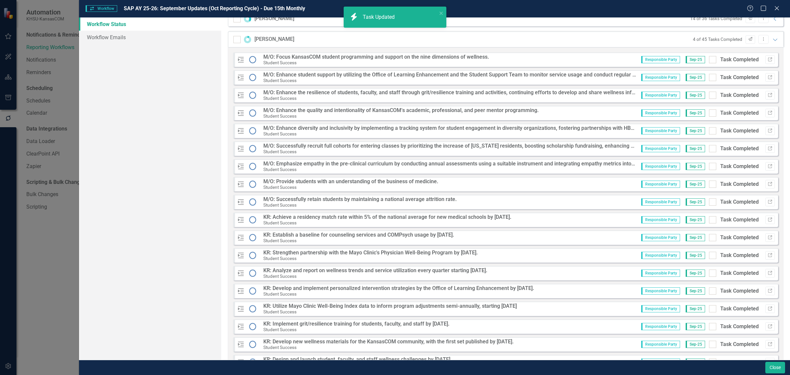
click at [709, 59] on input "Task Completed" at bounding box center [711, 58] width 4 height 4
checkbox input "true"
